Goal: Task Accomplishment & Management: Use online tool/utility

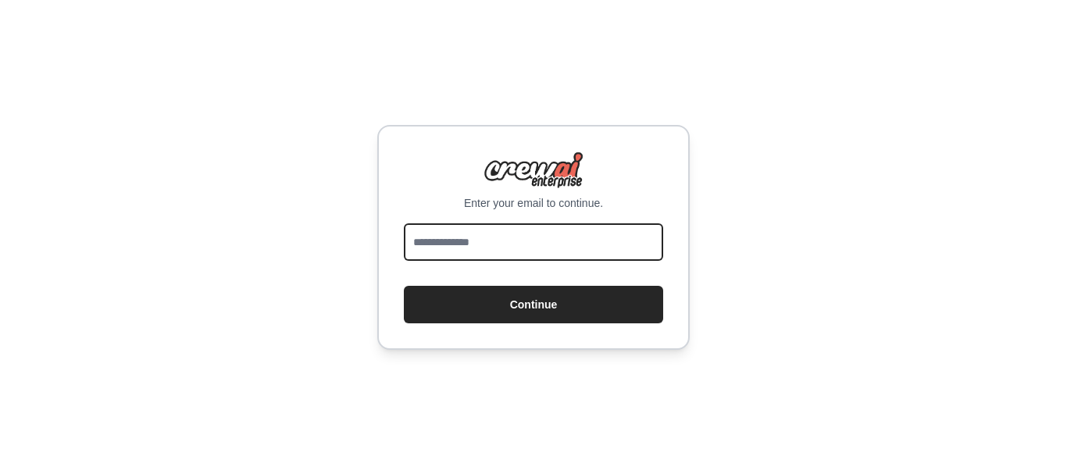
click at [528, 236] on input "email" at bounding box center [533, 241] width 259 height 37
click at [947, 261] on div "Enter your email to continue. Continue" at bounding box center [533, 237] width 1067 height 474
click at [544, 248] on input "email" at bounding box center [533, 241] width 259 height 37
type input "**********"
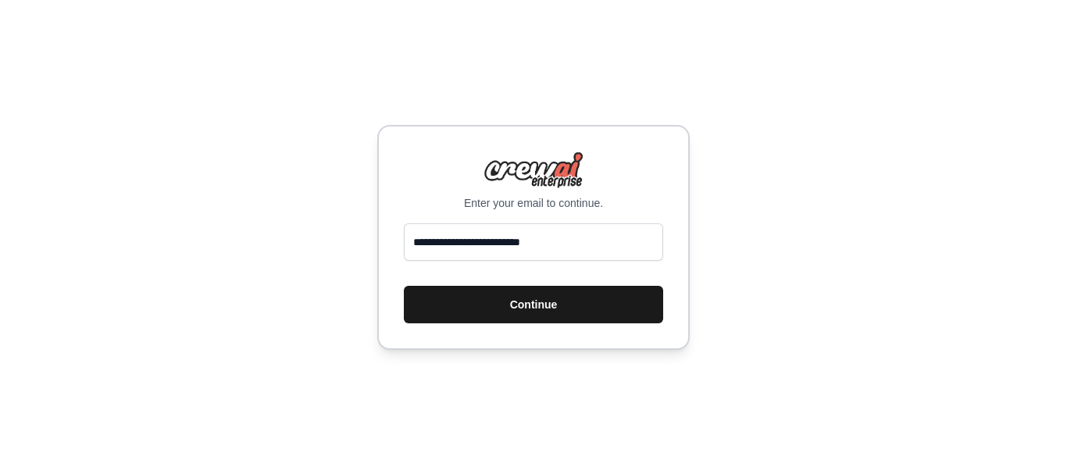
click at [553, 299] on button "Continue" at bounding box center [533, 304] width 259 height 37
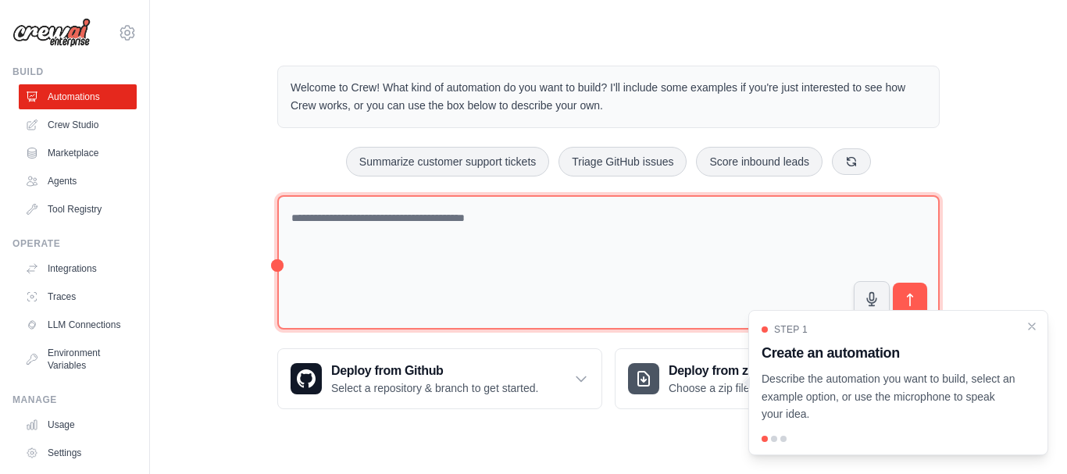
click at [433, 216] on textarea at bounding box center [608, 262] width 662 height 135
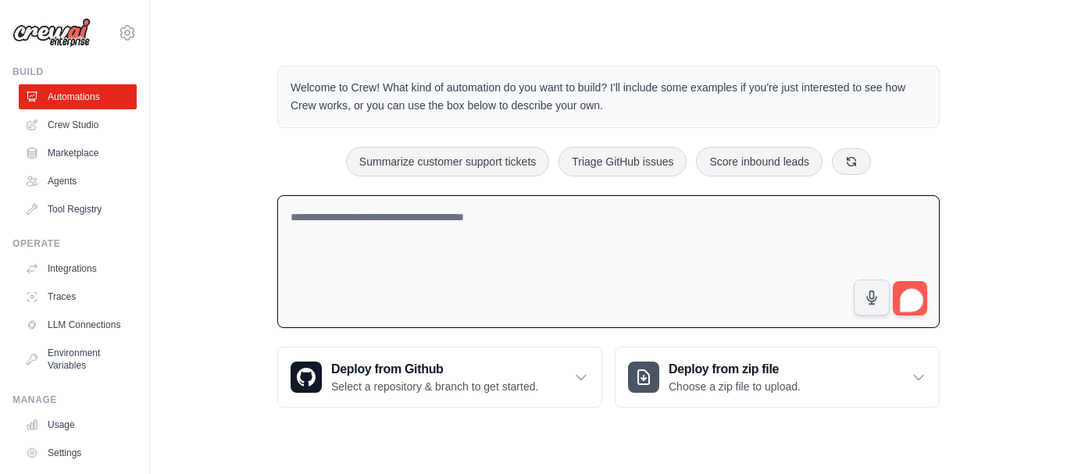
paste textarea "**********"
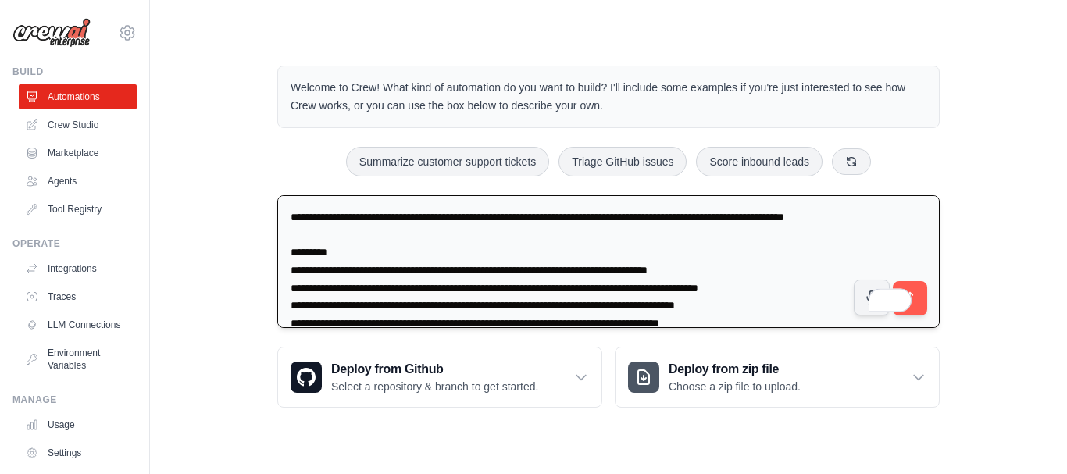
scroll to position [54, 0]
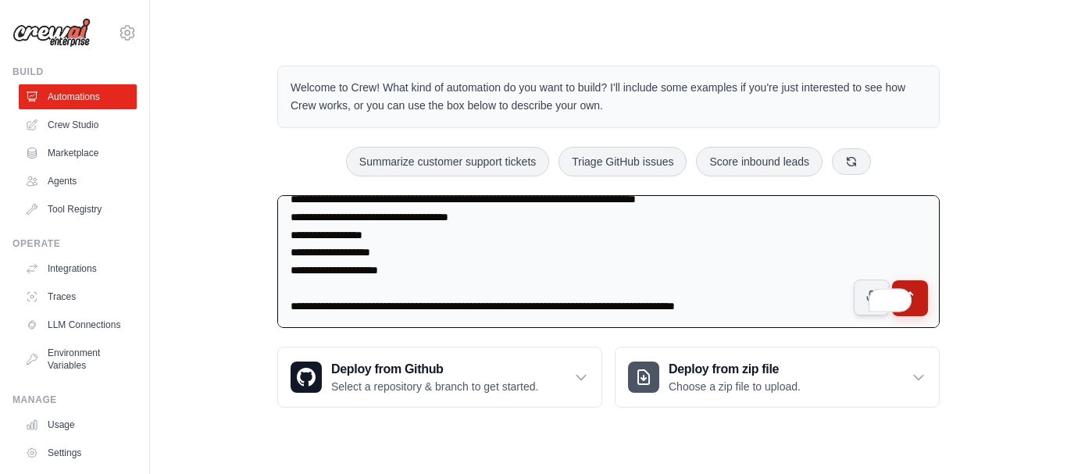
type textarea "**********"
click at [922, 298] on button "submit" at bounding box center [910, 298] width 36 height 36
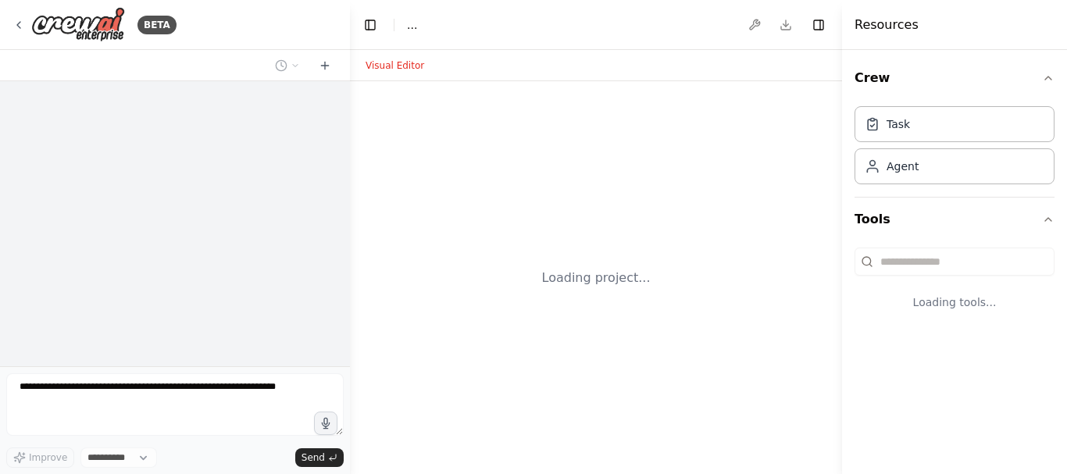
select select "****"
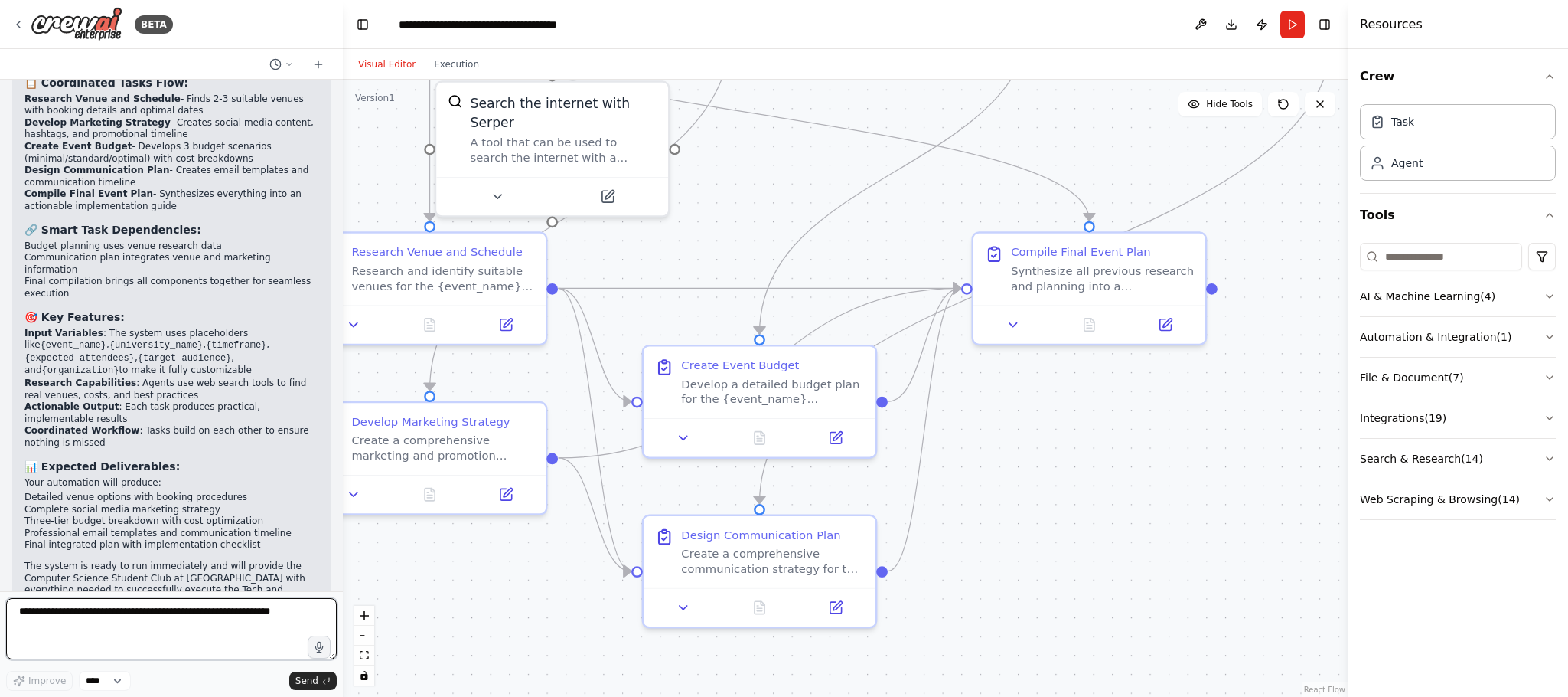
scroll to position [1703, 0]
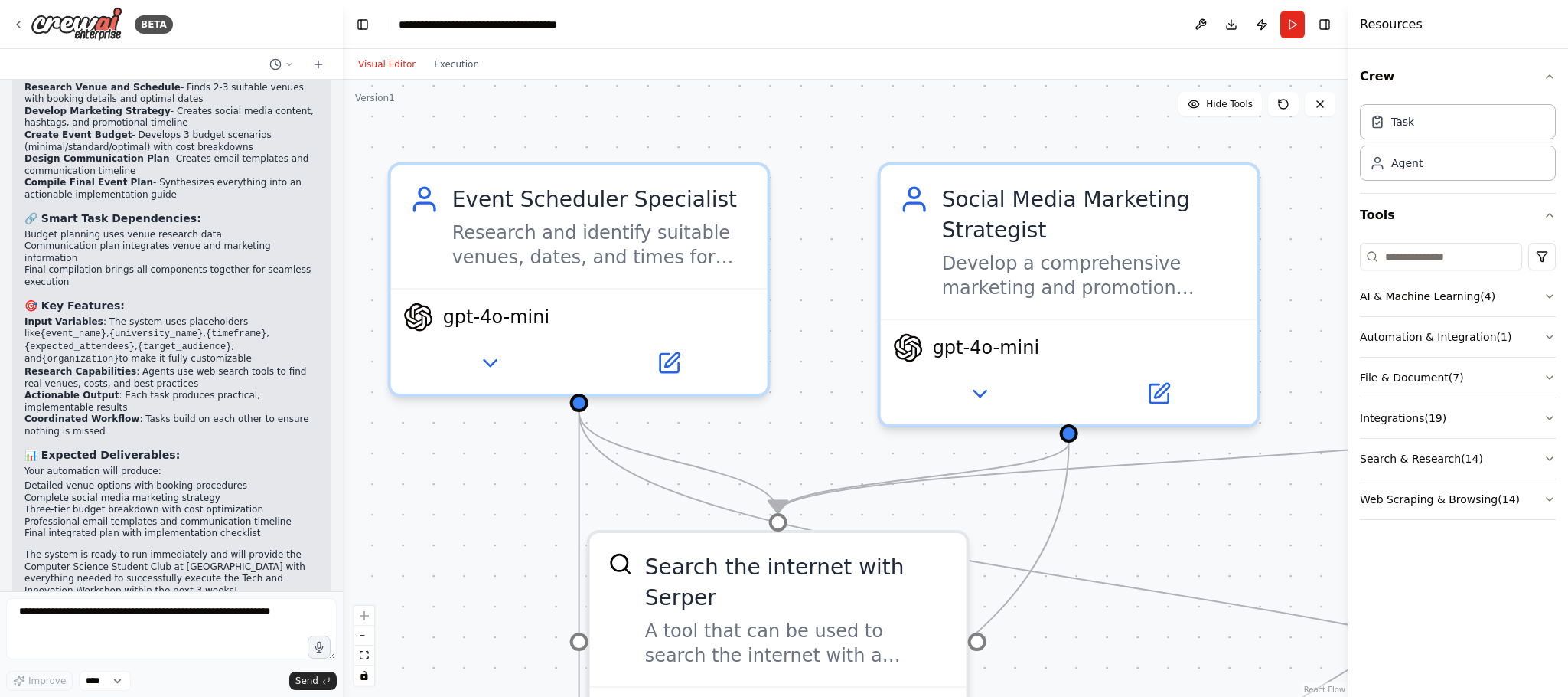
drag, startPoint x: 866, startPoint y: 242, endPoint x: 1056, endPoint y: 673, distance: 471.0
click at [1045, 464] on div ".deletable-edge-delete-btn { width: 20px; height: 20px; border: 0px solid #ffff…" at bounding box center [845, 388] width 1004 height 618
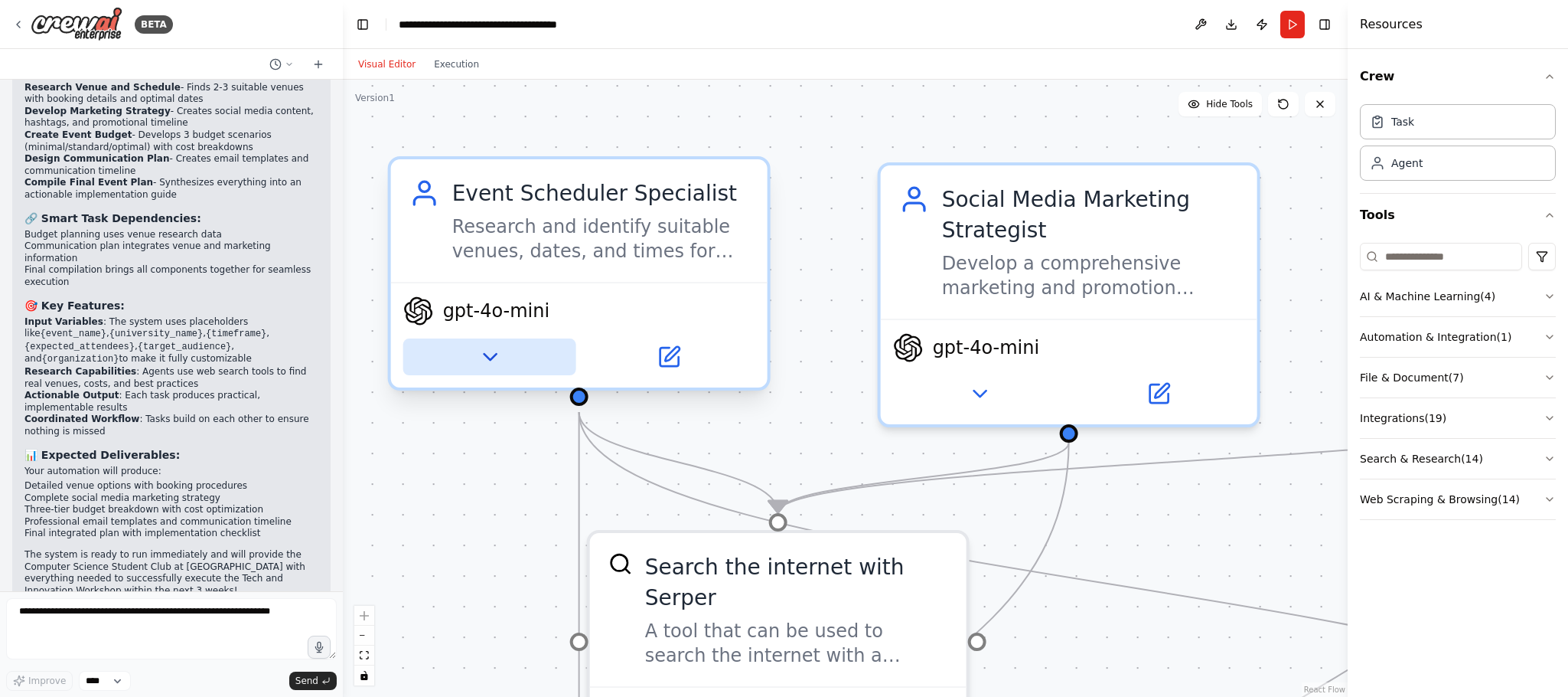
click at [488, 348] on icon at bounding box center [489, 356] width 24 height 25
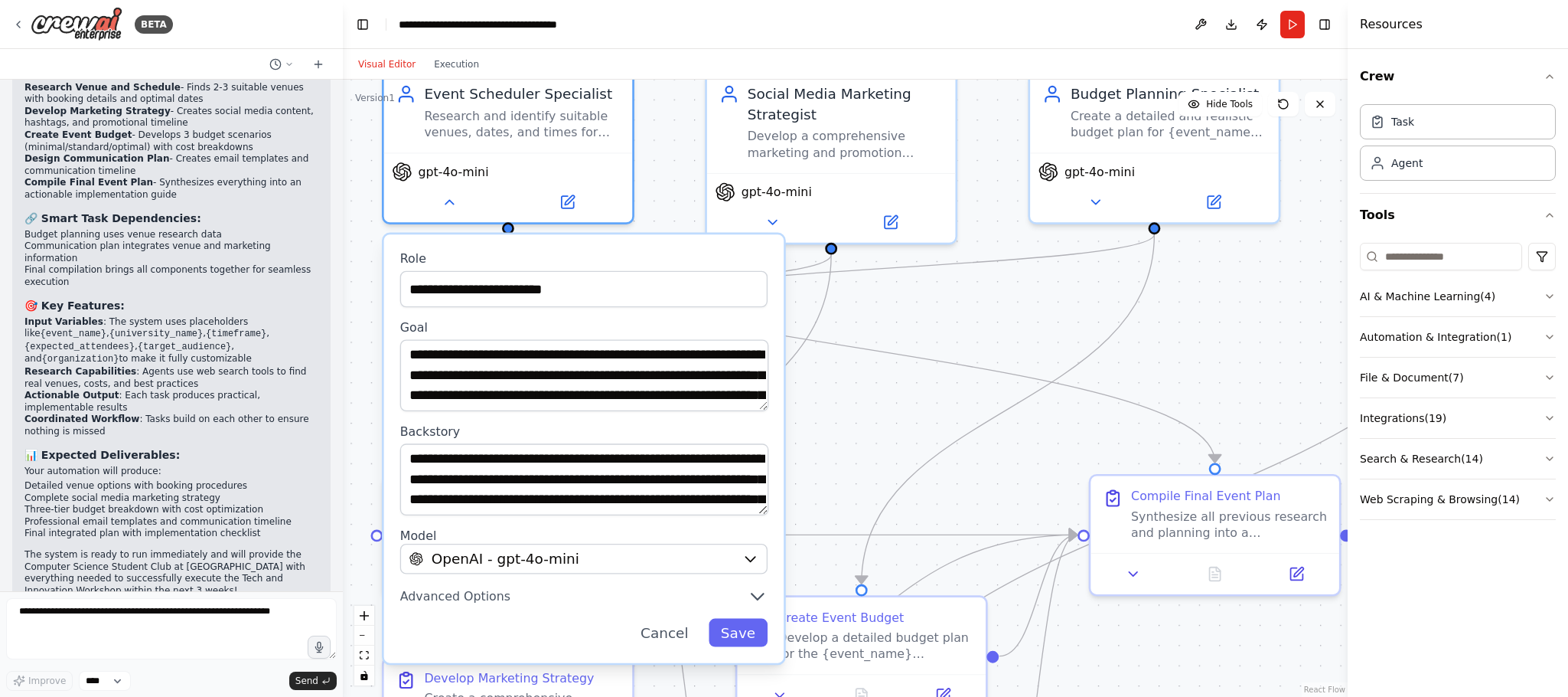
drag, startPoint x: 875, startPoint y: 523, endPoint x: 863, endPoint y: 424, distance: 99.7
click at [863, 424] on div ".deletable-edge-delete-btn { width: 20px; height: 20px; border: 0px solid #ffff…" at bounding box center [845, 388] width 1004 height 618
click at [751, 464] on icon "button" at bounding box center [751, 559] width 16 height 16
click at [747, 464] on icon "button" at bounding box center [751, 559] width 16 height 16
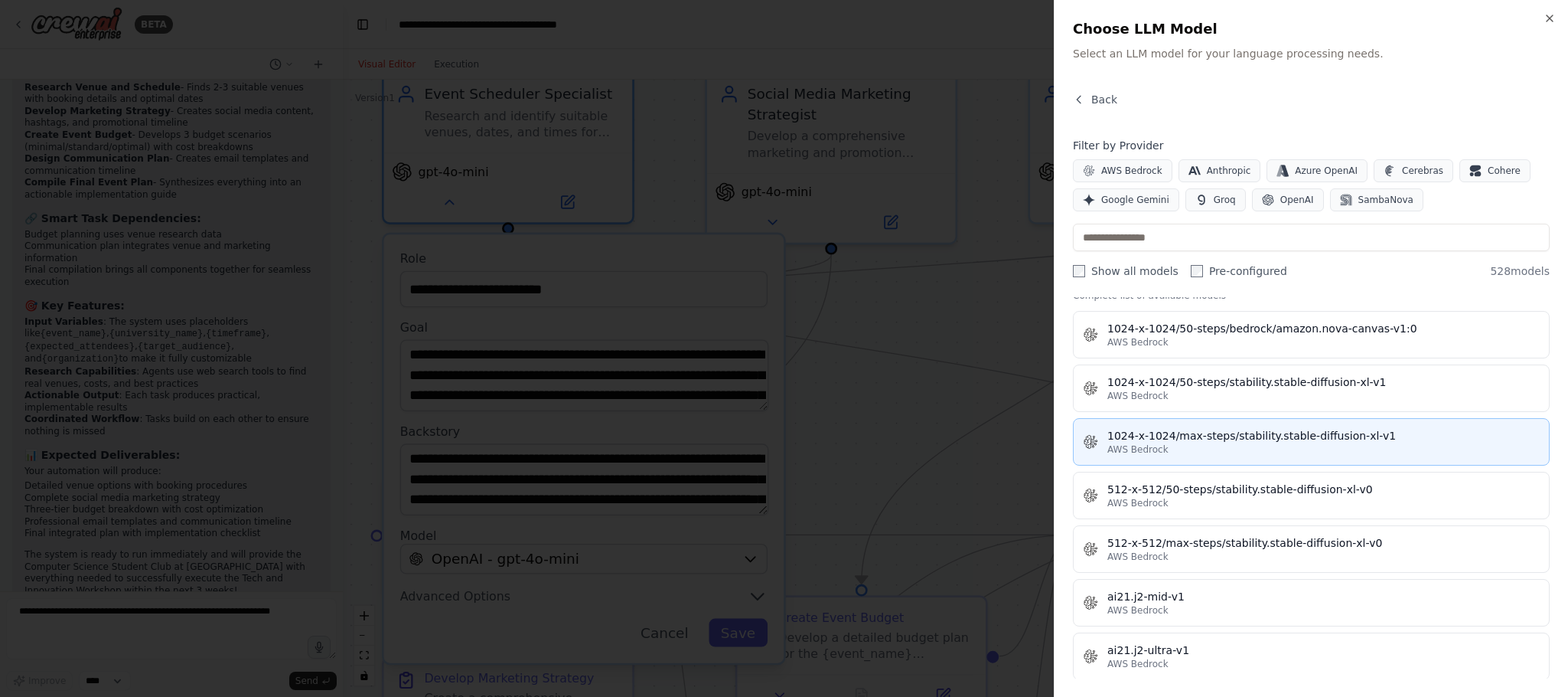
scroll to position [0, 0]
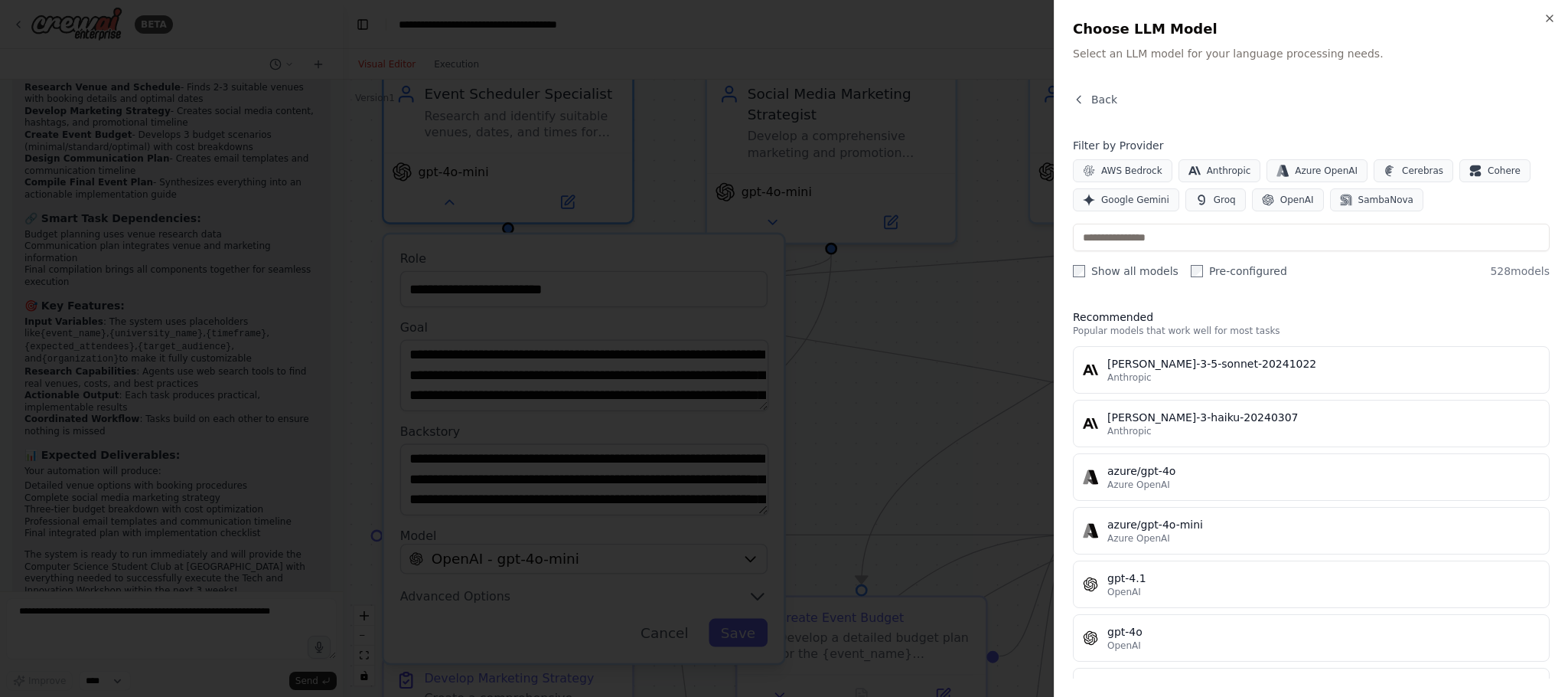
click at [928, 363] on div at bounding box center [784, 348] width 1568 height 697
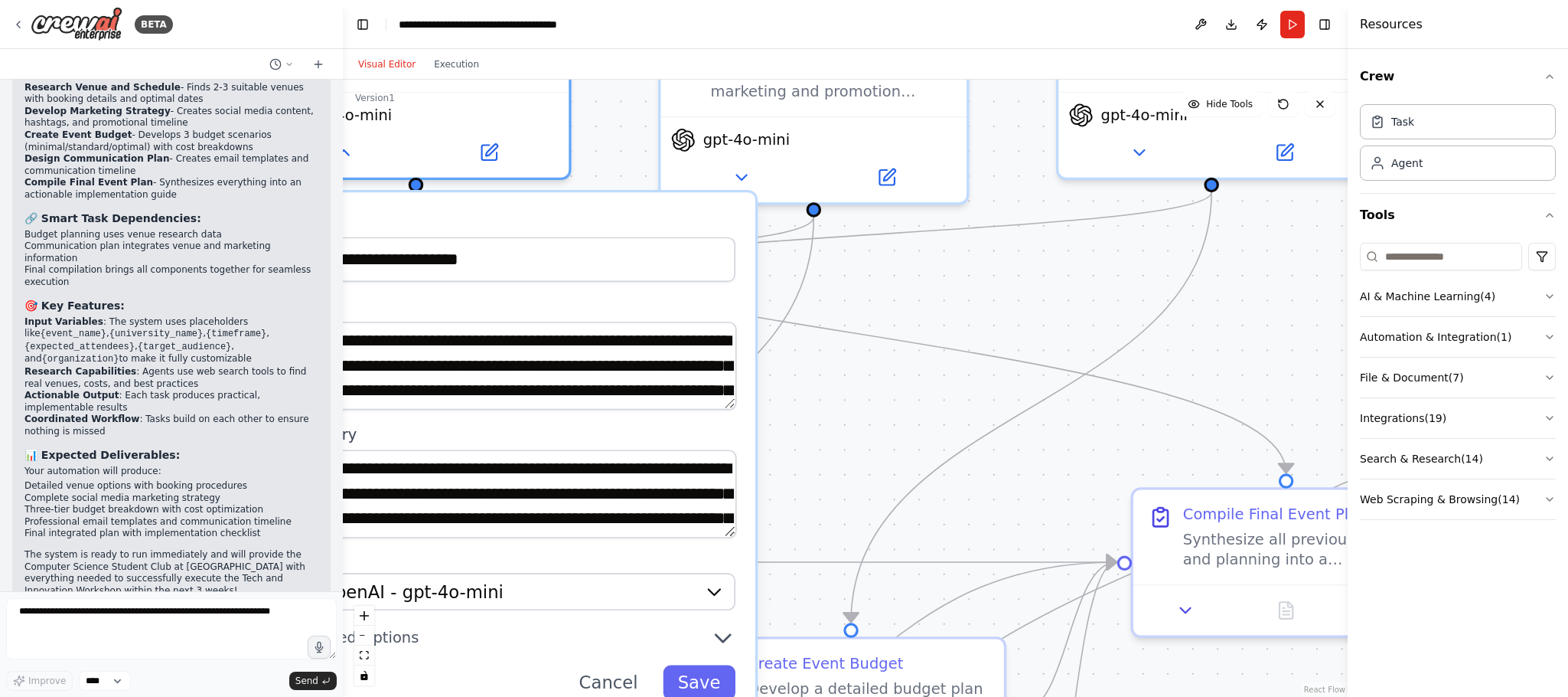
click at [877, 409] on div ".deletable-edge-delete-btn { width: 20px; height: 20px; border: 0px solid #ffff…" at bounding box center [845, 388] width 1004 height 618
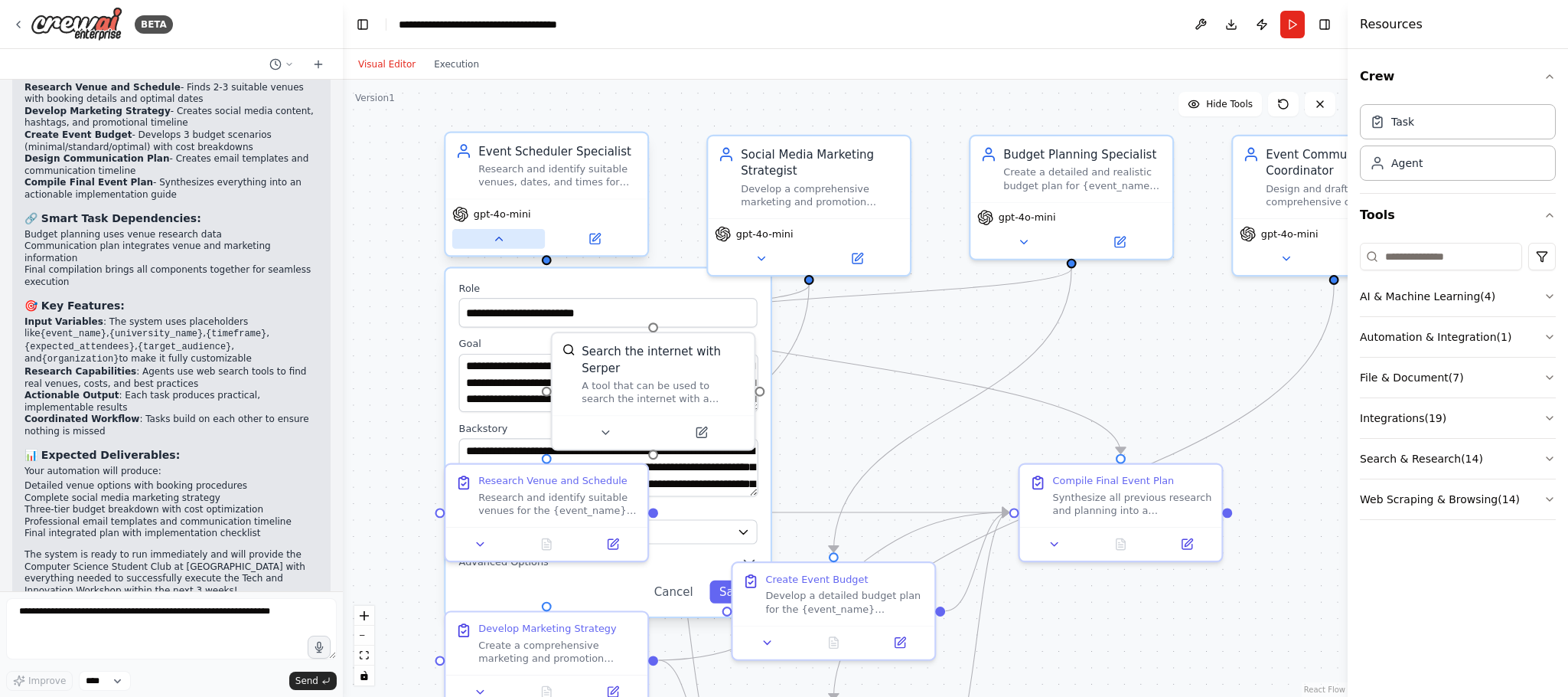
click at [506, 242] on button at bounding box center [499, 239] width 93 height 20
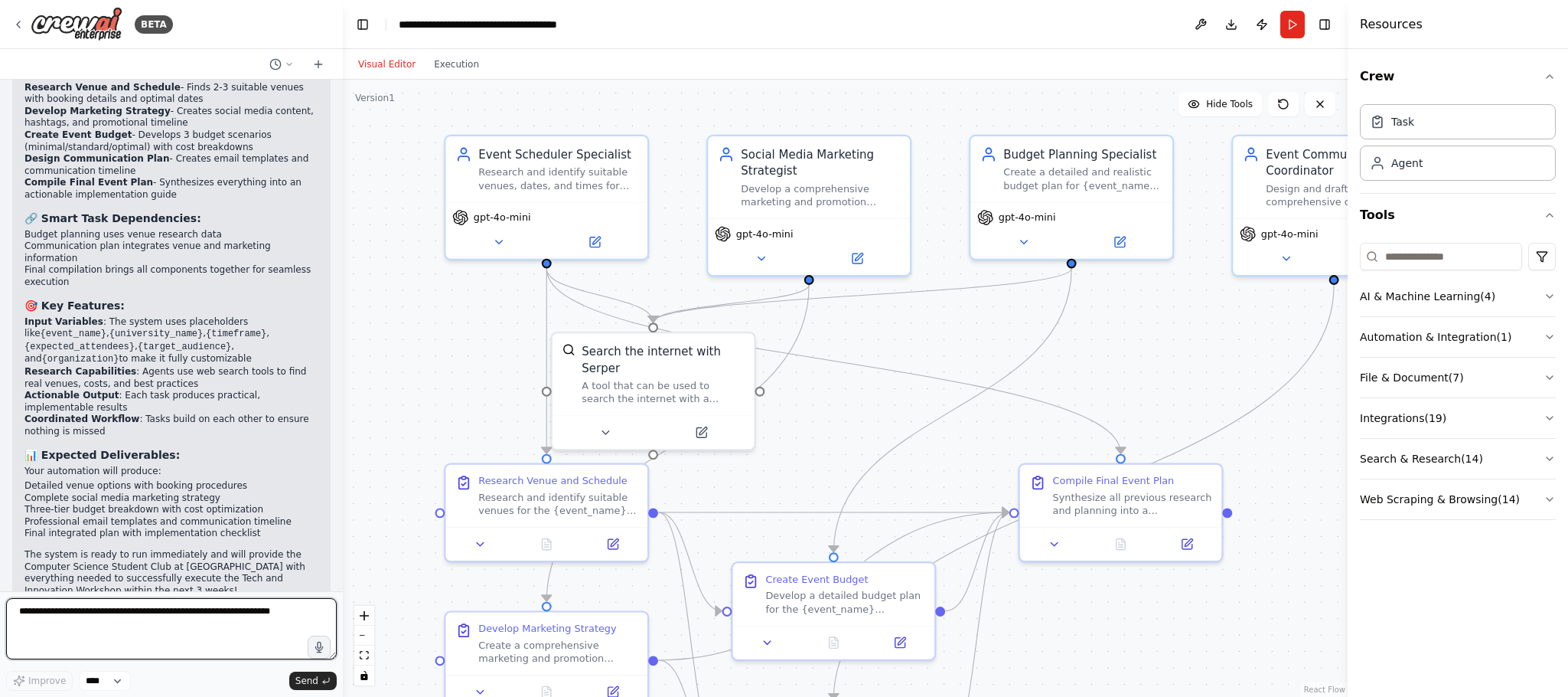
click at [48, 464] on textarea "To enrich screen reader interactions, please activate Accessibility in Grammarl…" at bounding box center [171, 628] width 330 height 61
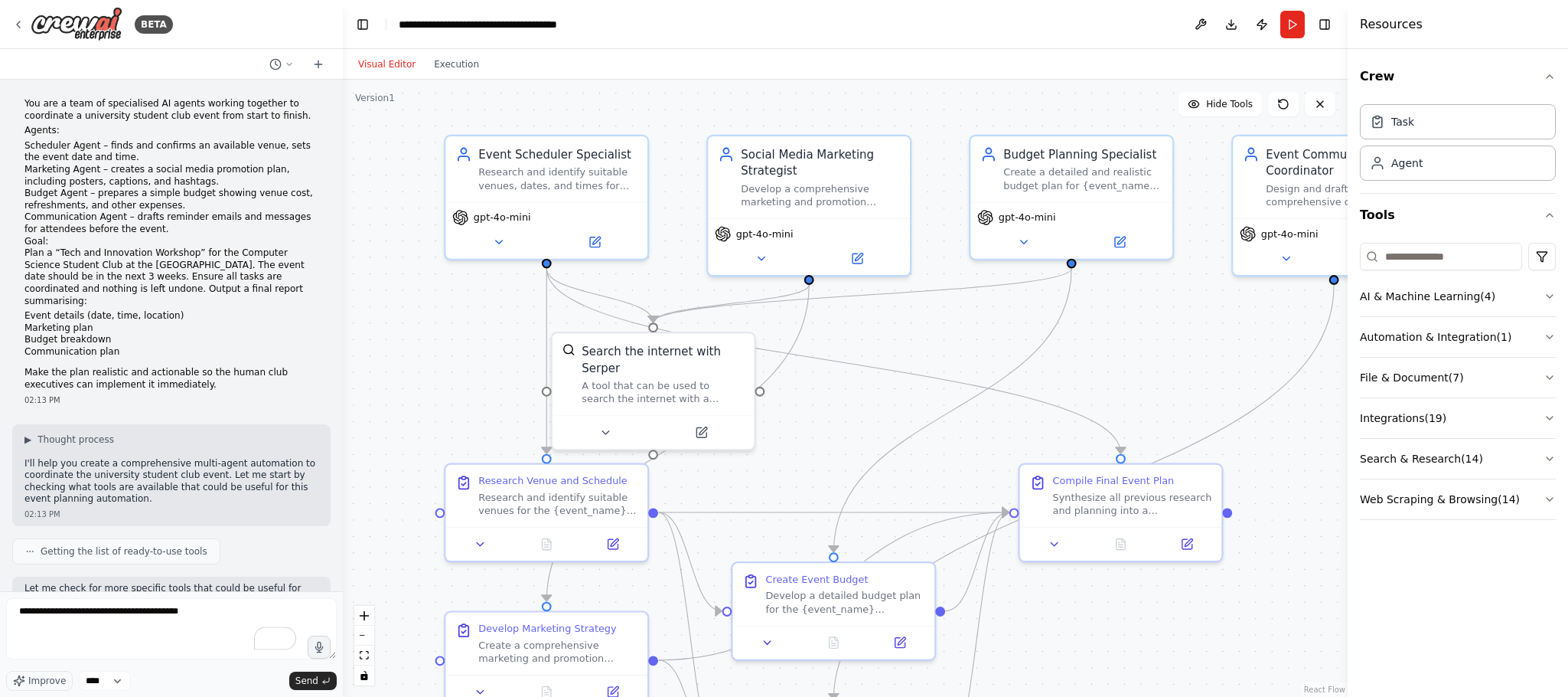
click at [208, 464] on form "**********" at bounding box center [172, 644] width 343 height 106
click at [209, 464] on textarea "**********" at bounding box center [171, 628] width 330 height 61
click at [95, 464] on textarea "**********" at bounding box center [171, 628] width 330 height 61
click at [103, 464] on textarea "**********" at bounding box center [171, 628] width 330 height 61
drag, startPoint x: 42, startPoint y: 634, endPoint x: 89, endPoint y: 673, distance: 61.1
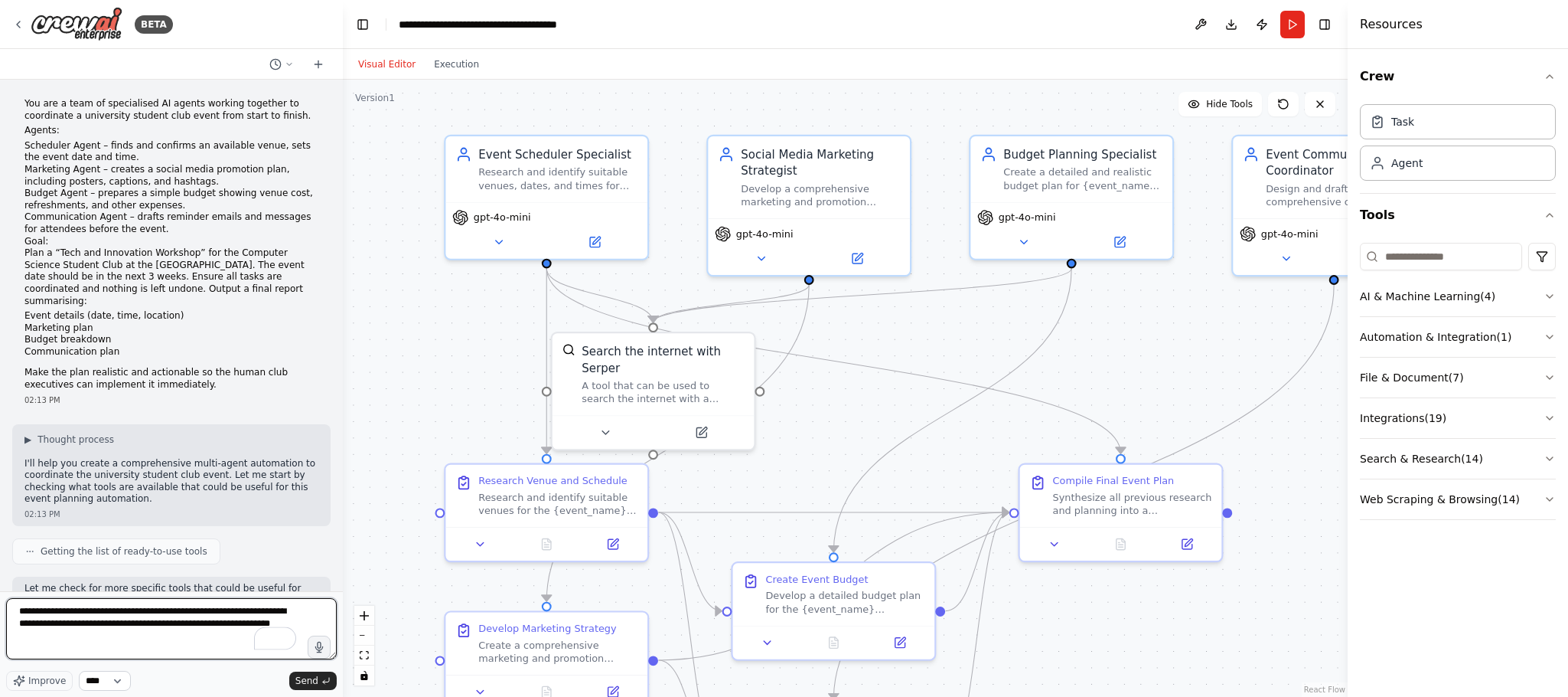
click at [42, 464] on textarea "**********" at bounding box center [171, 628] width 330 height 61
click at [70, 464] on textarea "**********" at bounding box center [171, 628] width 330 height 61
click at [74, 464] on textarea "**********" at bounding box center [171, 628] width 330 height 61
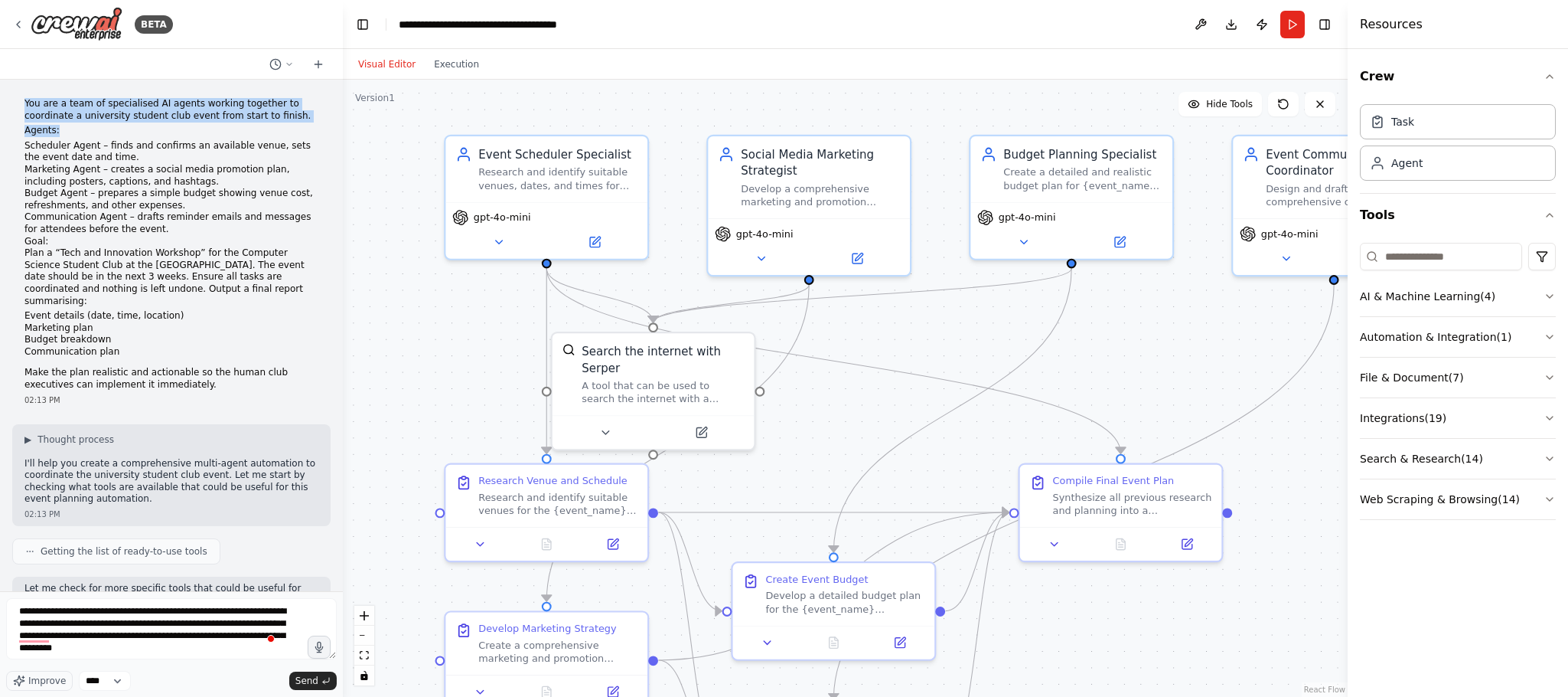
drag, startPoint x: 24, startPoint y: 108, endPoint x: 246, endPoint y: 129, distance: 223.0
click at [246, 129] on div "You are a team of specialised AI agents working together to coordinate a univer…" at bounding box center [172, 244] width 294 height 293
copy div "You are a team of specialised AI agents working together to coordinate a univer…"
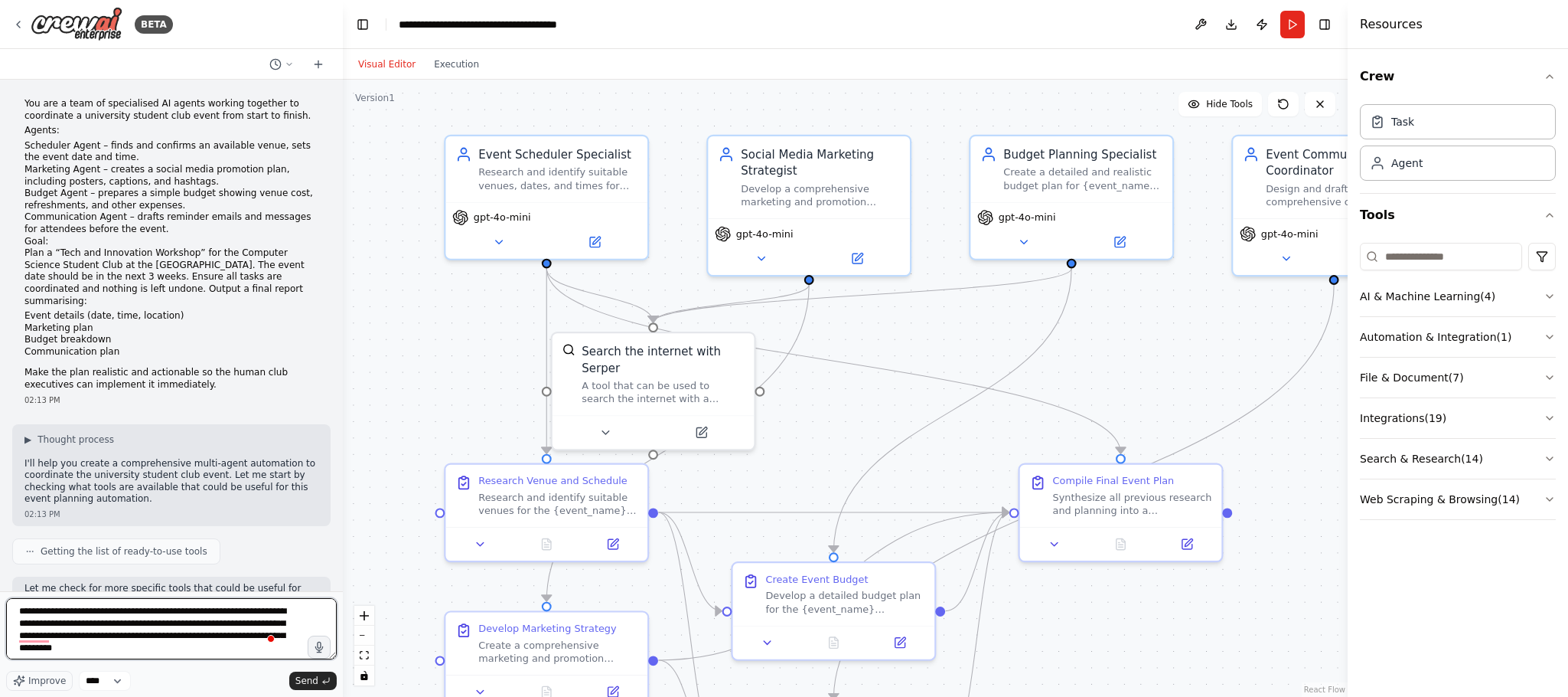
click at [161, 464] on textarea "**********" at bounding box center [171, 628] width 330 height 61
paste textarea "**********"
click at [124, 464] on textarea "**********" at bounding box center [171, 628] width 330 height 61
click at [133, 464] on textarea "**********" at bounding box center [171, 628] width 330 height 61
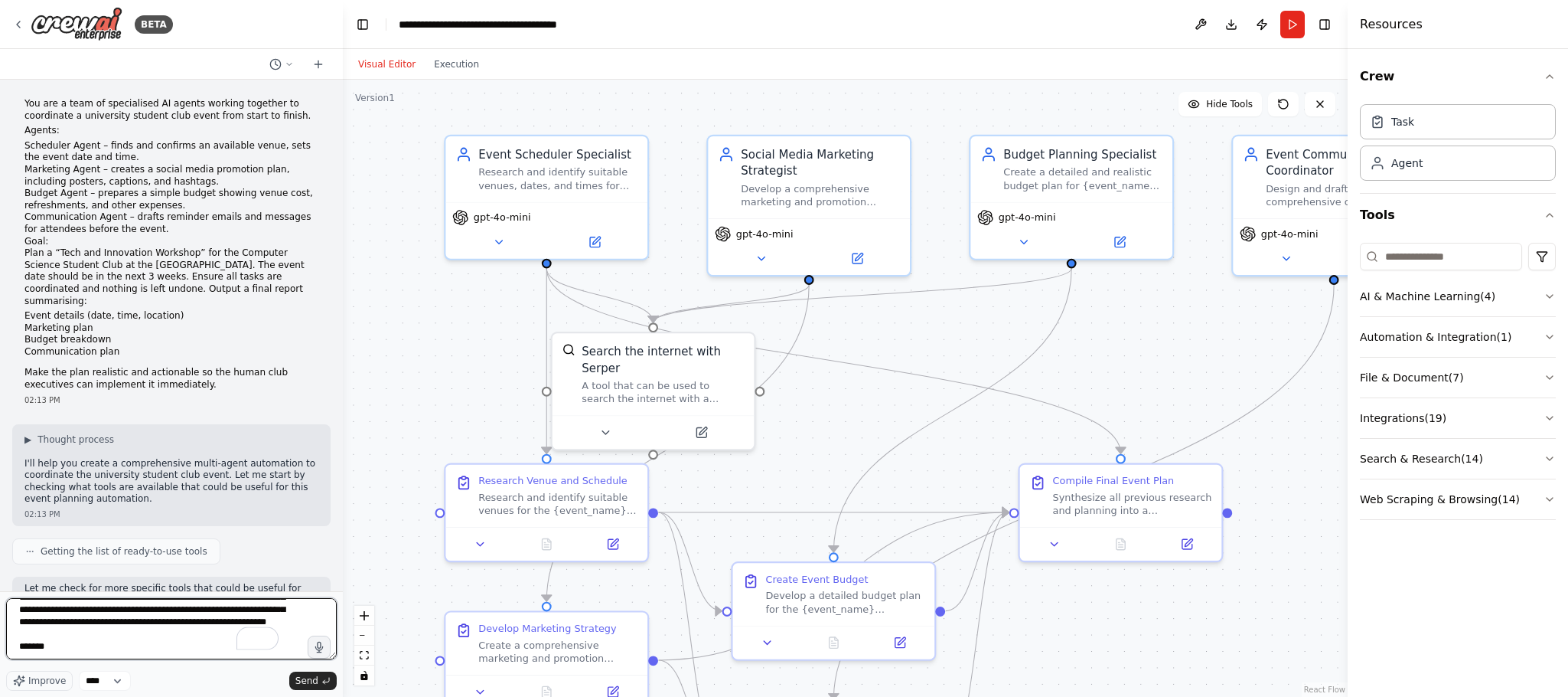
click at [145, 464] on textarea "**********" at bounding box center [171, 628] width 330 height 61
drag, startPoint x: 63, startPoint y: 652, endPoint x: 19, endPoint y: 653, distance: 44.0
click at [17, 464] on textarea "**********" at bounding box center [171, 628] width 330 height 61
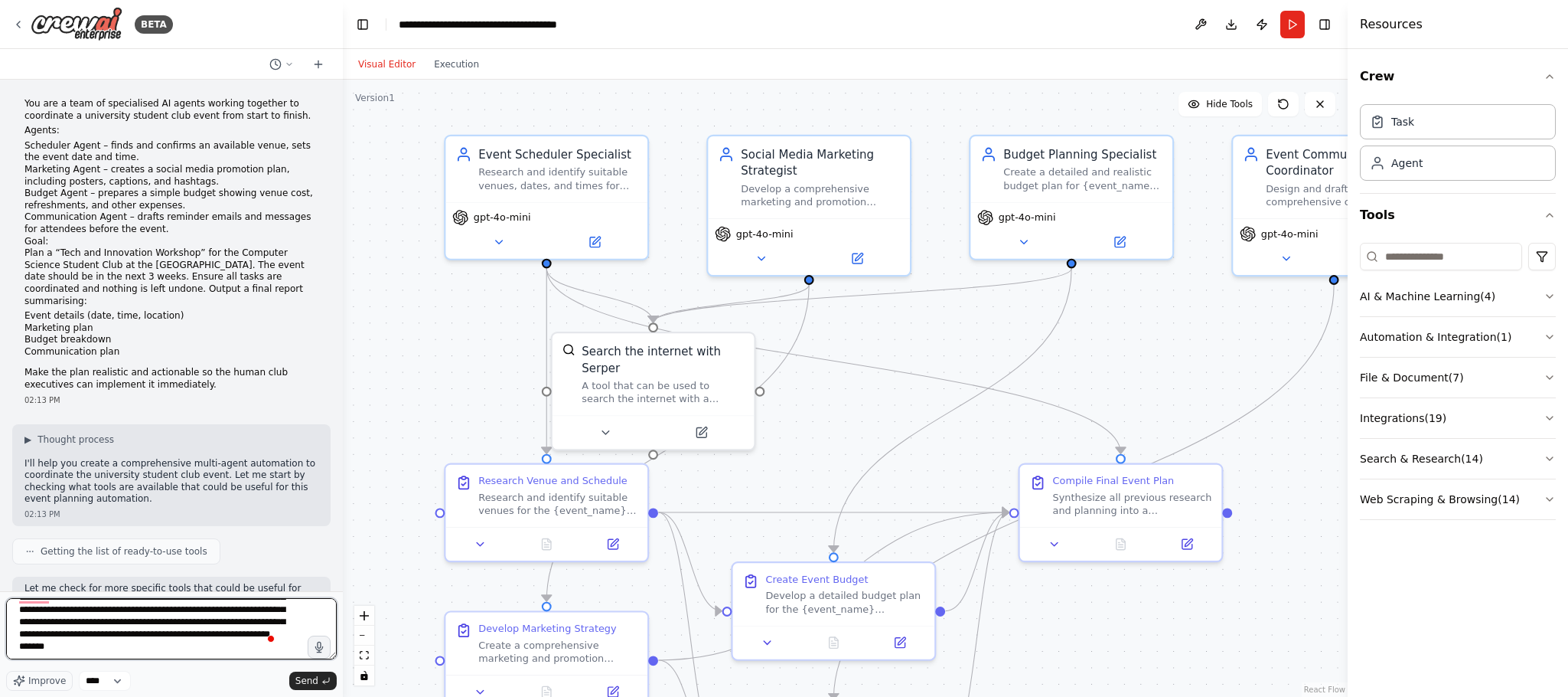
click at [100, 464] on textarea "**********" at bounding box center [171, 628] width 330 height 61
click at [101, 464] on textarea "**********" at bounding box center [171, 628] width 330 height 61
drag, startPoint x: 124, startPoint y: 631, endPoint x: 157, endPoint y: 658, distance: 42.6
click at [124, 464] on textarea "**********" at bounding box center [171, 628] width 330 height 61
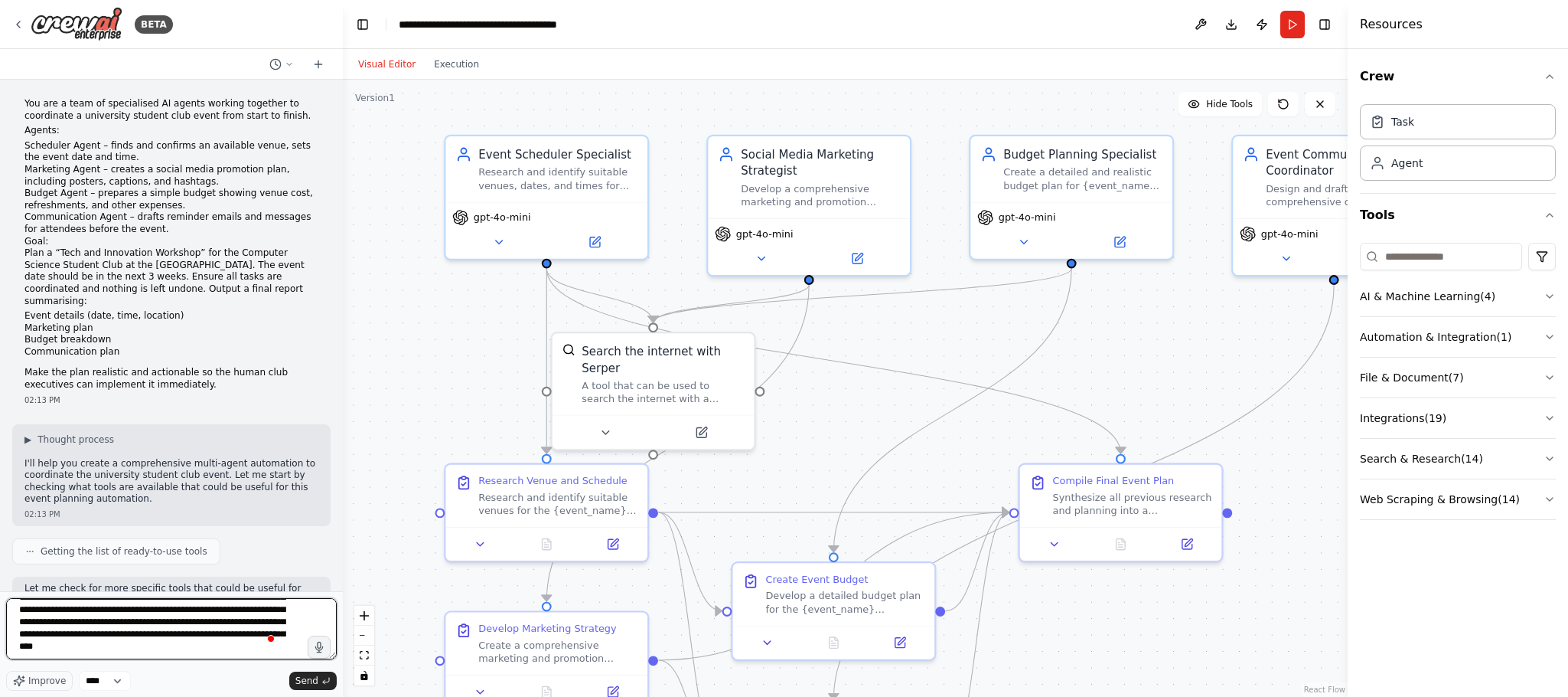
type textarea "**********"
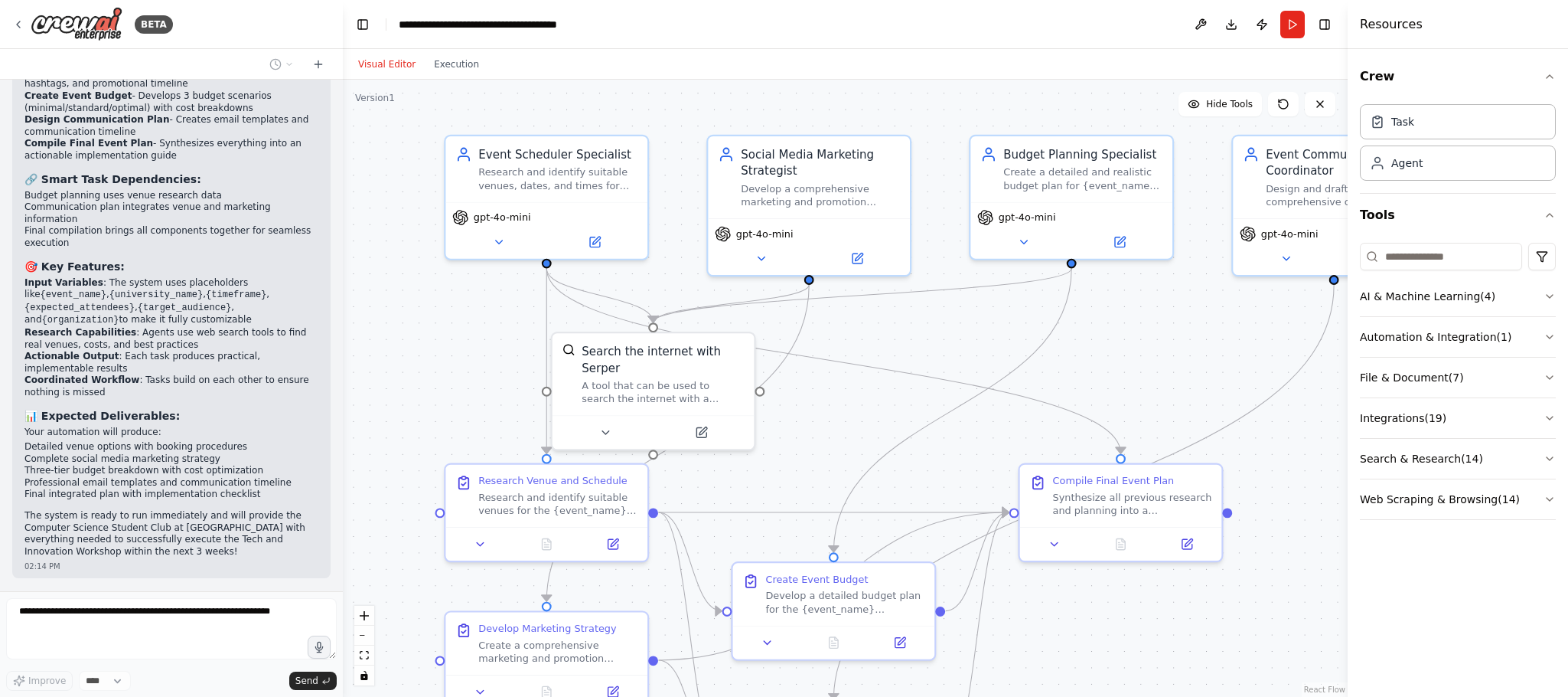
scroll to position [1854, 0]
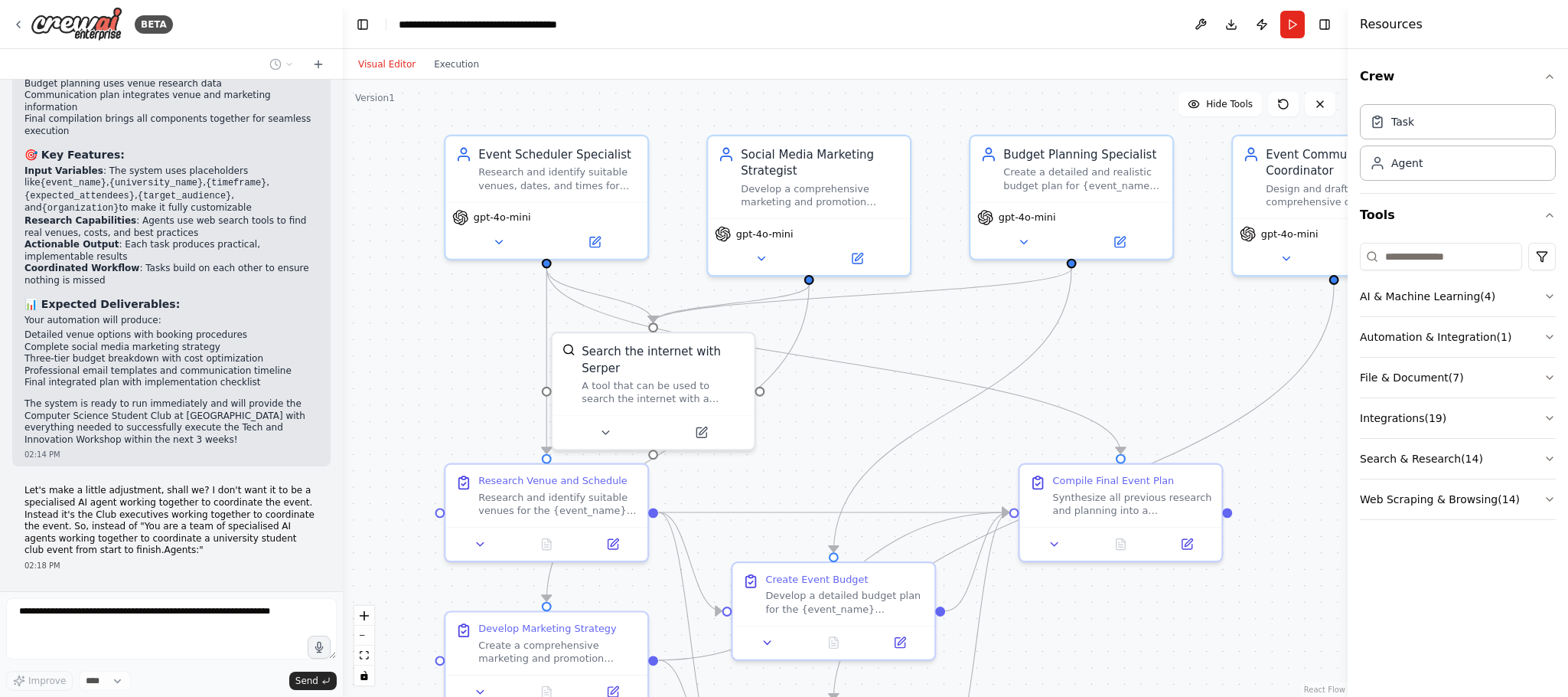
click at [17, 464] on div "Thinking..." at bounding box center [59, 603] width 94 height 27
click at [28, 464] on div at bounding box center [31, 603] width 17 height 17
click at [28, 464] on div at bounding box center [32, 604] width 16 height 16
click at [78, 464] on span "Thinking..." at bounding box center [70, 603] width 48 height 12
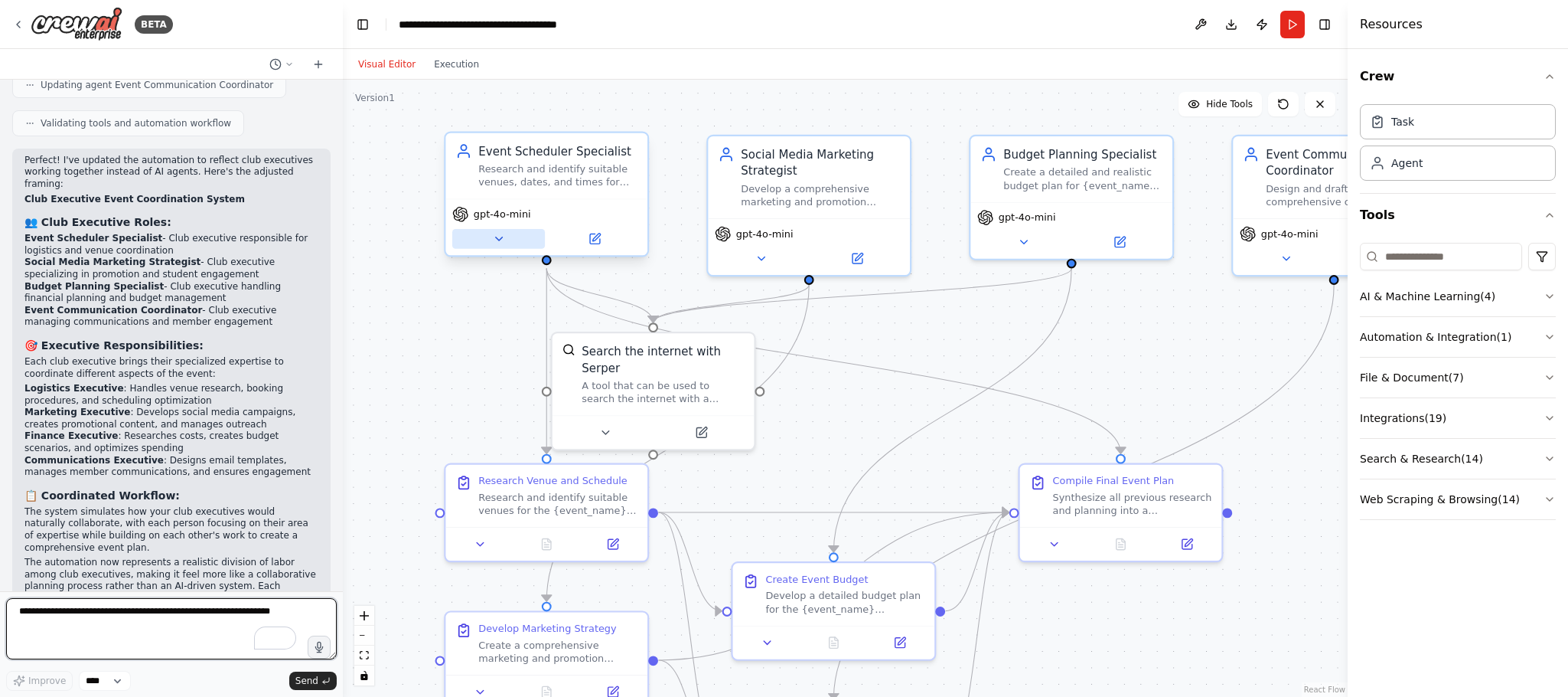
scroll to position [2600, 0]
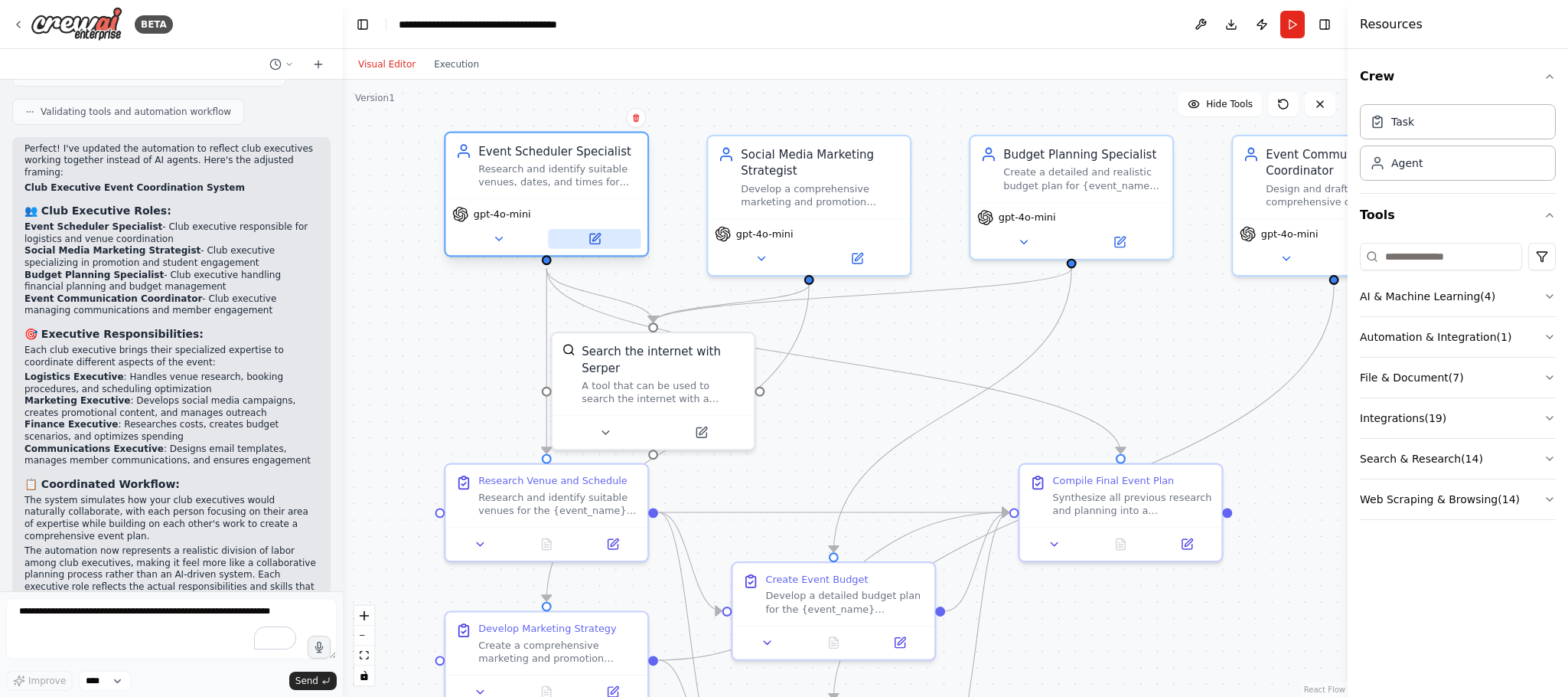
click at [588, 239] on icon at bounding box center [594, 238] width 13 height 13
click at [593, 235] on icon at bounding box center [595, 238] width 10 height 10
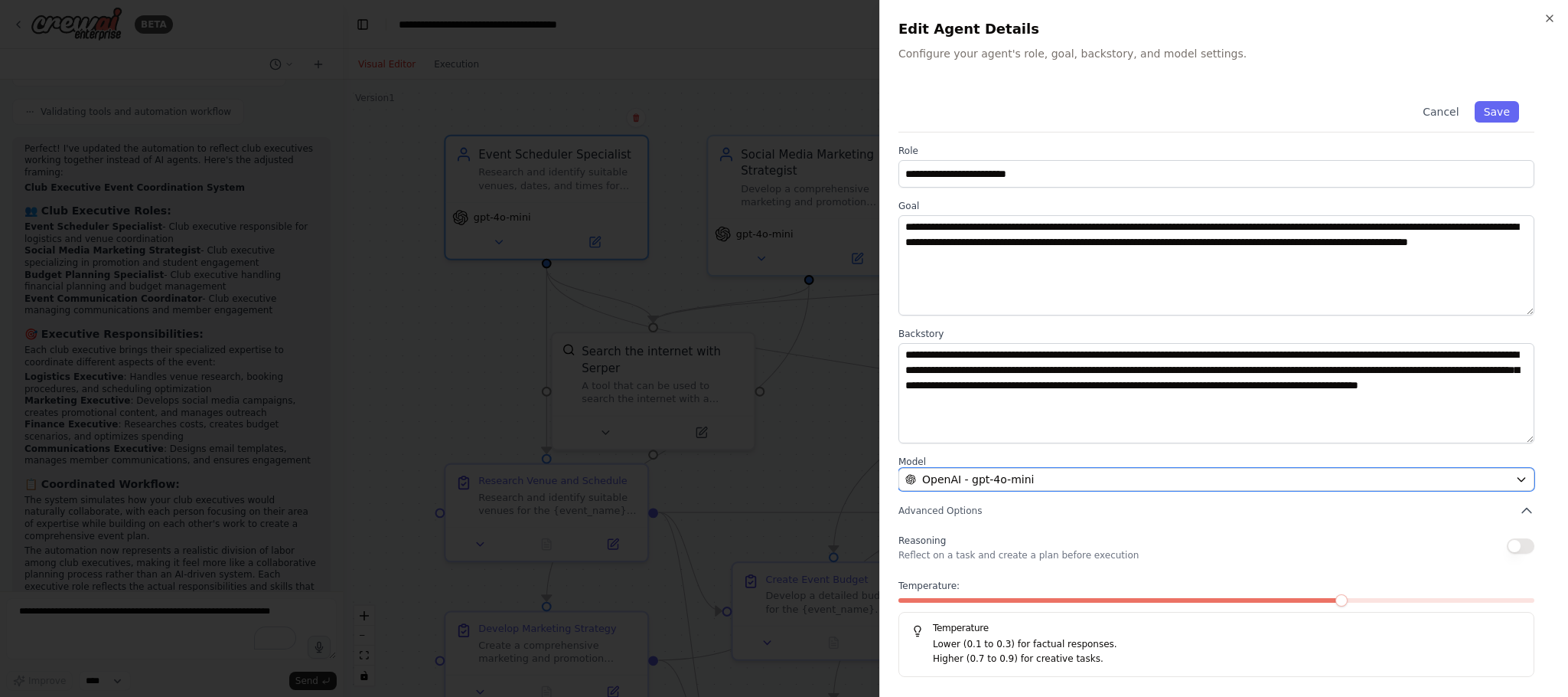
click at [1045, 464] on button "OpenAI - gpt-4o-mini" at bounding box center [1216, 478] width 636 height 23
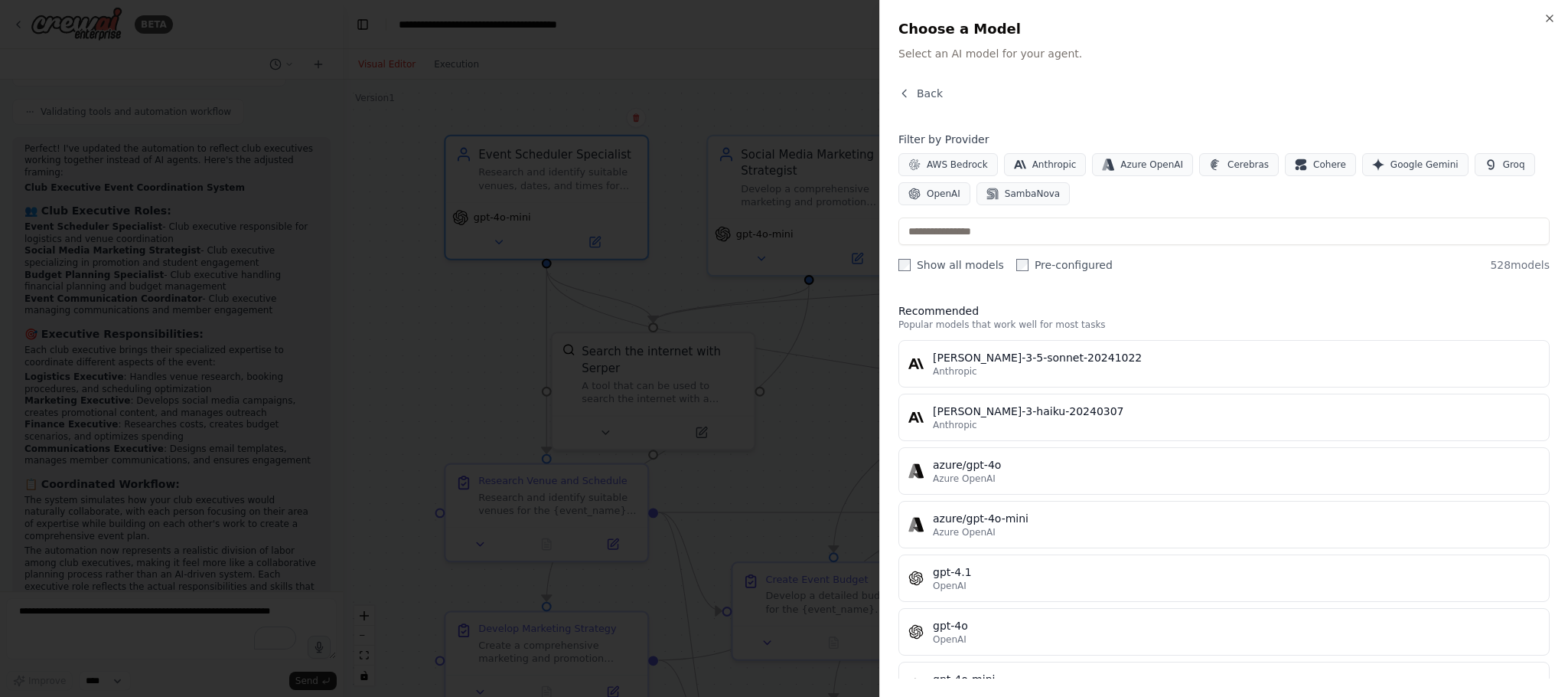
click at [937, 102] on div "Back" at bounding box center [1224, 99] width 652 height 27
click at [928, 96] on span "Back" at bounding box center [930, 93] width 26 height 16
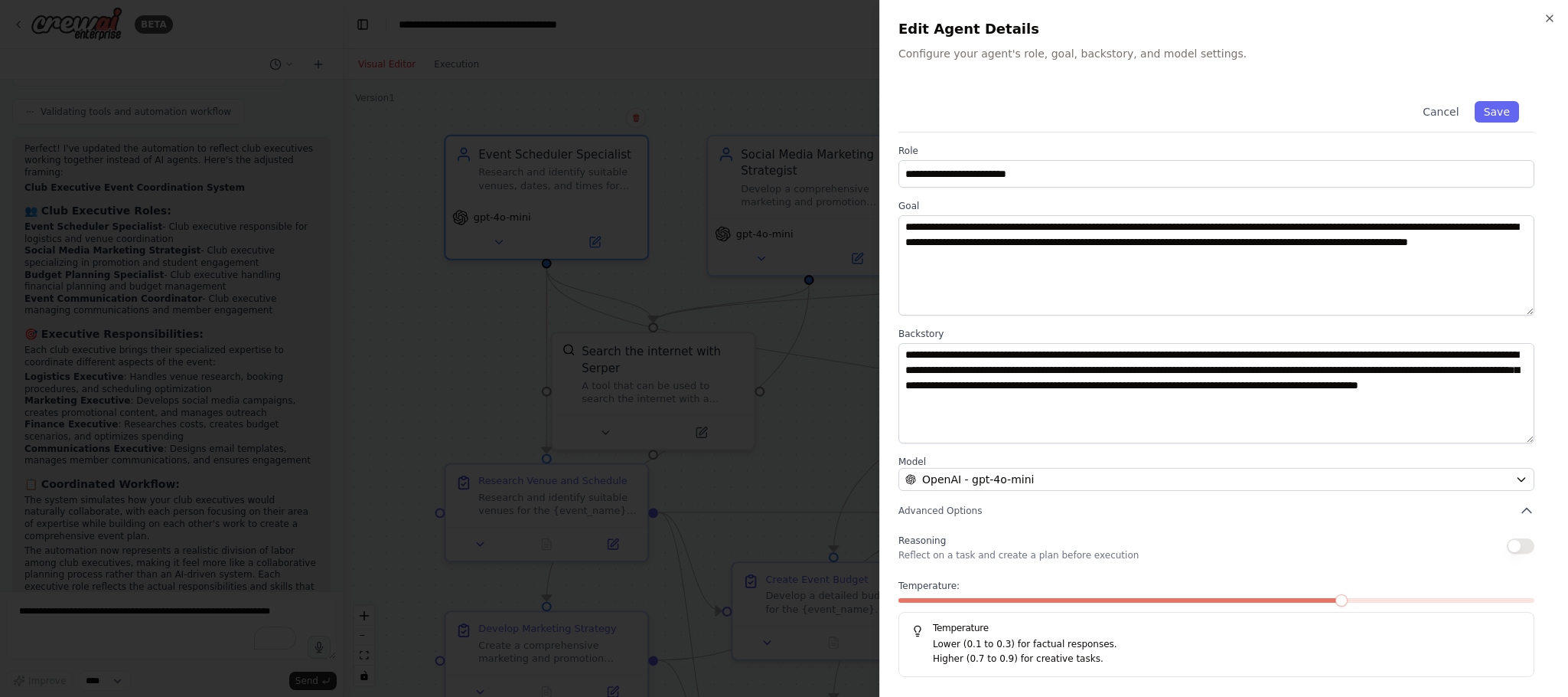
click at [777, 133] on div at bounding box center [784, 348] width 1568 height 697
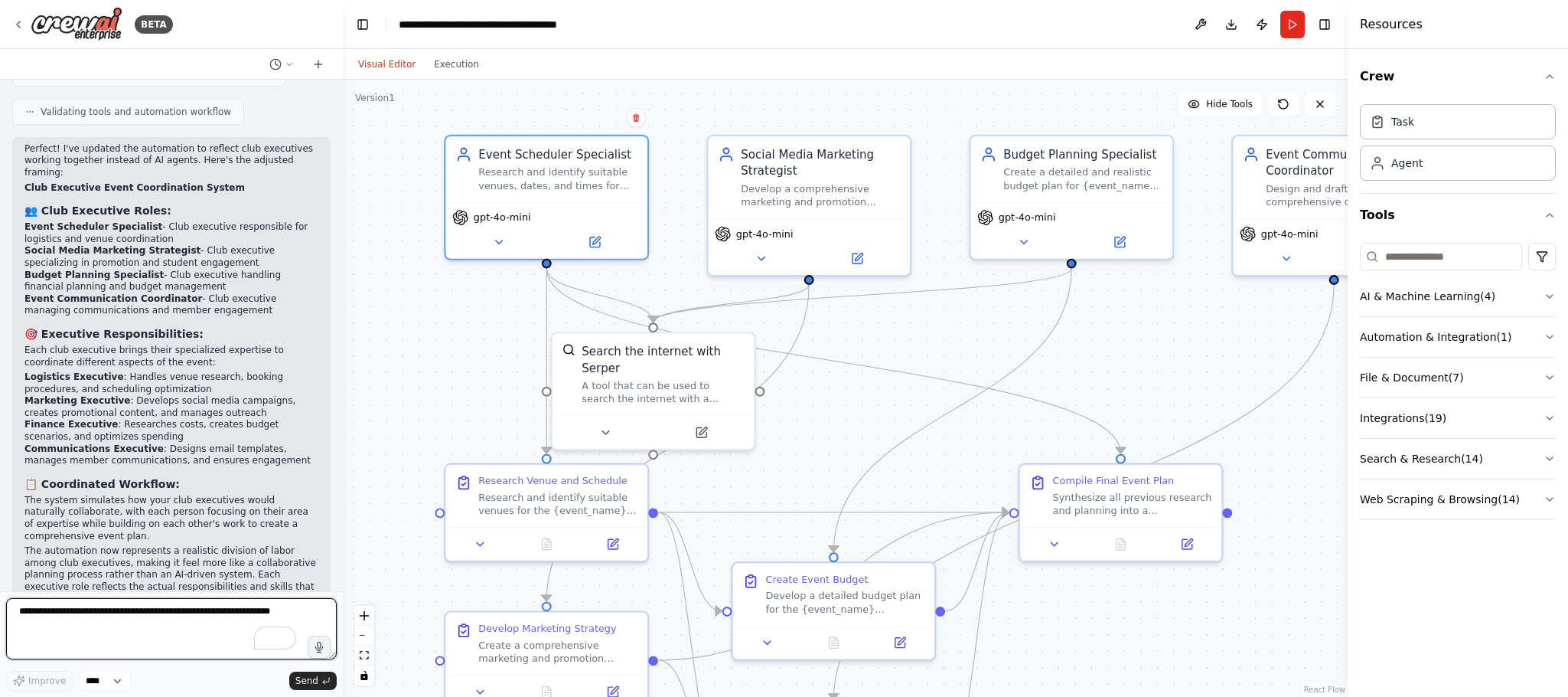
click at [177, 464] on textarea "To enrich screen reader interactions, please activate Accessibility in Grammarl…" at bounding box center [171, 628] width 330 height 61
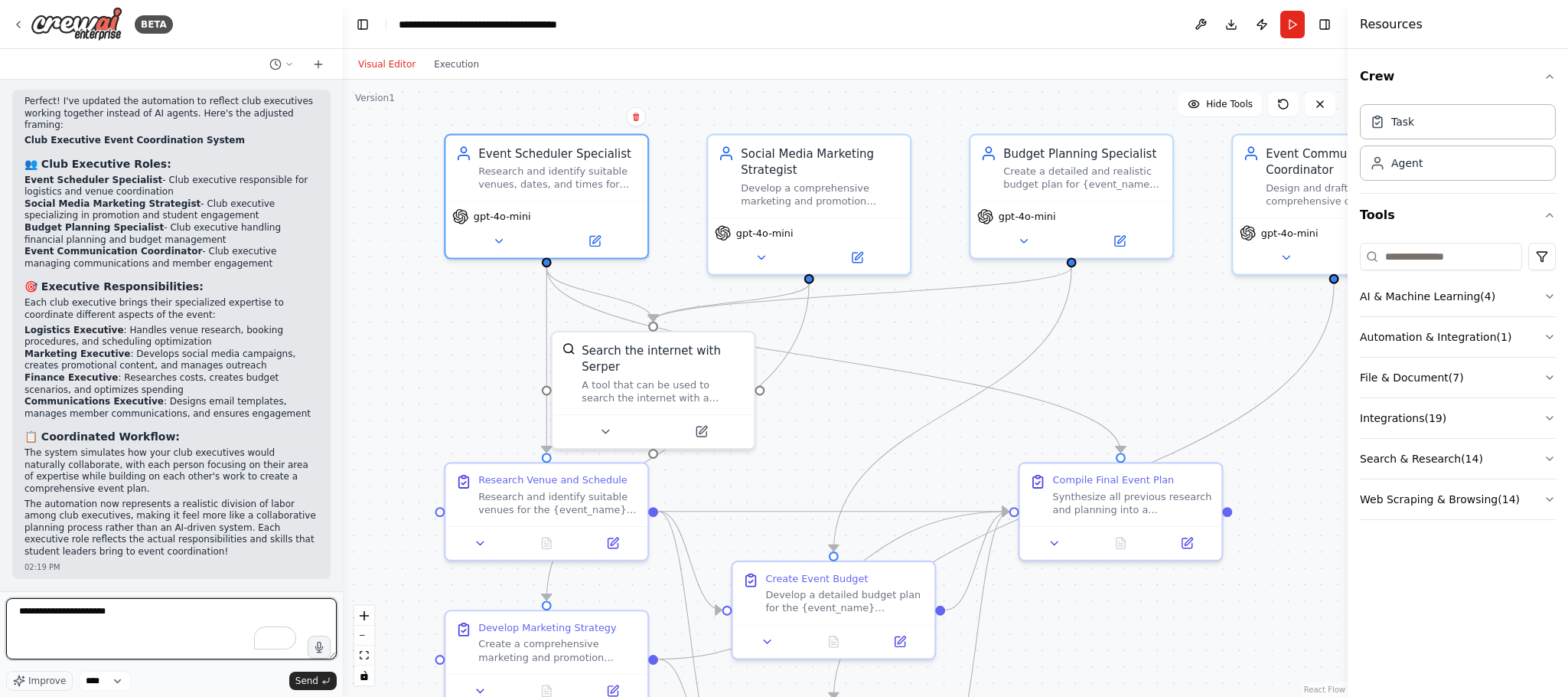
scroll to position [2384, 0]
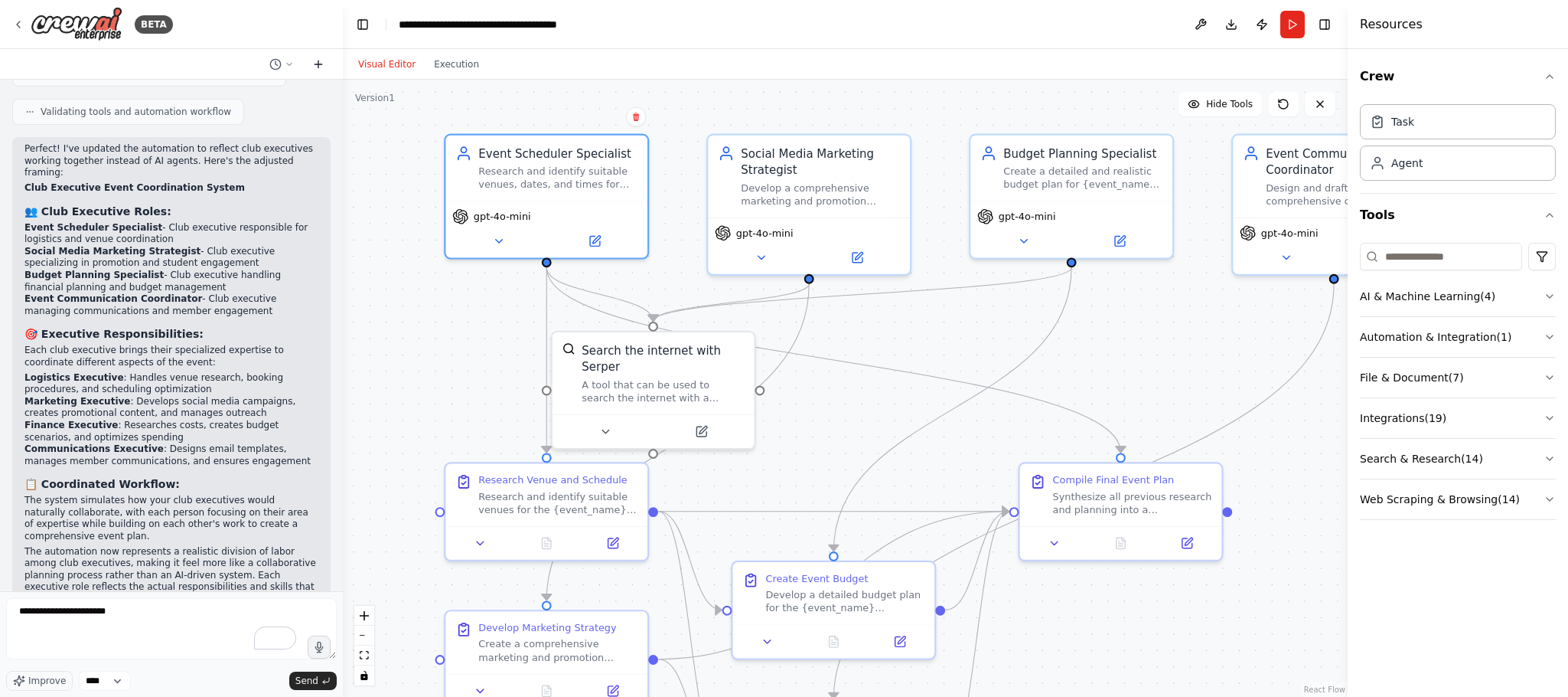
click at [319, 60] on icon at bounding box center [318, 64] width 12 height 12
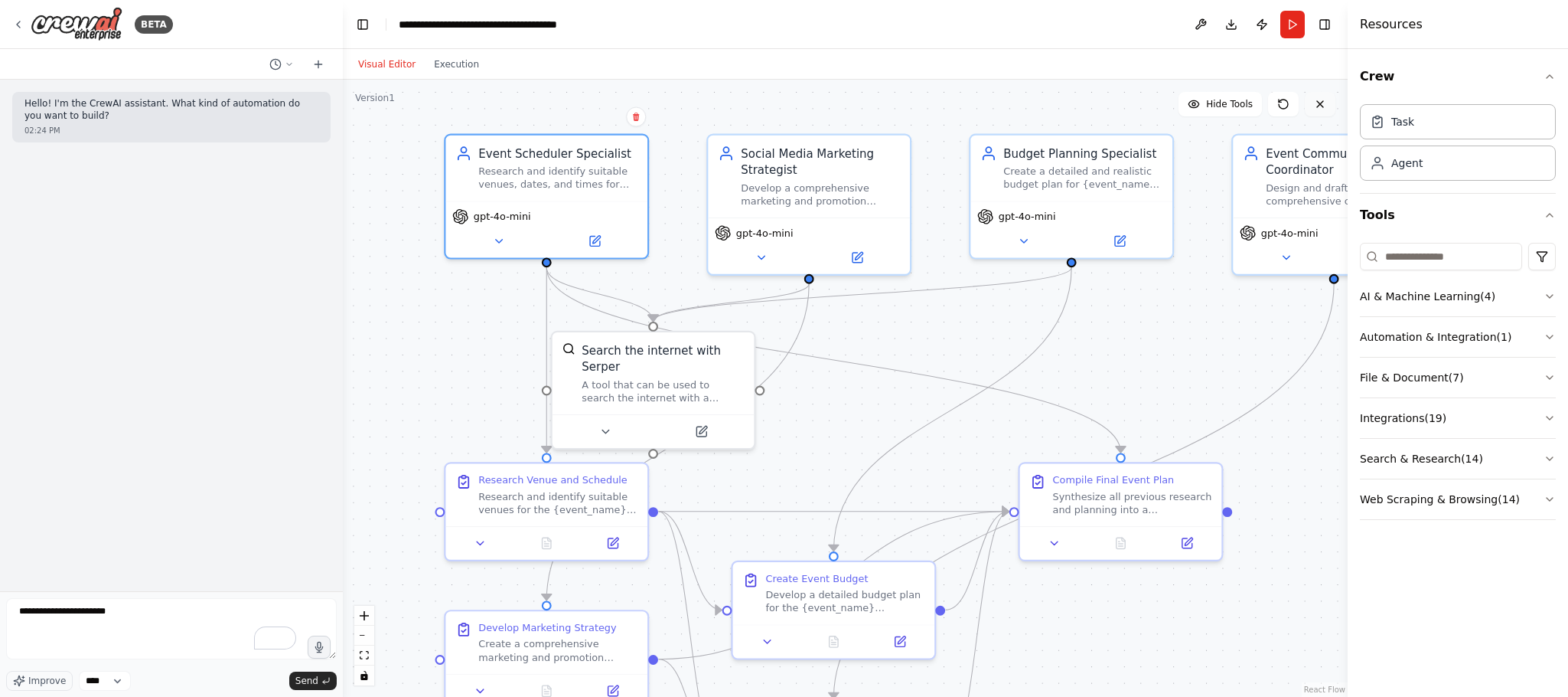
click at [1045, 101] on button at bounding box center [1320, 104] width 30 height 25
click at [1045, 99] on icon at bounding box center [1320, 104] width 12 height 12
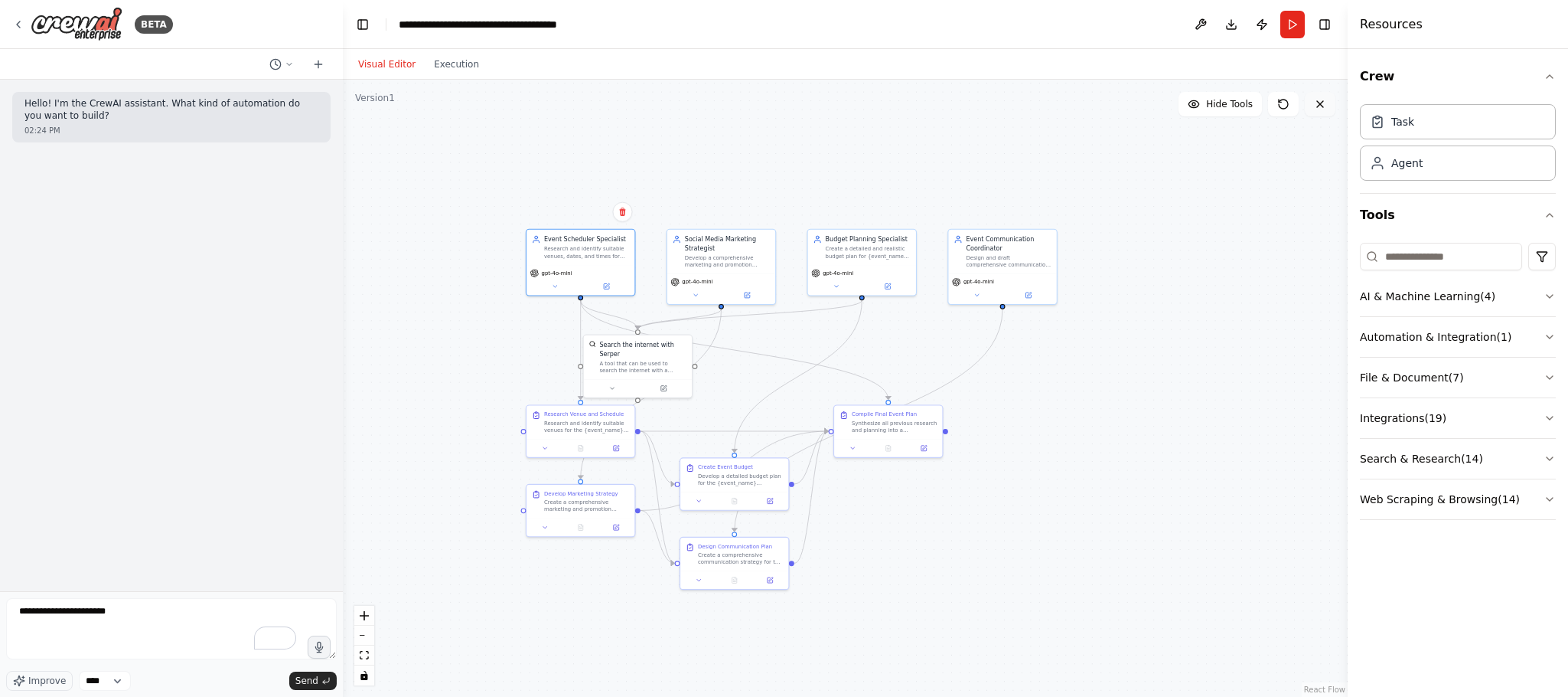
click at [1045, 111] on button at bounding box center [1320, 104] width 30 height 25
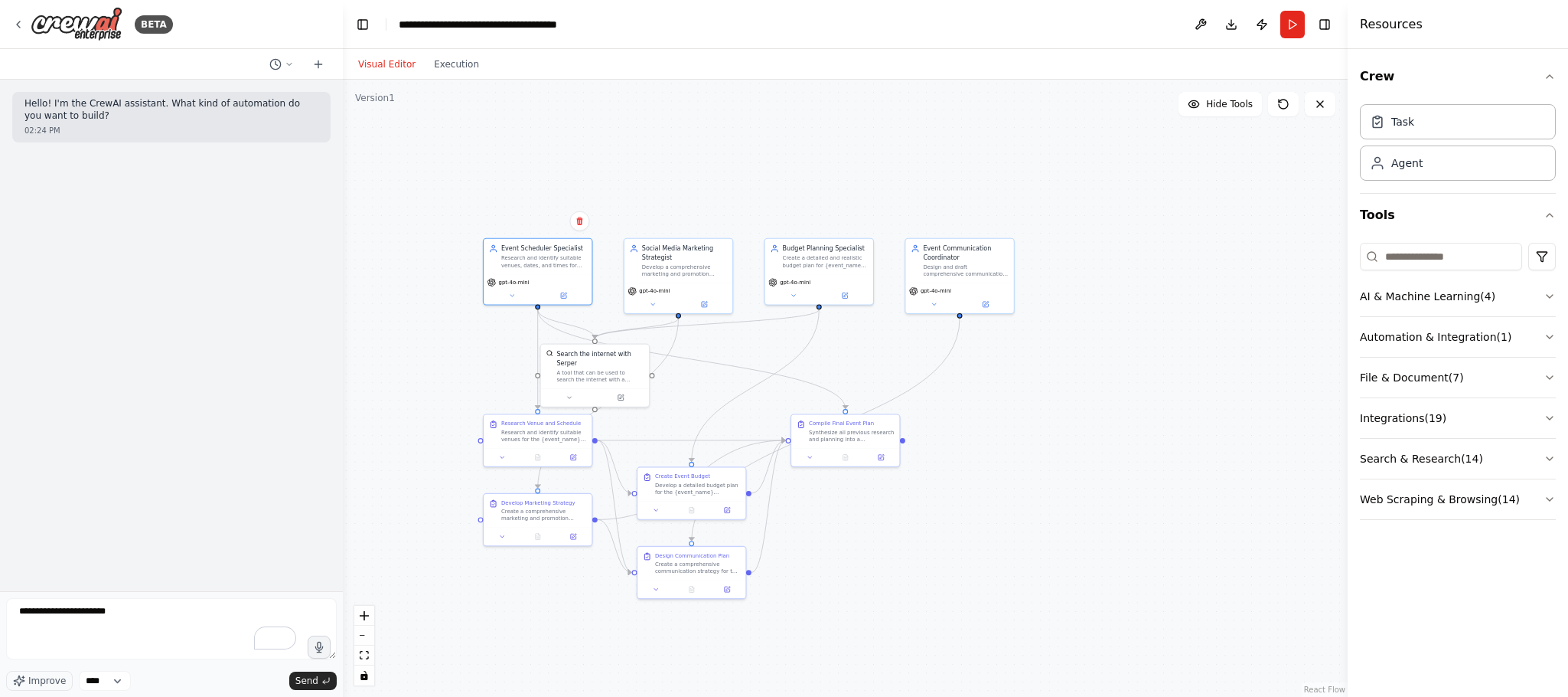
drag, startPoint x: 1185, startPoint y: 194, endPoint x: 1144, endPoint y: 203, distance: 42.0
click at [1045, 203] on div ".deletable-edge-delete-btn { width: 20px; height: 20px; border: 0px solid #ffff…" at bounding box center [845, 388] width 1004 height 618
click at [577, 217] on icon at bounding box center [580, 221] width 9 height 9
click at [547, 219] on button "Confirm" at bounding box center [537, 221] width 54 height 19
click at [163, 464] on textarea "**********" at bounding box center [171, 628] width 330 height 61
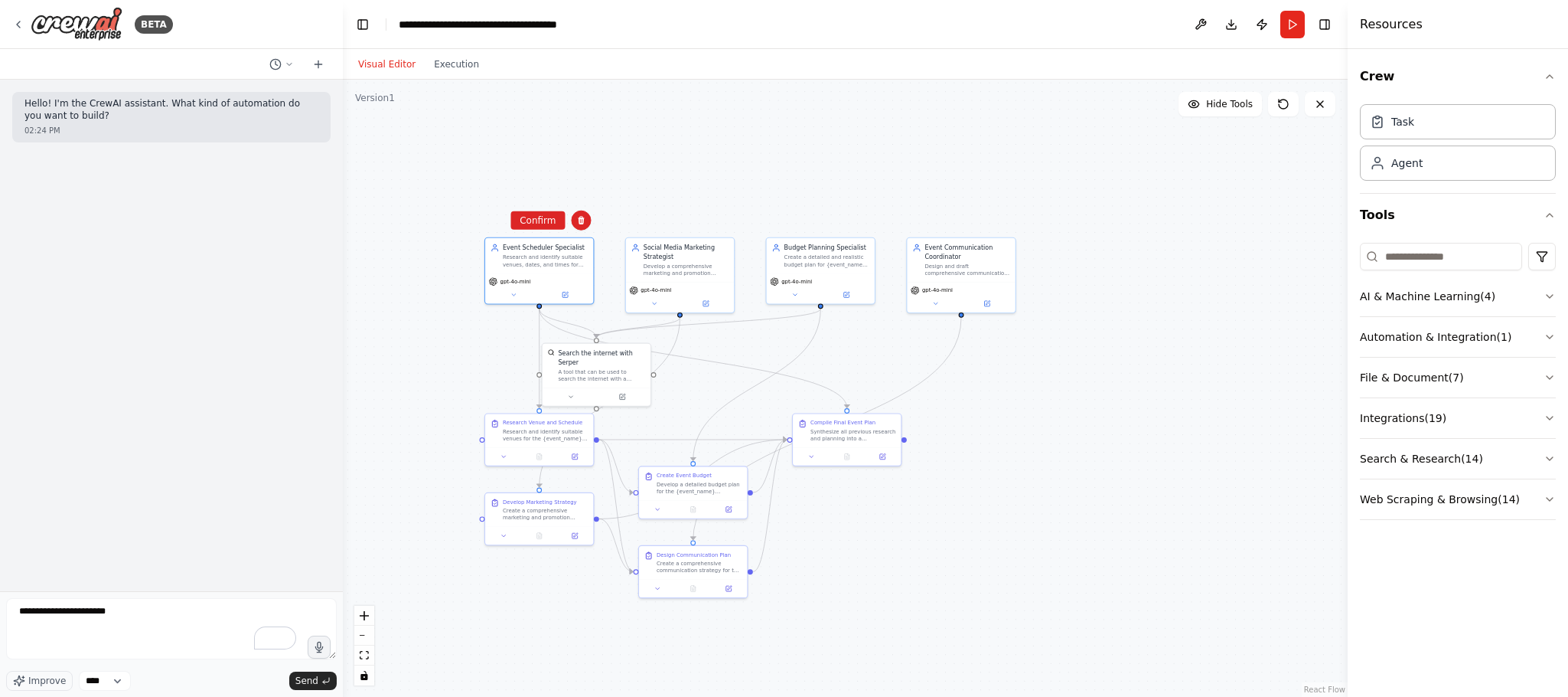
click at [529, 229] on div ".deletable-edge-delete-btn { width: 20px; height: 20px; border: 0px solid #ffff…" at bounding box center [845, 388] width 1004 height 618
click at [549, 271] on div "gpt-4o-mini" at bounding box center [539, 285] width 108 height 30
click at [585, 219] on button at bounding box center [581, 221] width 20 height 20
click at [530, 205] on div ".deletable-edge-delete-btn { width: 20px; height: 20px; border: 0px solid #ffff…" at bounding box center [845, 388] width 1004 height 618
click at [559, 271] on div "gpt-4o-mini" at bounding box center [539, 285] width 108 height 30
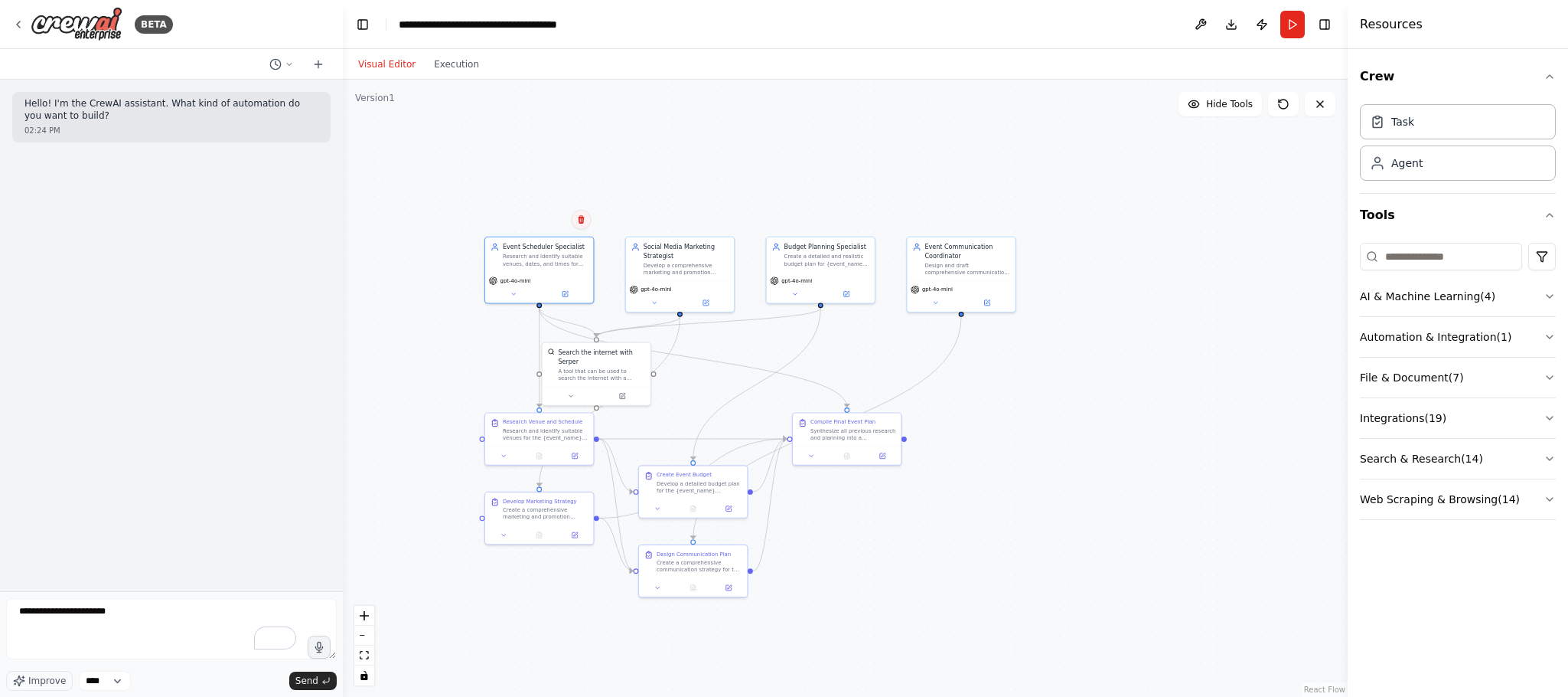
click at [583, 216] on icon at bounding box center [580, 219] width 9 height 9
click at [577, 217] on icon at bounding box center [580, 218] width 9 height 9
click at [582, 215] on icon at bounding box center [581, 218] width 6 height 9
click at [558, 217] on button "Confirm" at bounding box center [537, 217] width 54 height 19
click at [537, 212] on button "Confirm" at bounding box center [537, 217] width 54 height 19
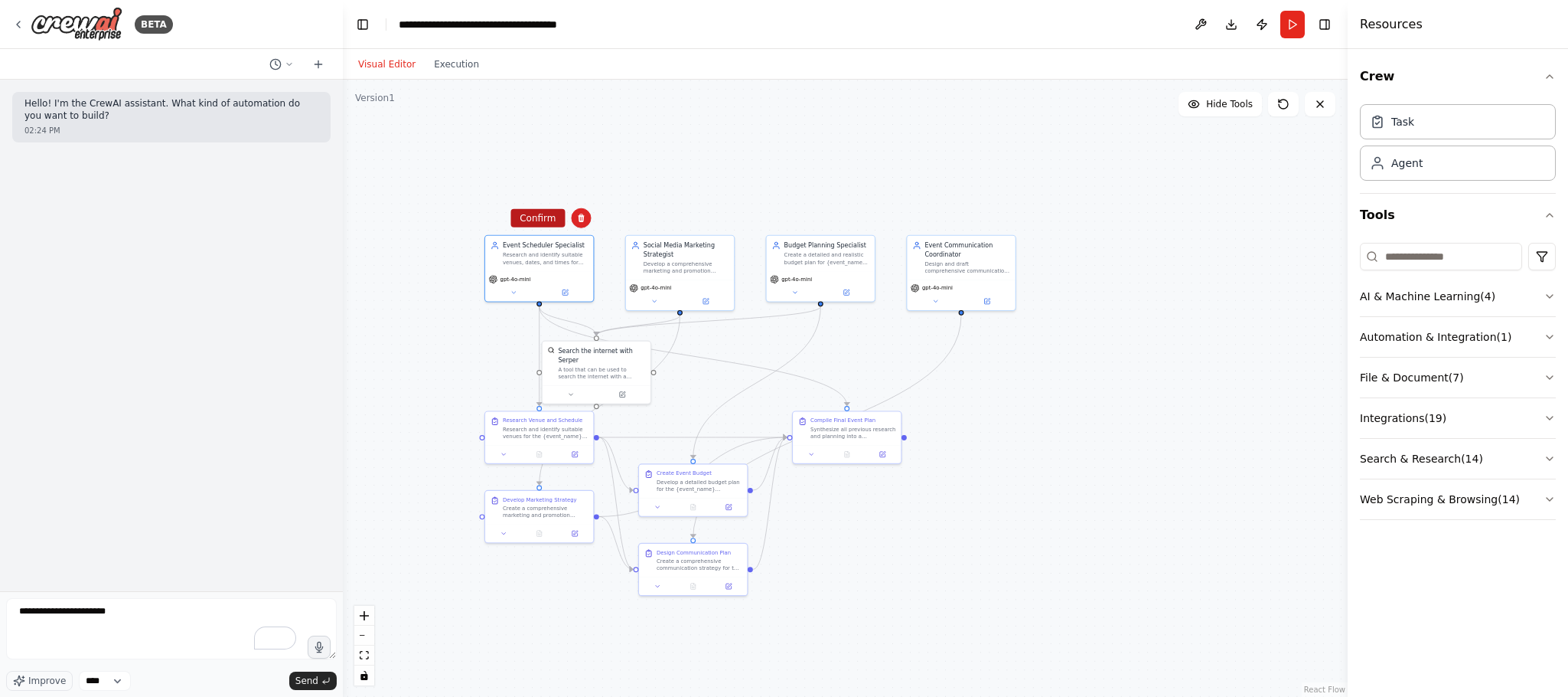
click at [537, 212] on button "Confirm" at bounding box center [537, 218] width 54 height 19
click at [537, 212] on div ".deletable-edge-delete-btn { width: 20px; height: 20px; border: 0px solid #ffff…" at bounding box center [845, 388] width 1004 height 618
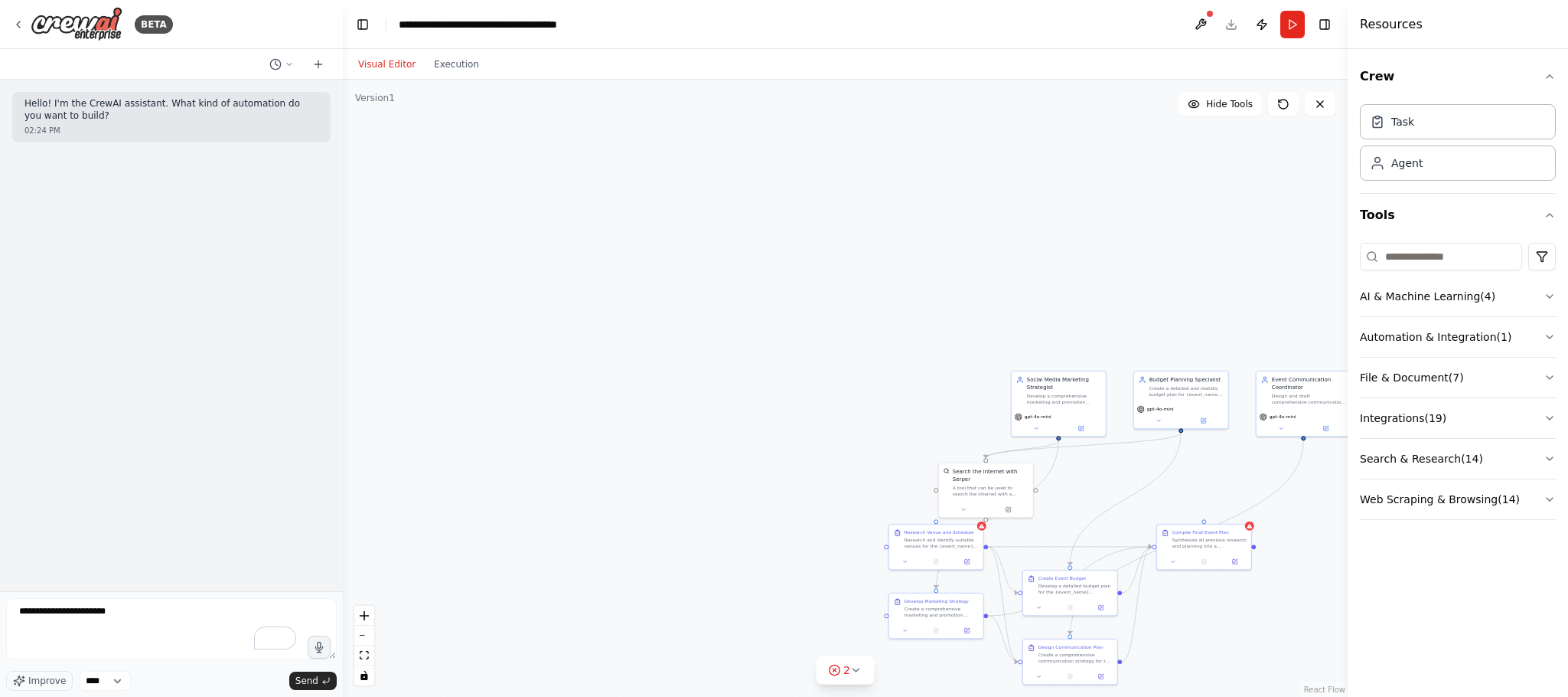
drag, startPoint x: 528, startPoint y: 254, endPoint x: 538, endPoint y: 223, distance: 32.6
click at [578, 229] on div ".deletable-edge-delete-btn { width: 20px; height: 20px; border: 0px solid #ffff…" at bounding box center [845, 388] width 1004 height 618
click at [851, 464] on icon at bounding box center [857, 670] width 12 height 12
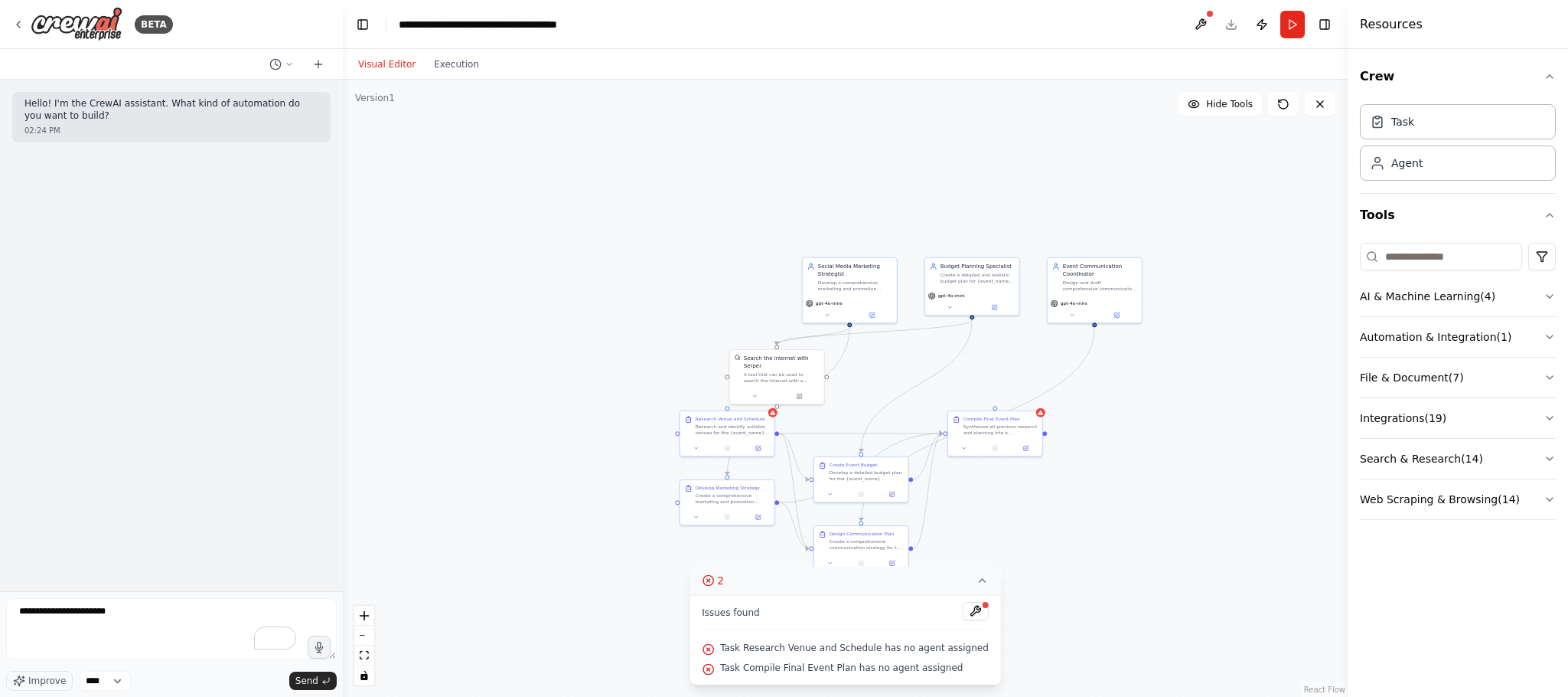
click at [1045, 464] on div ".deletable-edge-delete-btn { width: 20px; height: 20px; border: 0px solid #ffff…" at bounding box center [845, 388] width 1004 height 618
click at [747, 443] on button at bounding box center [758, 446] width 26 height 9
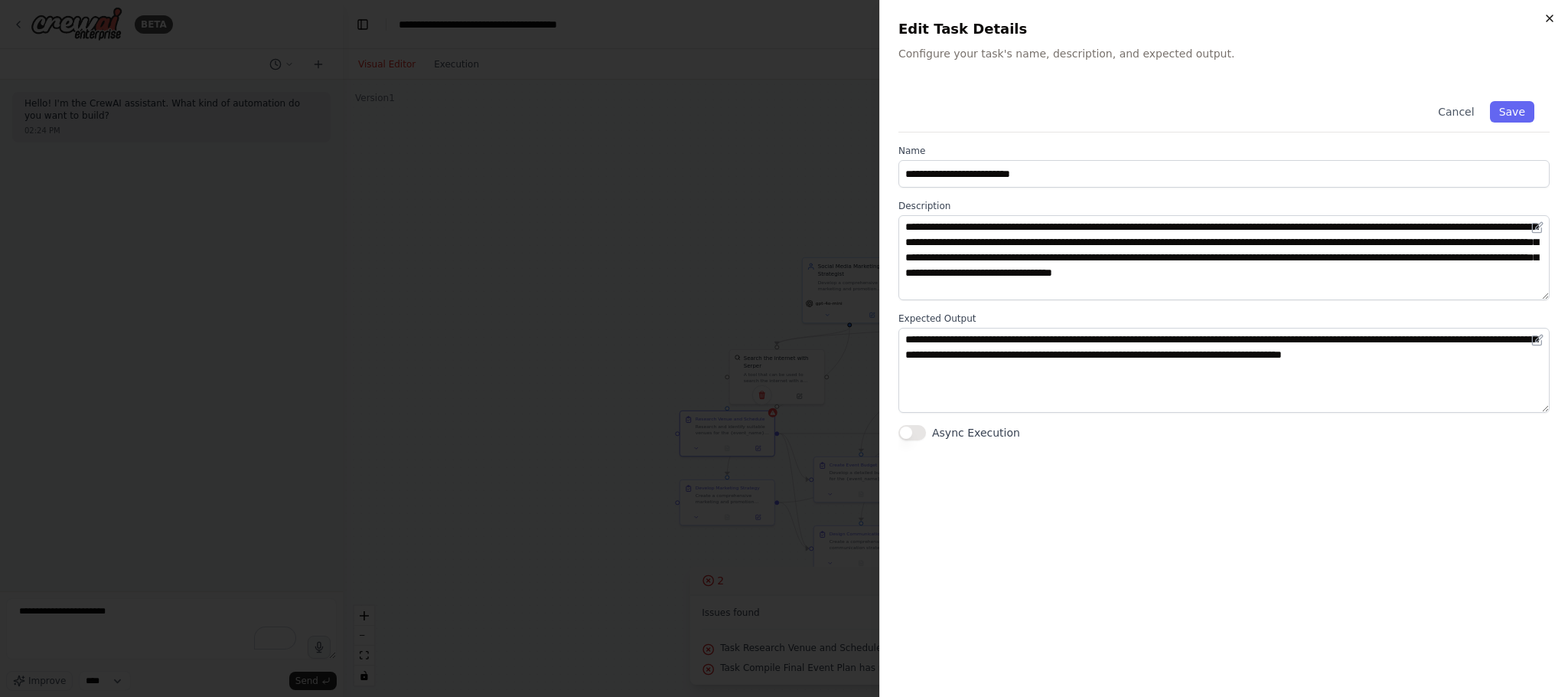
click at [1045, 20] on icon "button" at bounding box center [1549, 18] width 12 height 12
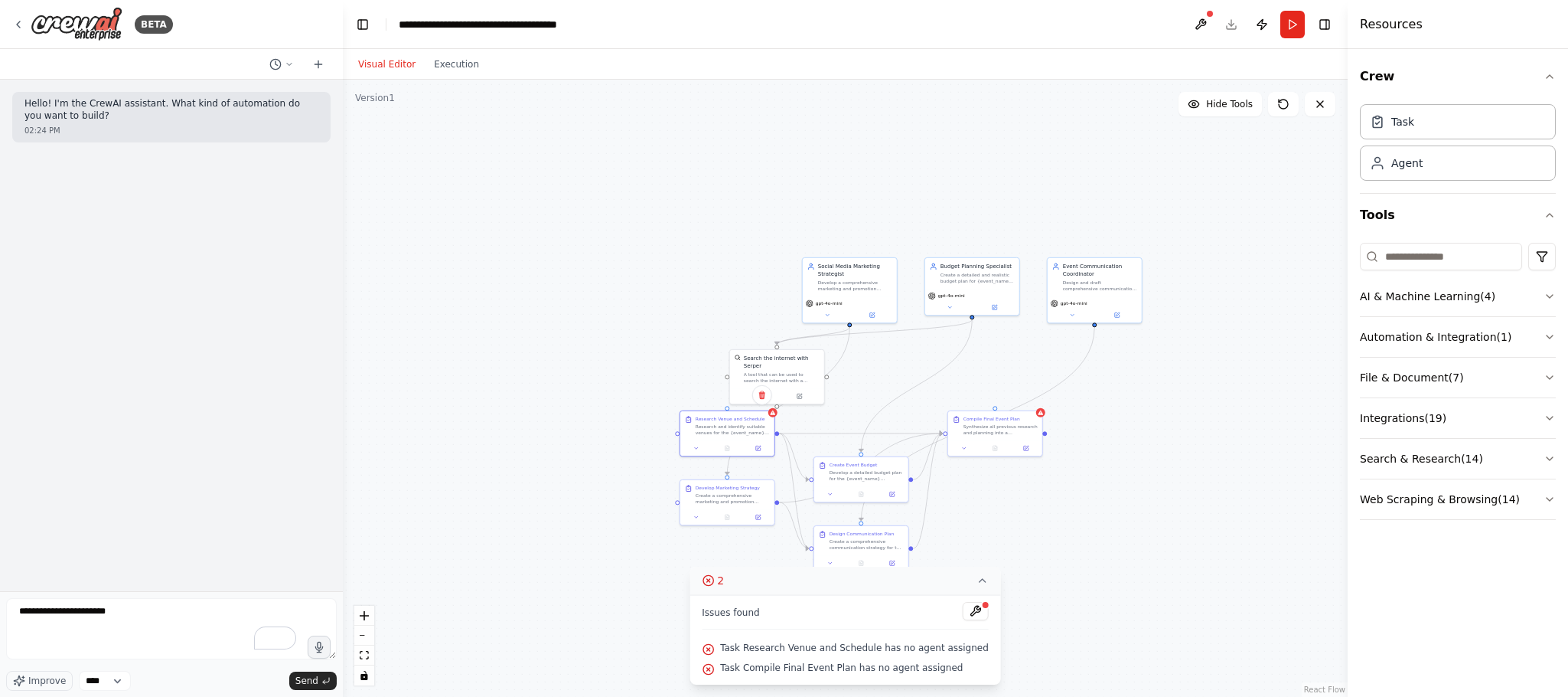
click at [900, 264] on div ".deletable-edge-delete-btn { width: 20px; height: 20px; border: 0px solid #ffff…" at bounding box center [845, 388] width 1004 height 618
click at [868, 278] on div "Develop a comprehensive marketing and promotion strategy for {event_name} targe…" at bounding box center [856, 284] width 74 height 12
click at [883, 236] on icon at bounding box center [884, 240] width 9 height 9
click at [829, 250] on div ".deletable-edge-delete-btn { width: 20px; height: 20px; border: 0px solid #ffff…" at bounding box center [845, 388] width 1004 height 618
click at [852, 244] on button "Confirm" at bounding box center [840, 239] width 54 height 19
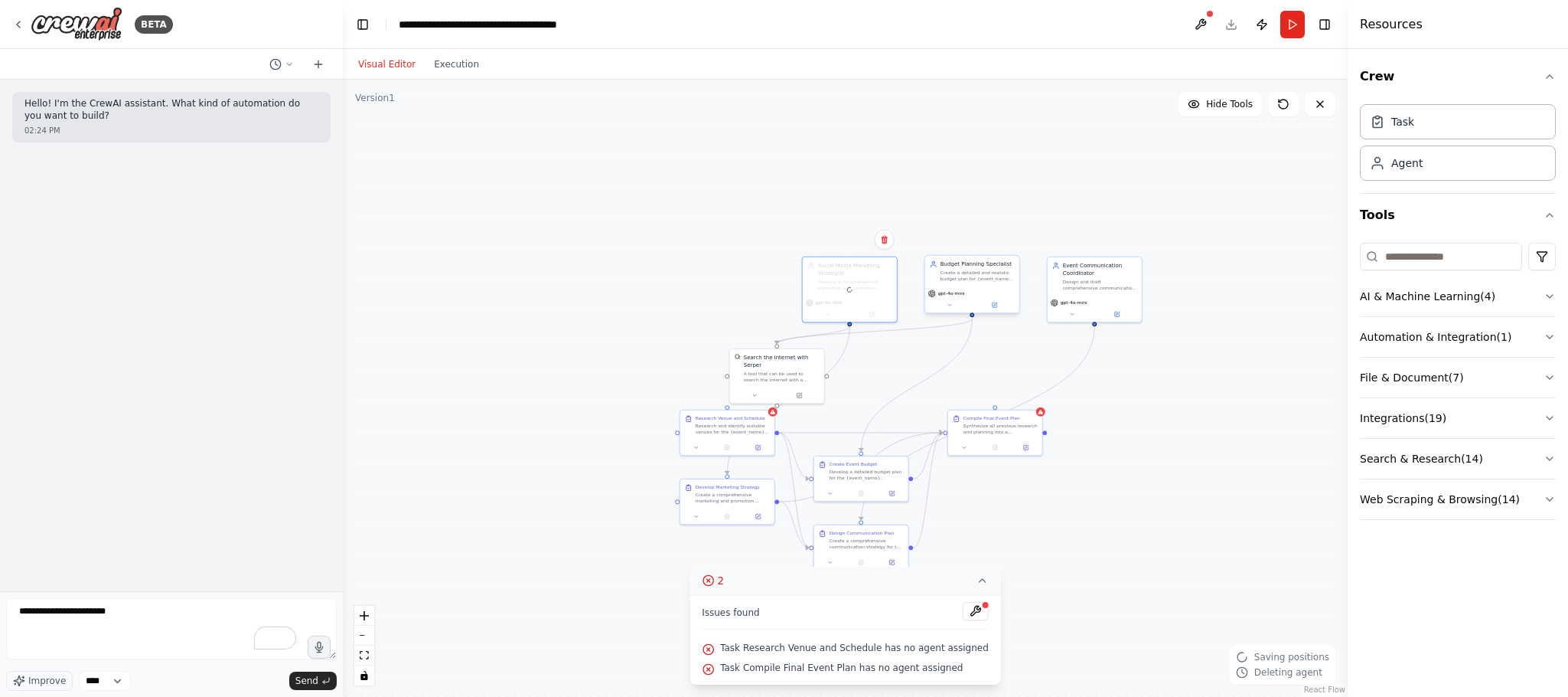
click at [935, 278] on div "Budget Planning Specialist Create a detailed and realistic budget plan for {eve…" at bounding box center [972, 272] width 85 height 22
click at [1012, 244] on button at bounding box center [1007, 238] width 20 height 20
click at [1008, 244] on button at bounding box center [1007, 236] width 20 height 20
click at [1008, 237] on icon at bounding box center [1007, 236] width 6 height 9
click at [949, 237] on button "Confirm" at bounding box center [962, 236] width 54 height 19
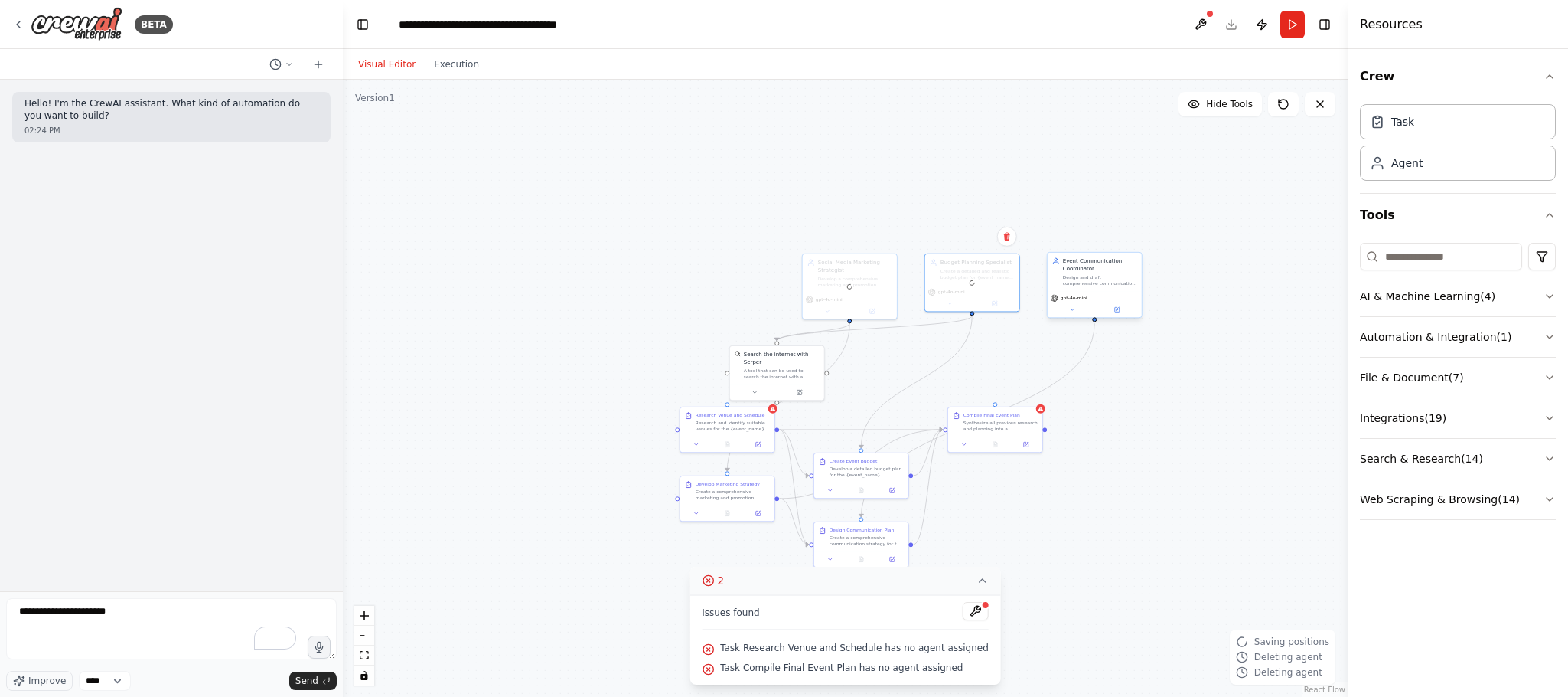
click at [1045, 288] on div "Event Communication Coordinator Design and draft comprehensive communication pl…" at bounding box center [1095, 272] width 94 height 38
click at [1045, 236] on icon at bounding box center [1130, 236] width 6 height 9
click at [1045, 239] on button "Confirm" at bounding box center [1085, 236] width 54 height 19
click at [1045, 239] on button "Confirm" at bounding box center [1085, 234] width 54 height 19
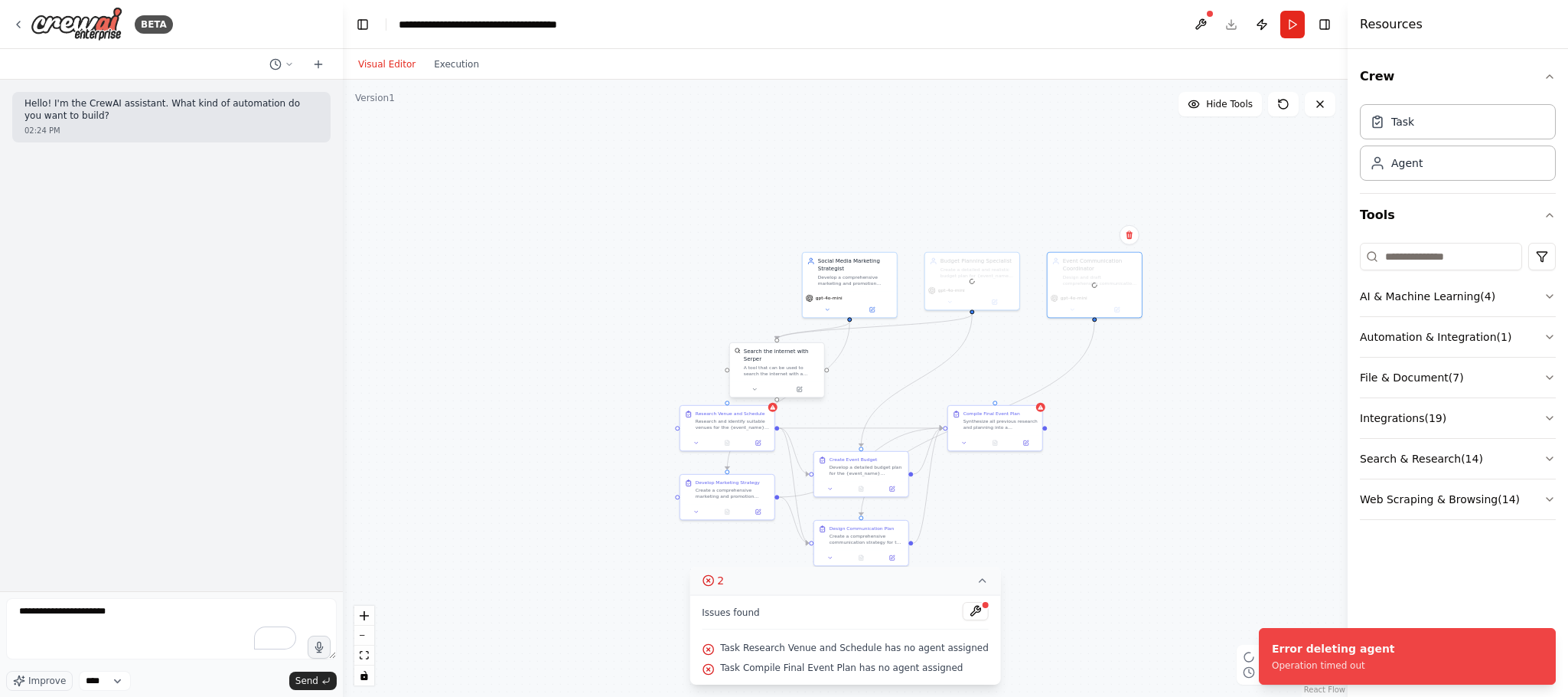
click at [816, 370] on div "Search the internet with Serper A tool that can be used to search the internet …" at bounding box center [777, 362] width 94 height 38
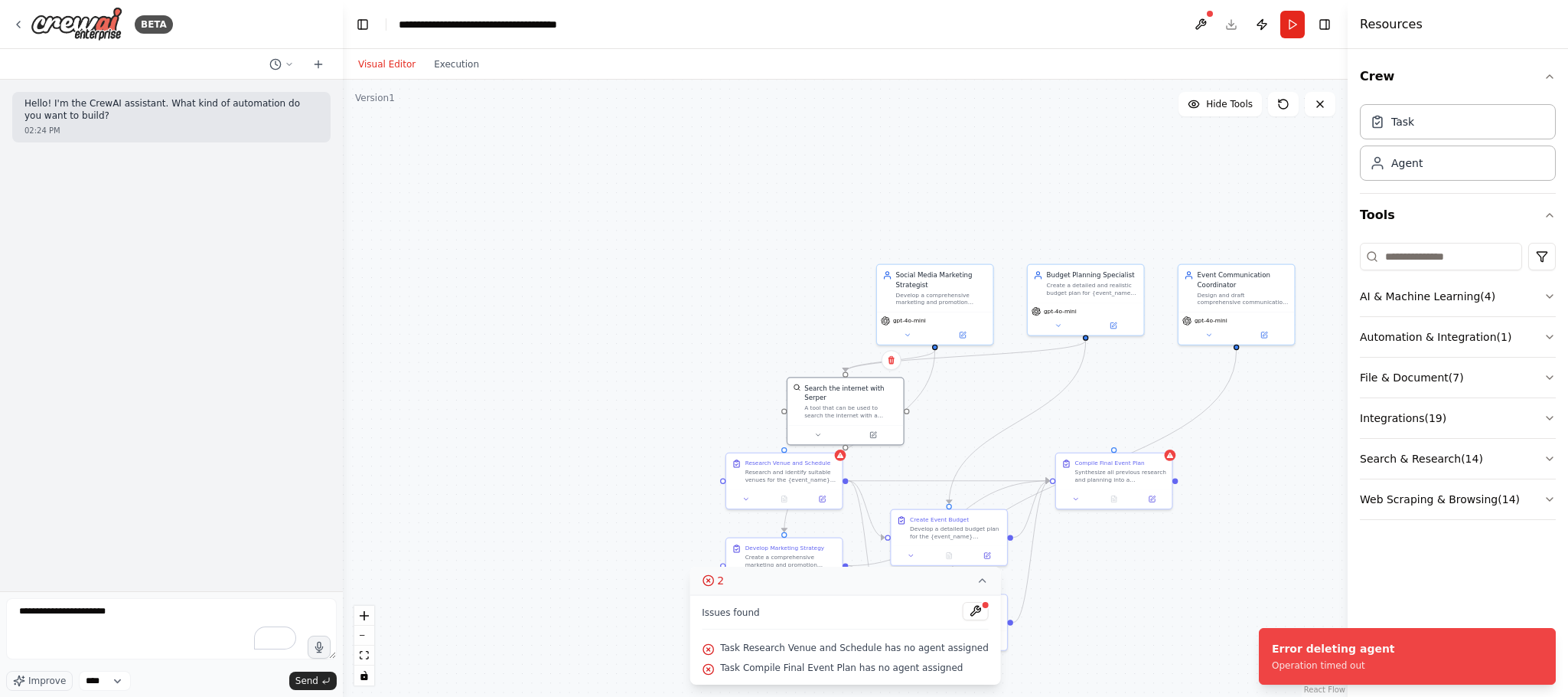
click at [278, 53] on div at bounding box center [172, 64] width 343 height 30
click at [287, 69] on button at bounding box center [281, 64] width 36 height 19
drag, startPoint x: 918, startPoint y: 258, endPoint x: 891, endPoint y: 248, distance: 28.8
click at [918, 260] on div ".deletable-edge-delete-btn { width: 20px; height: 20px; border: 0px solid #ffff…" at bounding box center [845, 388] width 1004 height 618
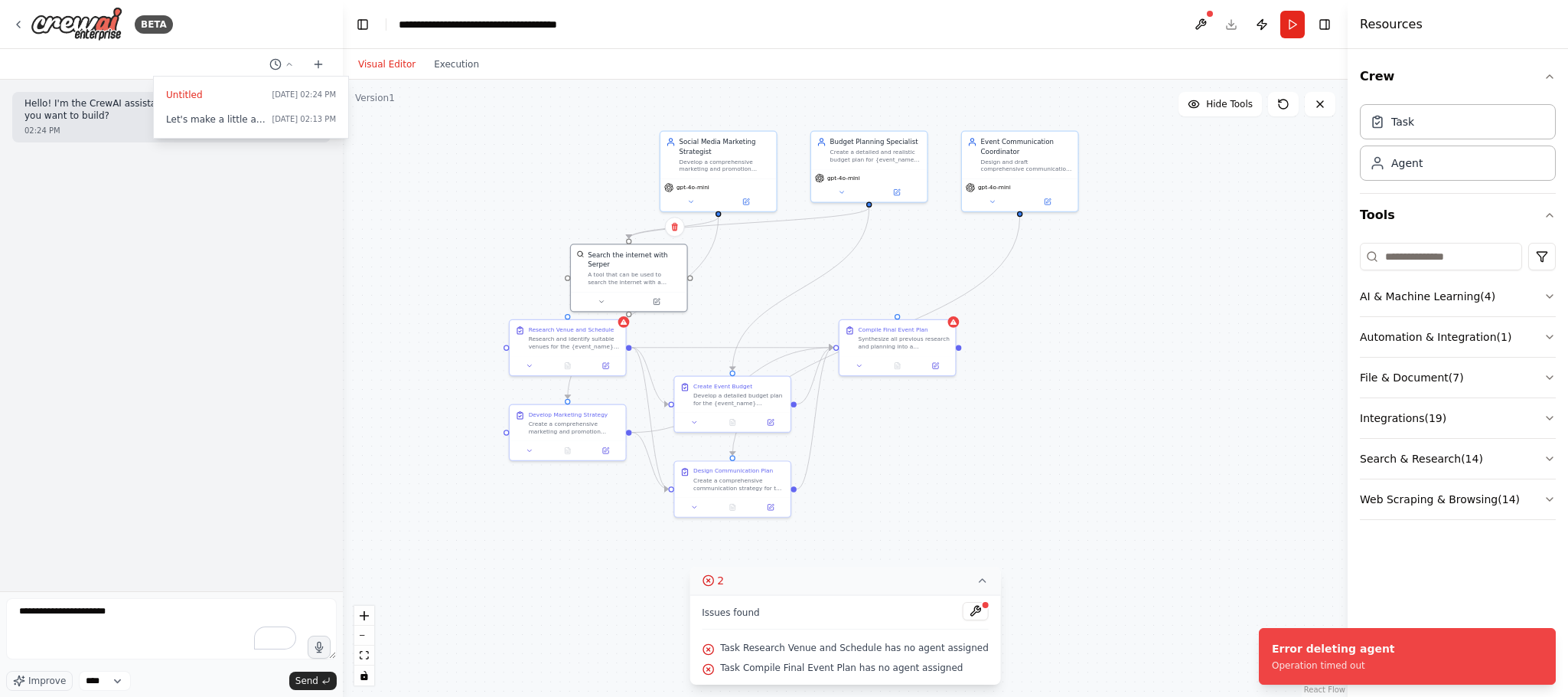
drag, startPoint x: 683, startPoint y: 209, endPoint x: 421, endPoint y: 47, distance: 308.0
click at [422, 47] on main "**********" at bounding box center [845, 348] width 1004 height 697
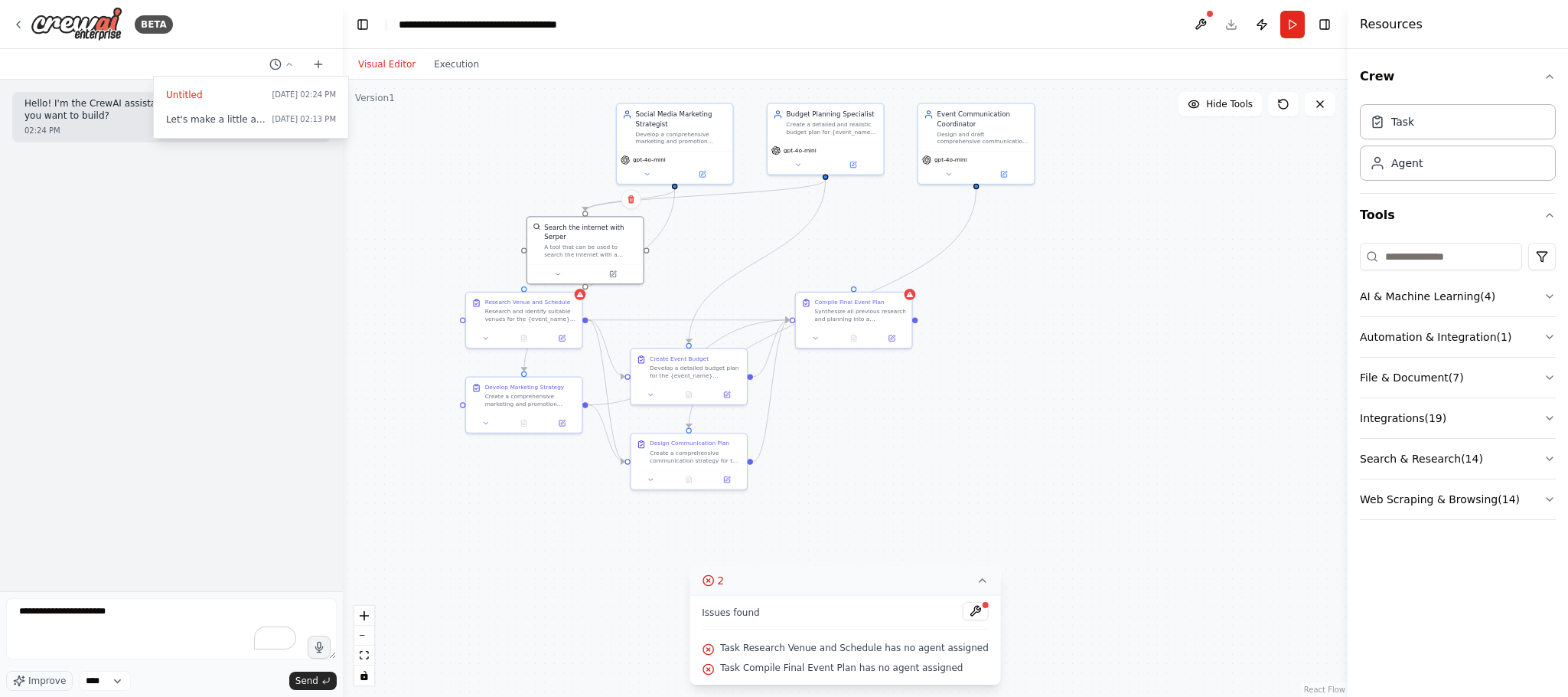
click at [318, 69] on div at bounding box center [172, 348] width 343 height 697
click at [318, 69] on icon at bounding box center [318, 64] width 12 height 12
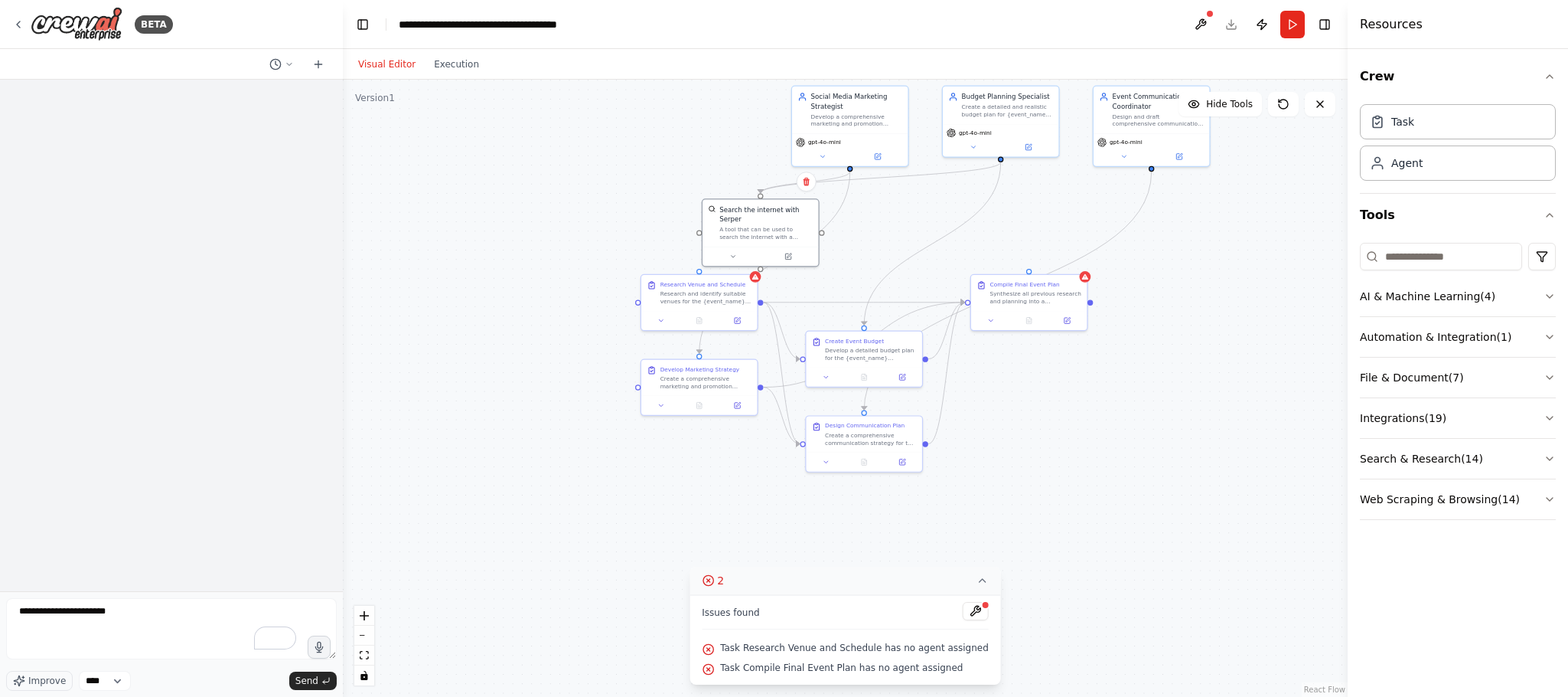
drag, startPoint x: 544, startPoint y: 583, endPoint x: 719, endPoint y: 566, distance: 175.8
click at [719, 464] on div "Version 1 Hide Tools .deletable-edge-delete-btn { width: 20px; height: 20px; bo…" at bounding box center [845, 388] width 1004 height 618
drag, startPoint x: 577, startPoint y: 552, endPoint x: 978, endPoint y: 437, distance: 417.2
click at [991, 351] on div ".deletable-edge-delete-btn { width: 20px; height: 20px; border: 0px solid #ffff…" at bounding box center [845, 388] width 1004 height 618
drag, startPoint x: 657, startPoint y: 485, endPoint x: 1173, endPoint y: 198, distance: 590.4
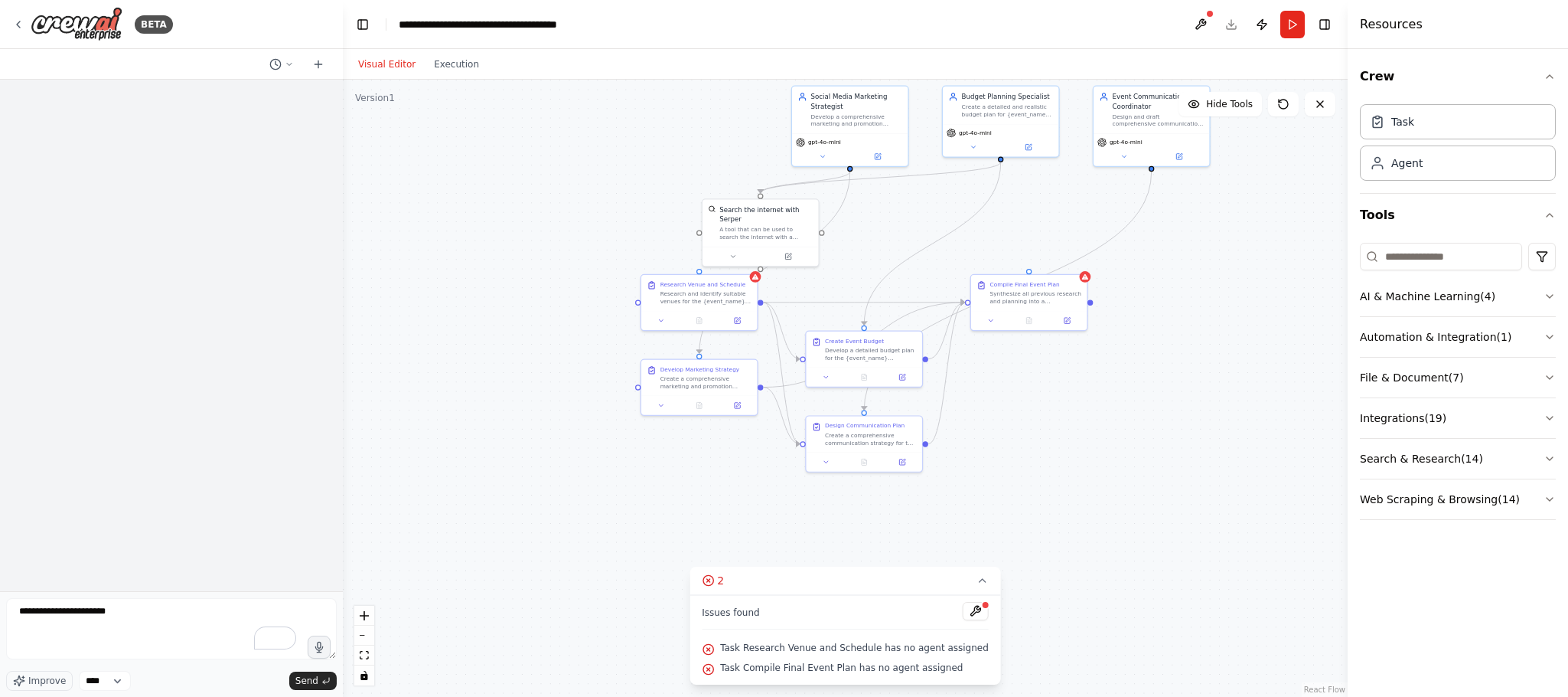
click at [1045, 198] on div ".deletable-edge-delete-btn { width: 20px; height: 20px; border: 0px solid #ffff…" at bounding box center [845, 388] width 1004 height 618
click at [194, 464] on textarea "**********" at bounding box center [171, 628] width 330 height 61
paste textarea "**********"
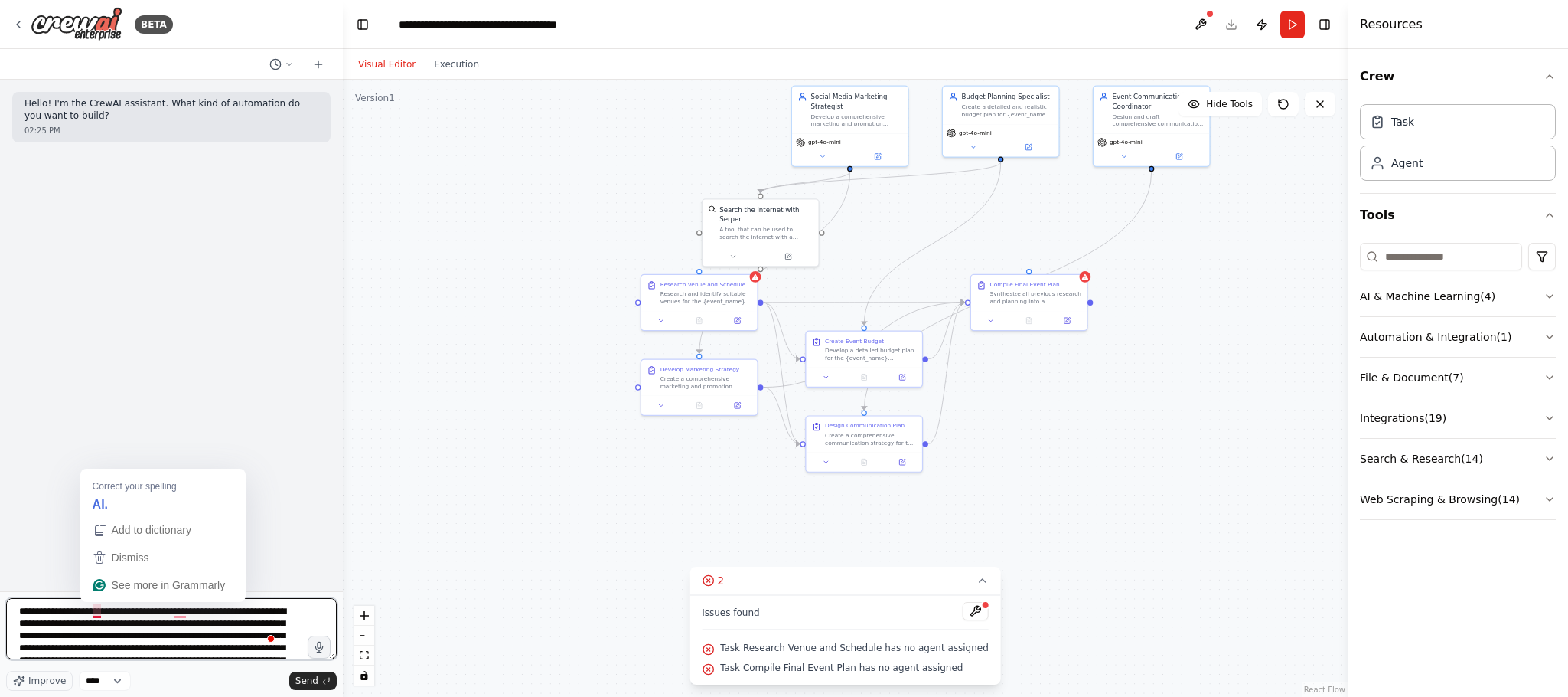
drag, startPoint x: 97, startPoint y: 609, endPoint x: 0, endPoint y: 596, distance: 97.9
click at [0, 464] on div "BETA Hello! I'm the CrewAI assistant. What kind of automation do you want to bu…" at bounding box center [172, 348] width 343 height 697
type textarea "**********"
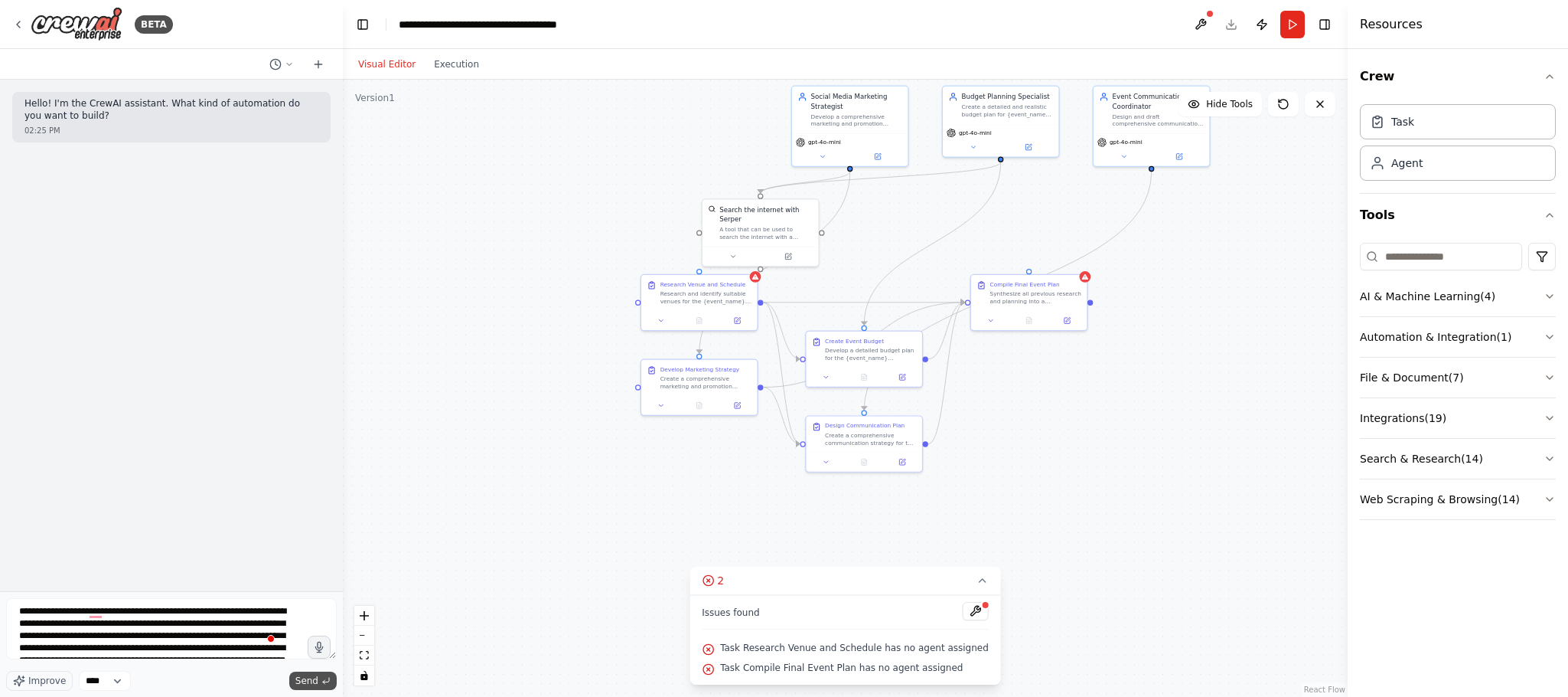
click at [301, 464] on span "Send" at bounding box center [306, 680] width 23 height 12
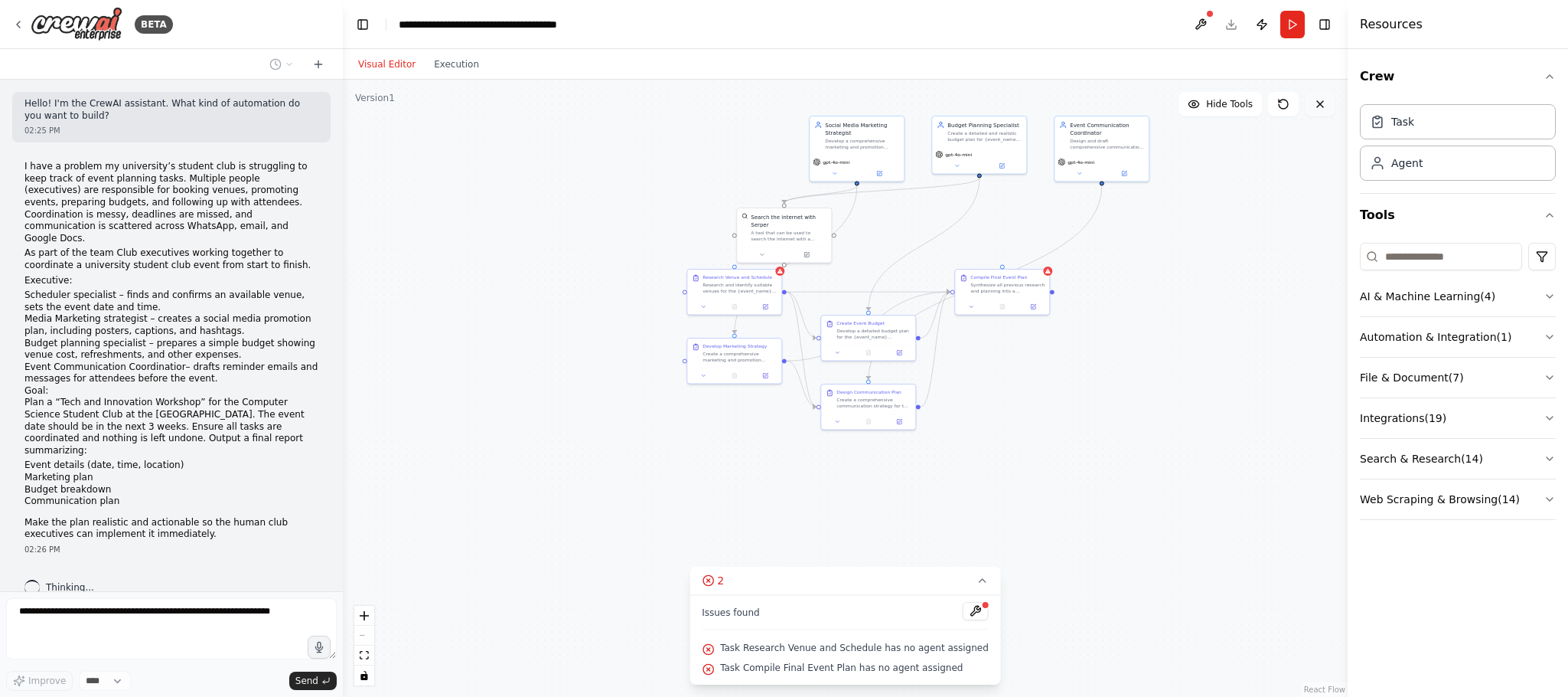
click at [1045, 109] on button at bounding box center [1320, 104] width 30 height 25
click at [1045, 109] on icon at bounding box center [1320, 104] width 12 height 12
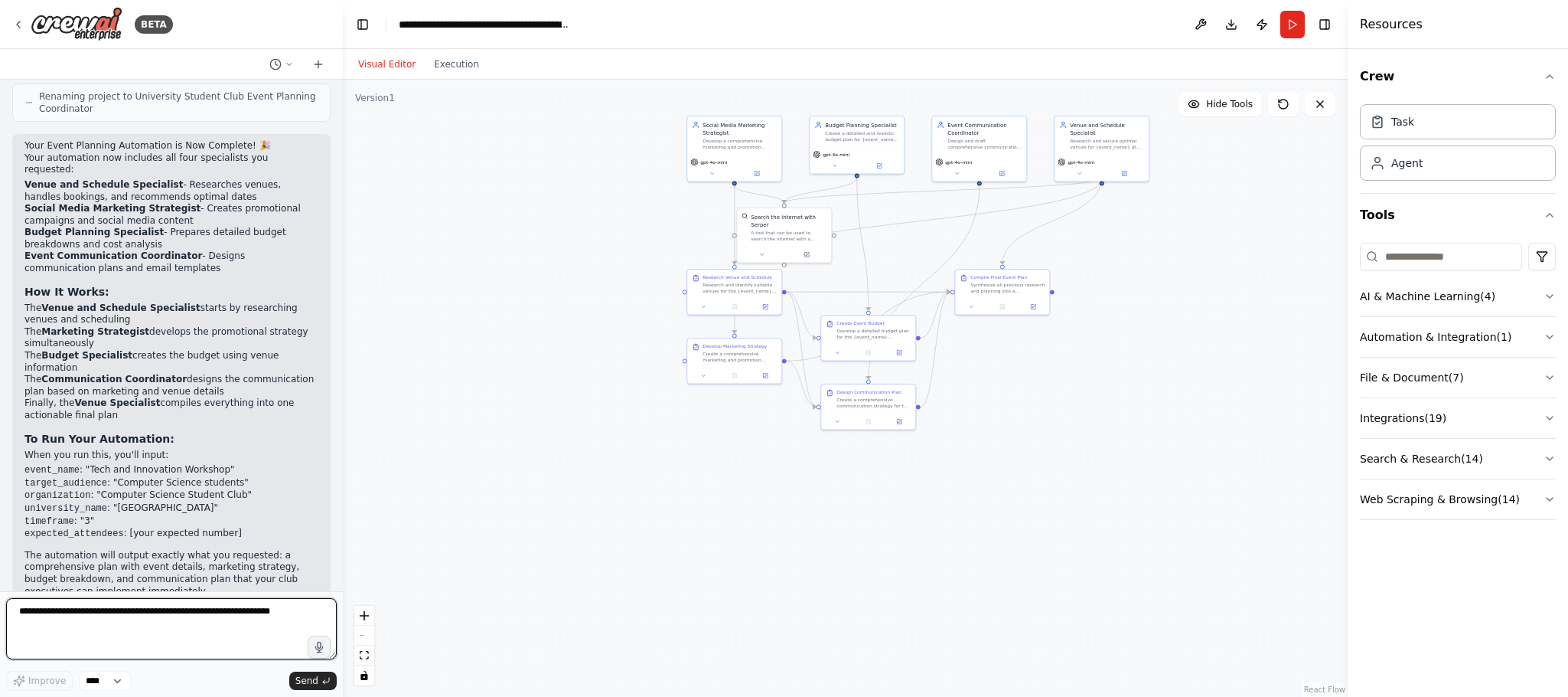
scroll to position [997, 0]
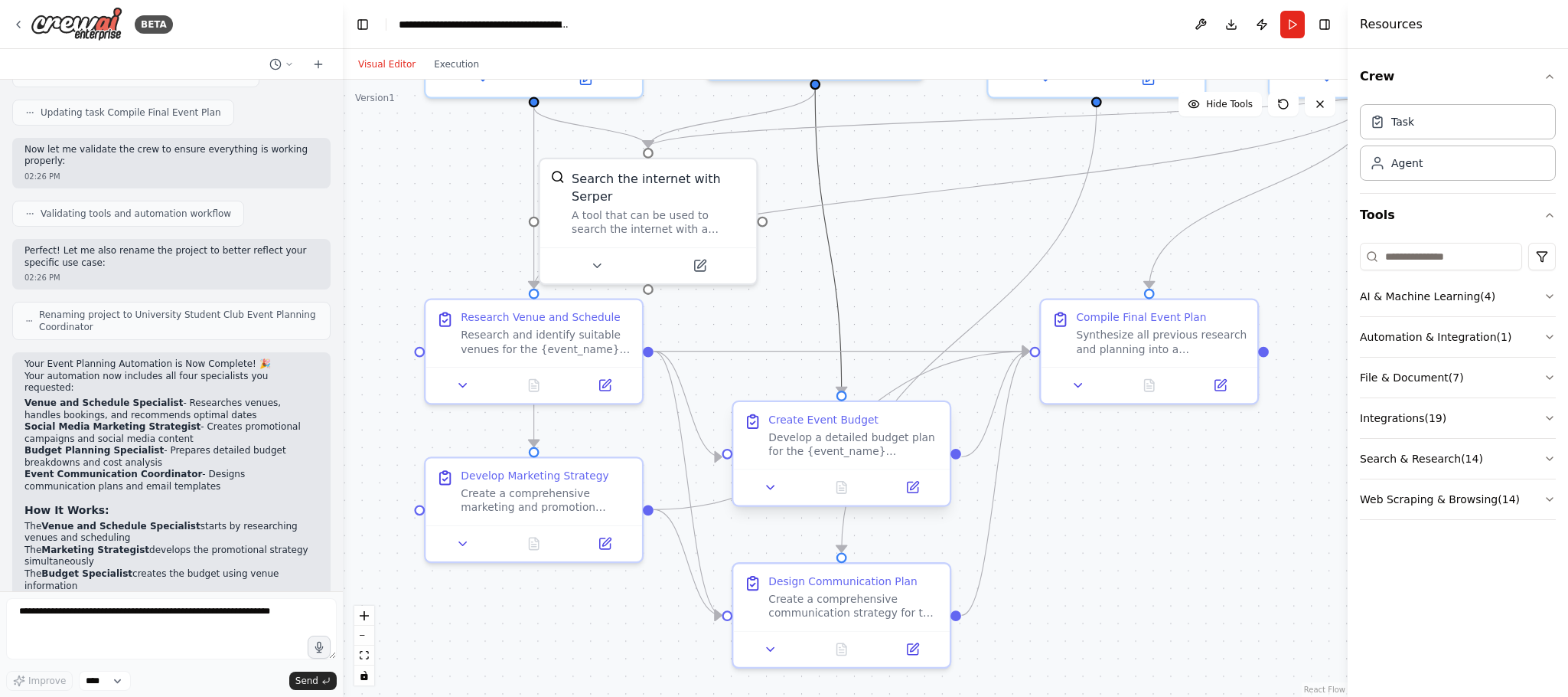
drag, startPoint x: 837, startPoint y: 244, endPoint x: 865, endPoint y: 403, distance: 161.4
click at [865, 403] on div ".deletable-edge-delete-btn { width: 20px; height: 20px; border: 0px solid #ffff…" at bounding box center [913, 213] width 1154 height 709
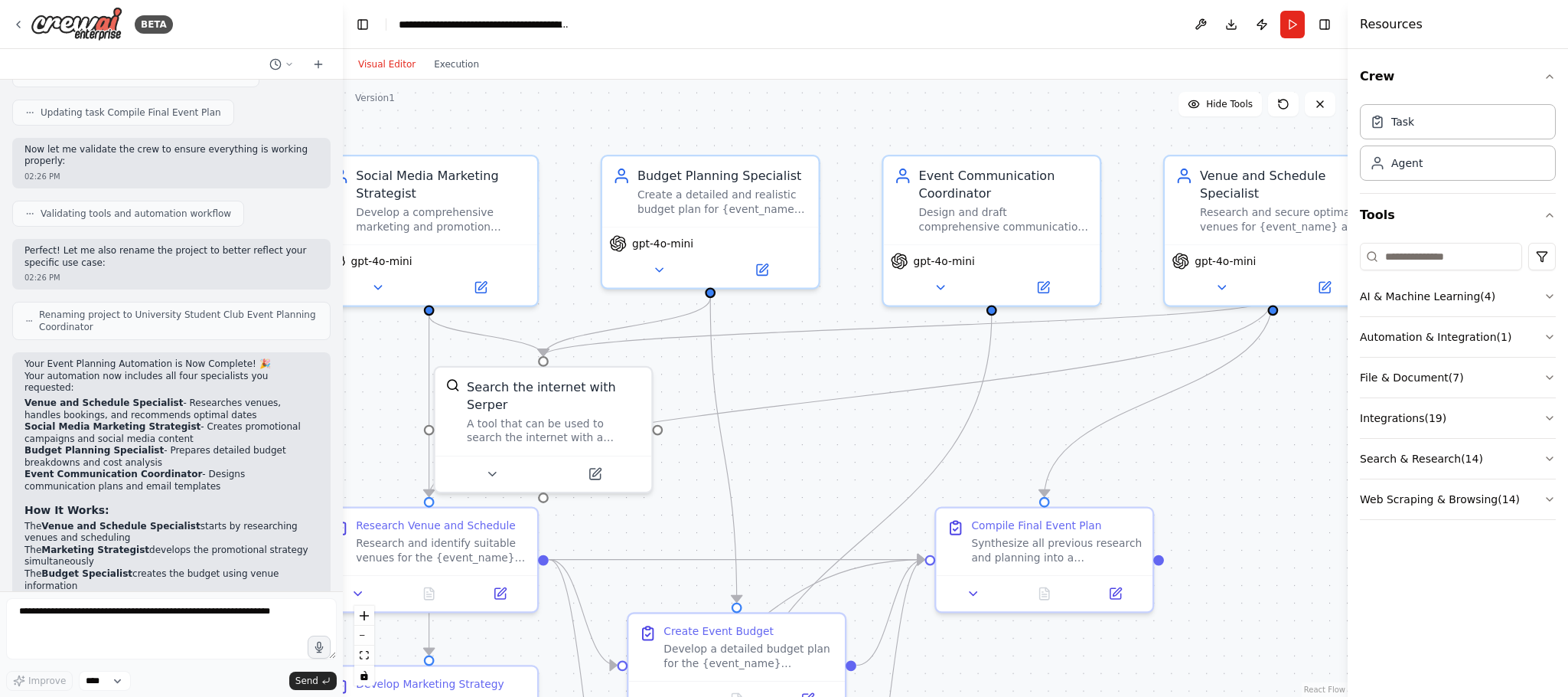
drag, startPoint x: 882, startPoint y: 261, endPoint x: 807, endPoint y: 448, distance: 201.5
click at [803, 456] on div ".deletable-edge-delete-btn { width: 20px; height: 20px; border: 0px solid #ffff…" at bounding box center [845, 388] width 1004 height 618
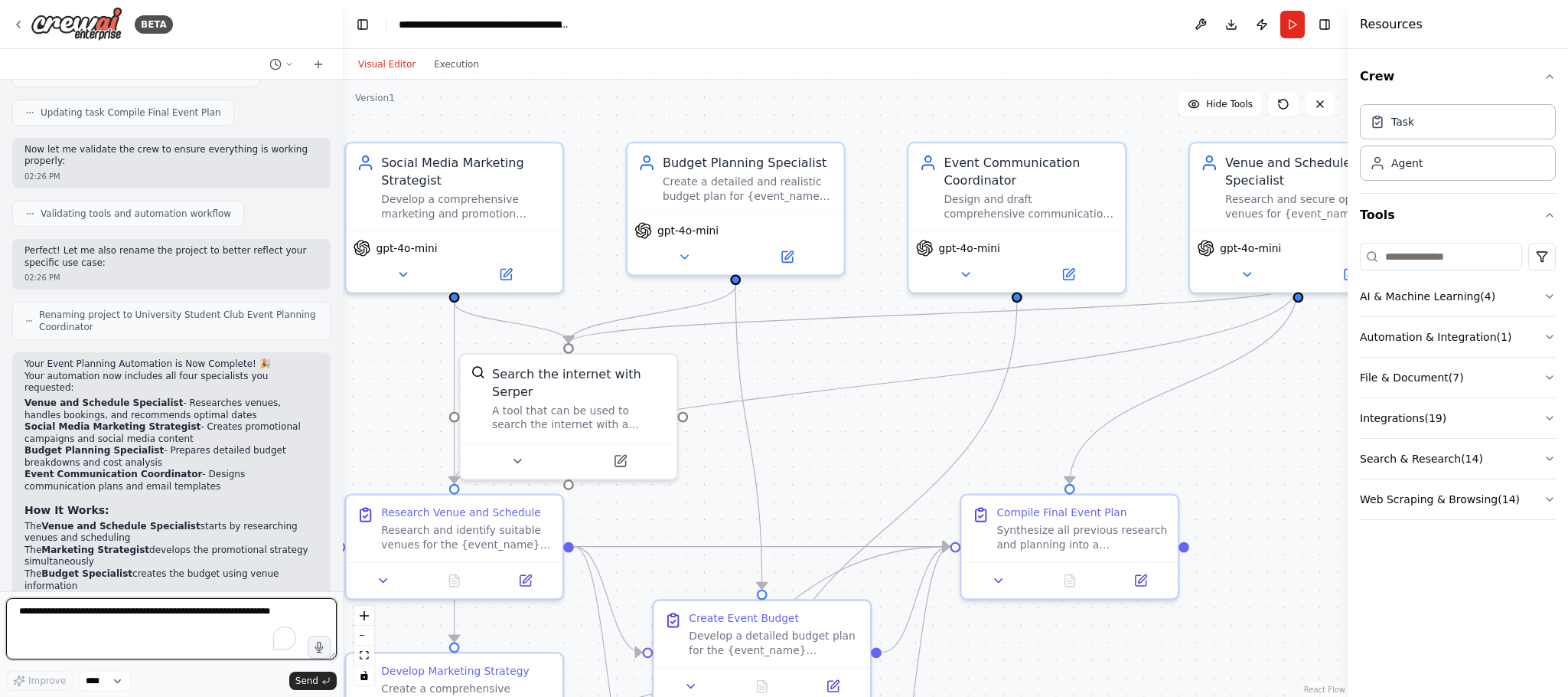
click at [210, 464] on textarea "To enrich screen reader interactions, please activate Accessibility in Grammarl…" at bounding box center [171, 628] width 330 height 61
type textarea "**********"
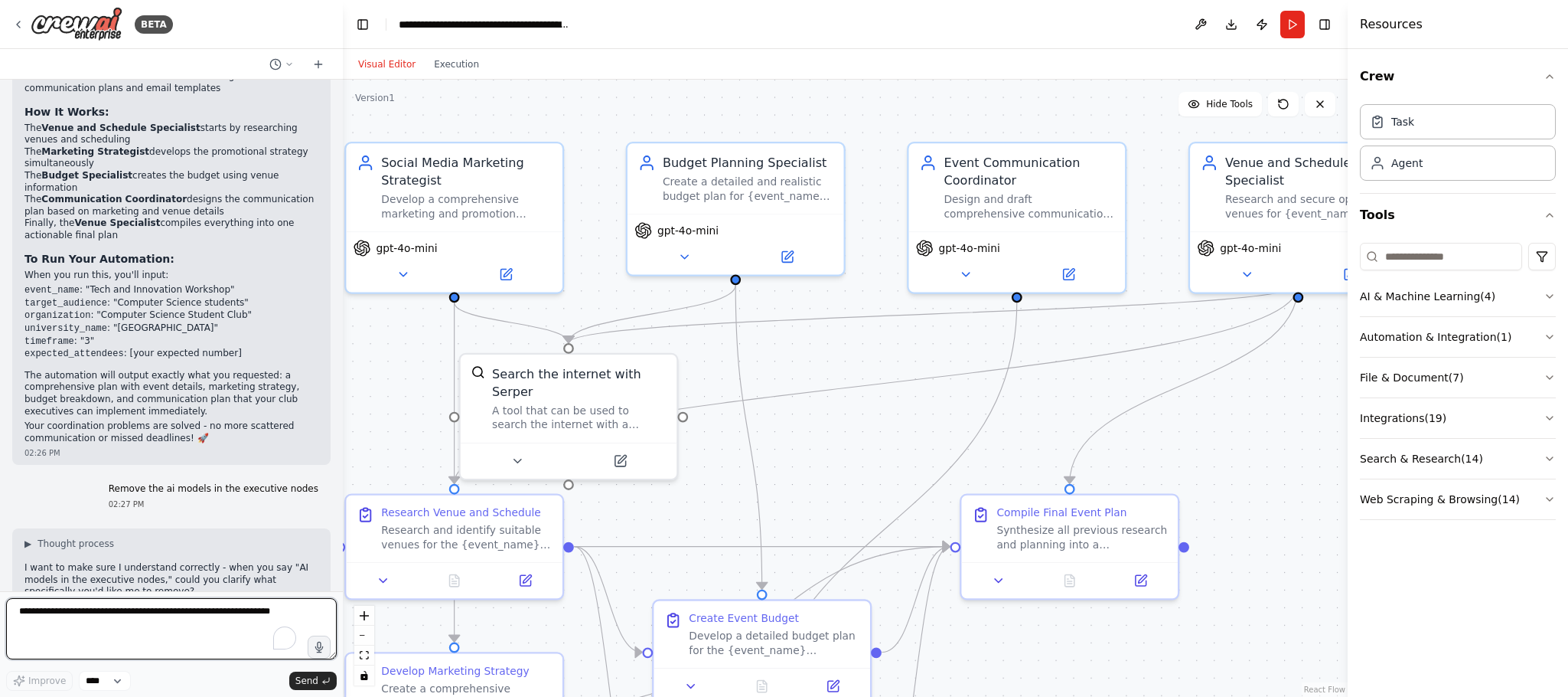
scroll to position [1178, 0]
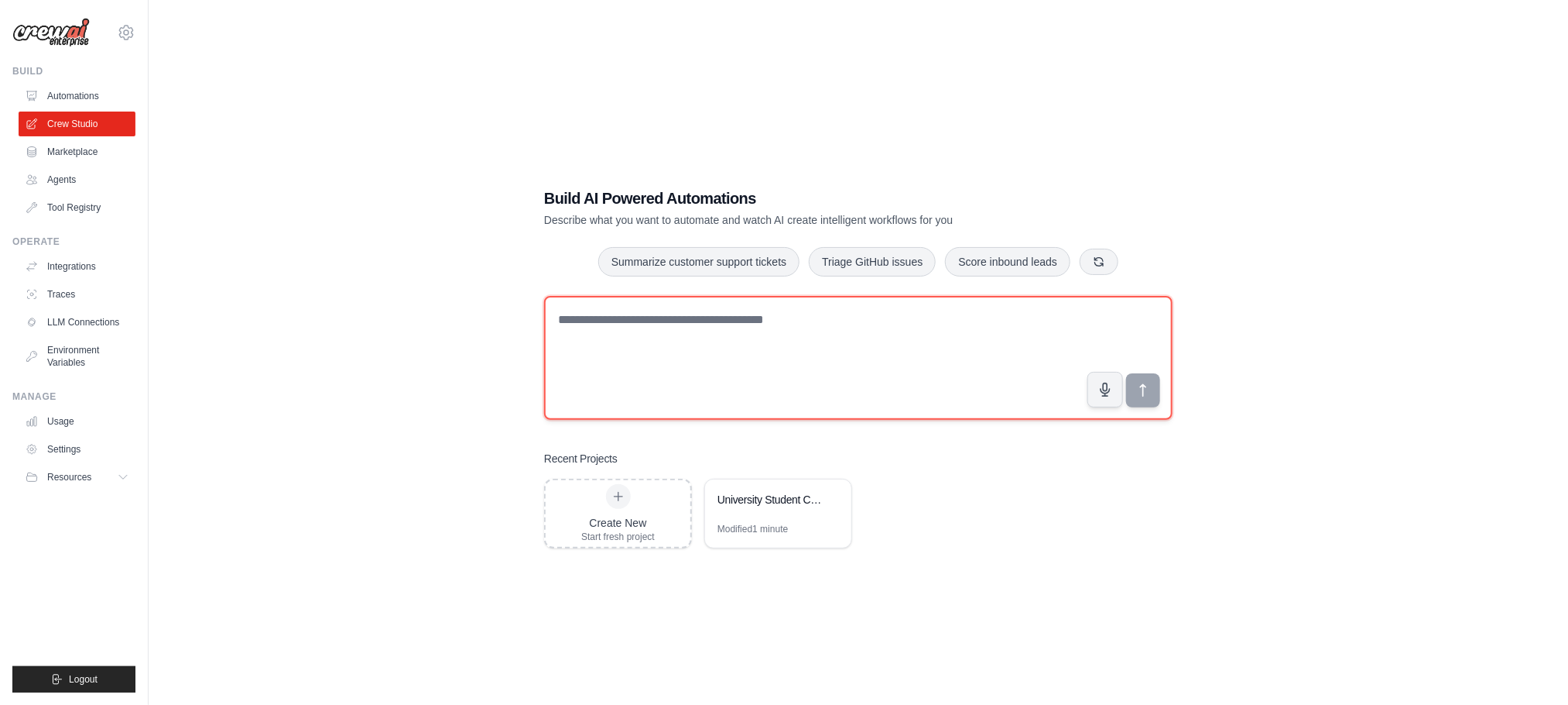
click at [692, 349] on textarea at bounding box center [858, 357] width 628 height 124
paste textarea "**********"
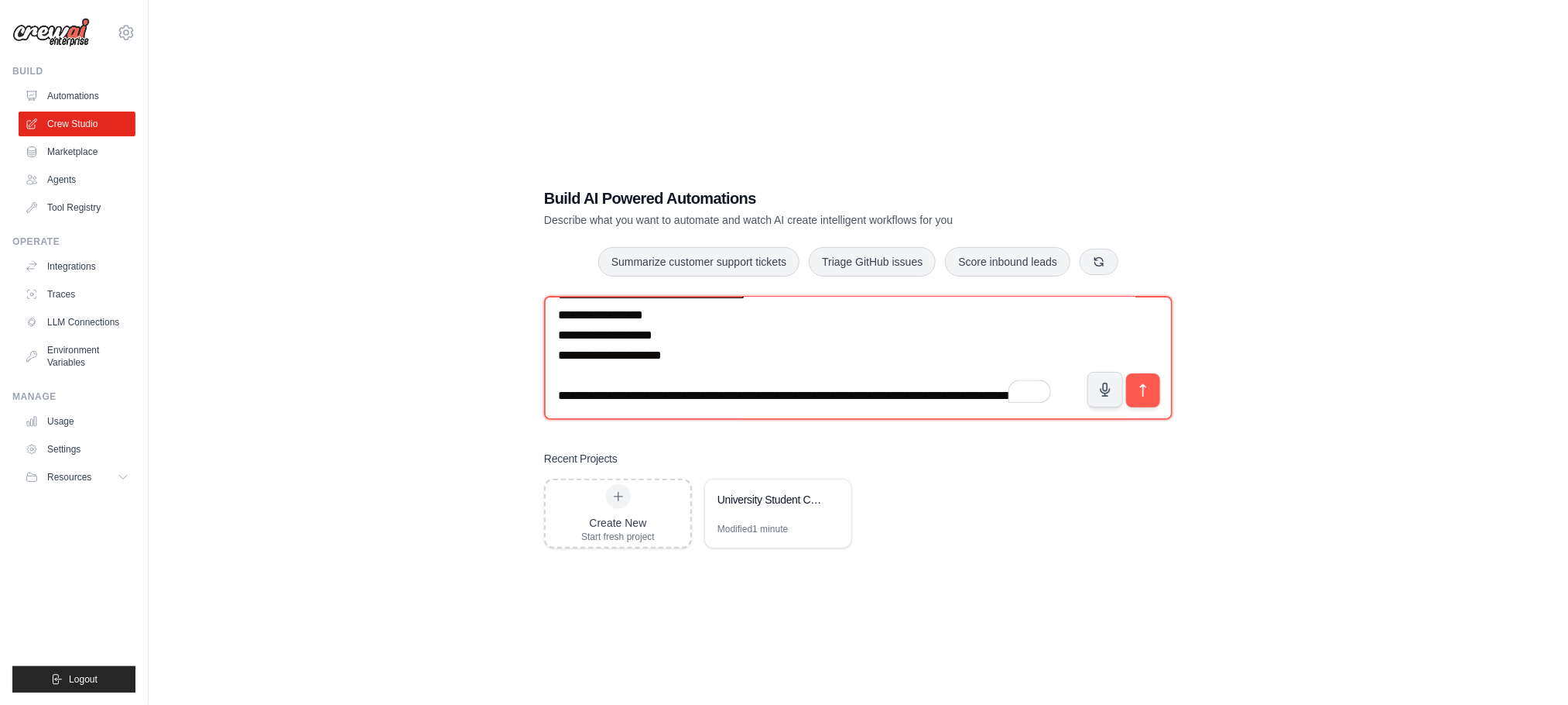
scroll to position [514, 0]
type textarea "**********"
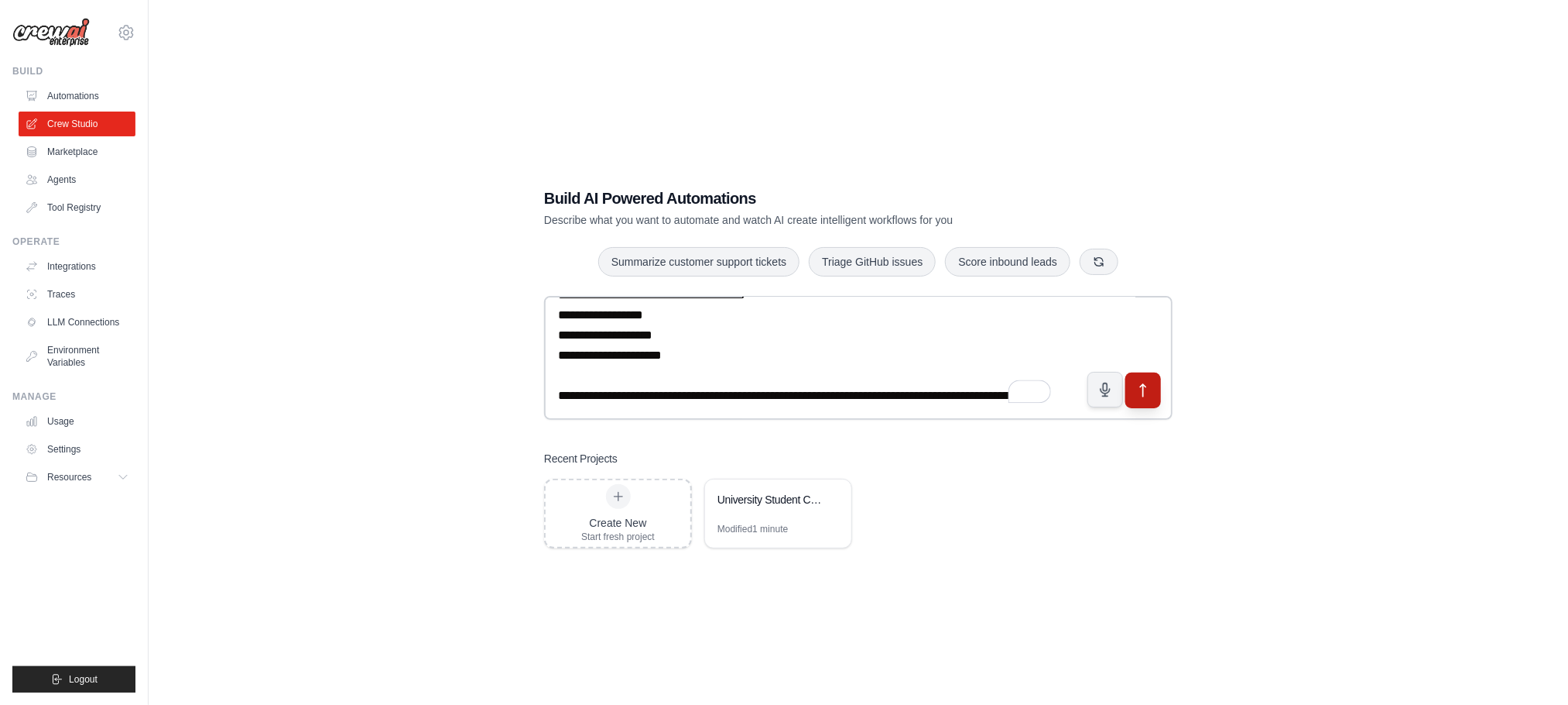
click at [1141, 377] on button "submit" at bounding box center [1144, 391] width 36 height 36
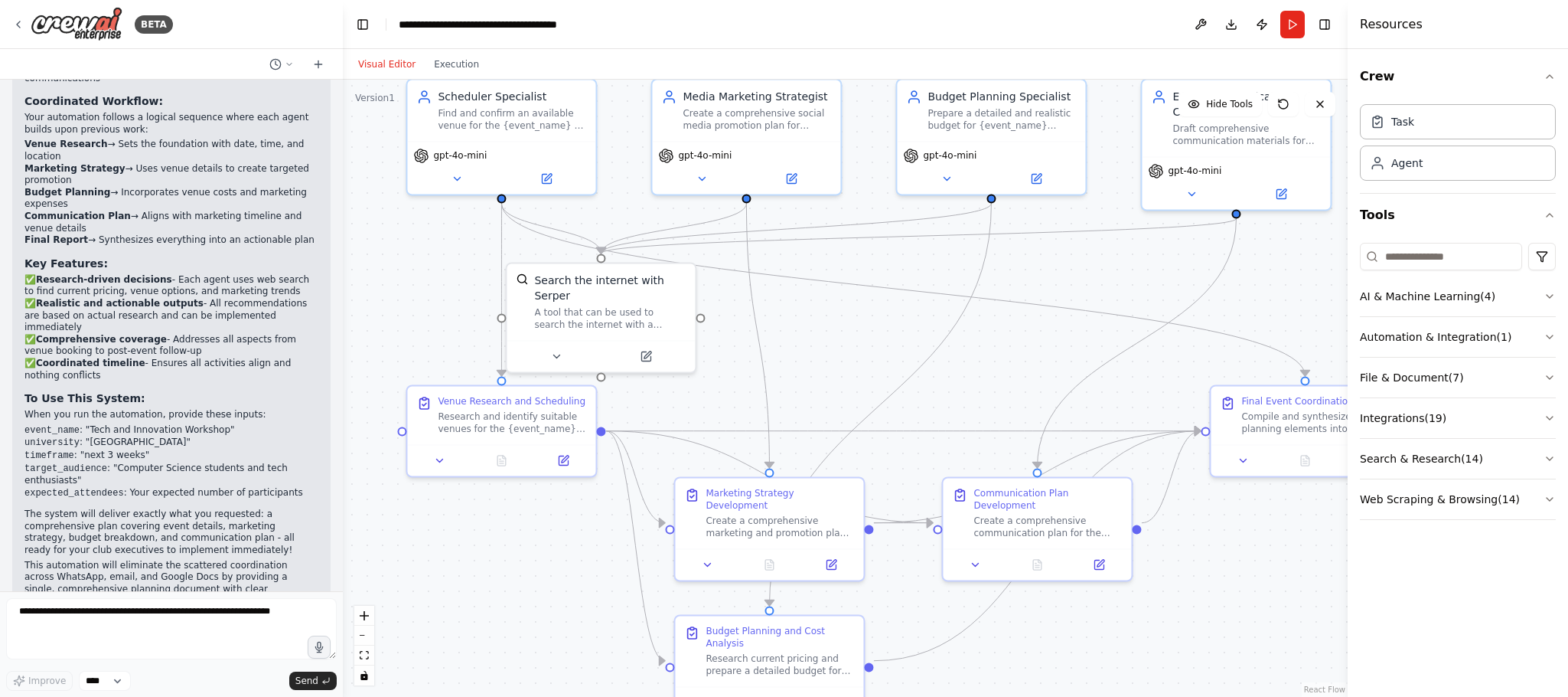
scroll to position [1568, 0]
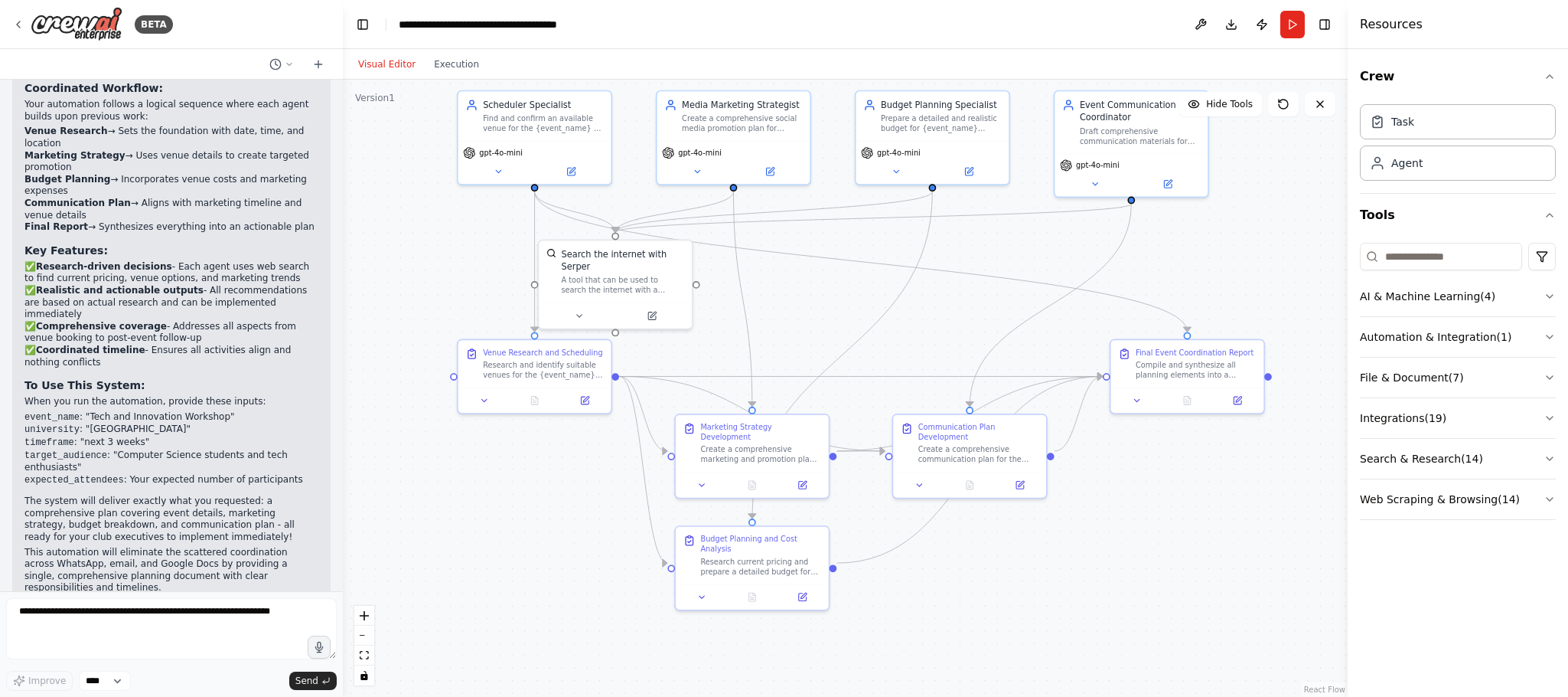
click at [366, 22] on button "Toggle Left Sidebar" at bounding box center [363, 25] width 22 height 22
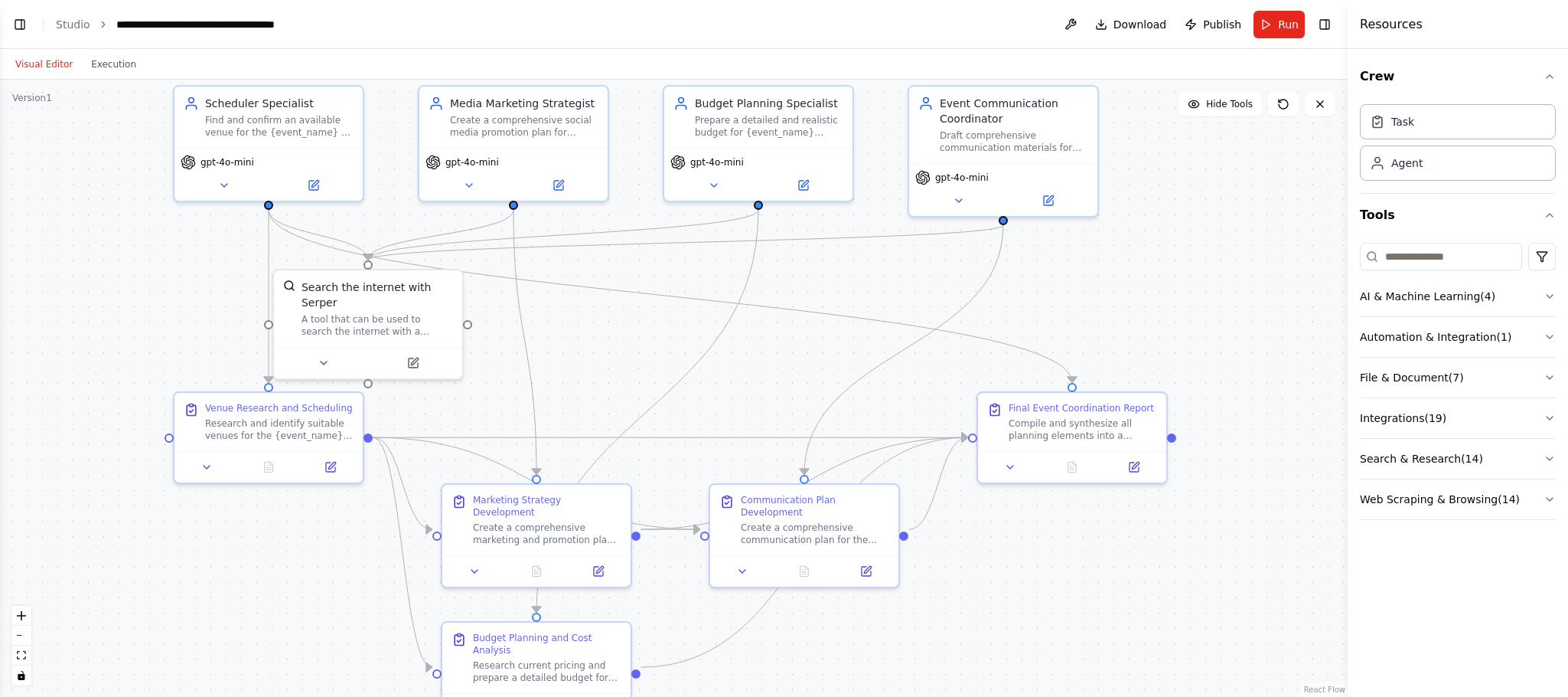
drag, startPoint x: 802, startPoint y: 585, endPoint x: 984, endPoint y: 535, distance: 188.7
click at [964, 636] on div ".deletable-edge-delete-btn { width: 20px; height: 20px; border: 0px solid #ffff…" at bounding box center [673, 388] width 1348 height 618
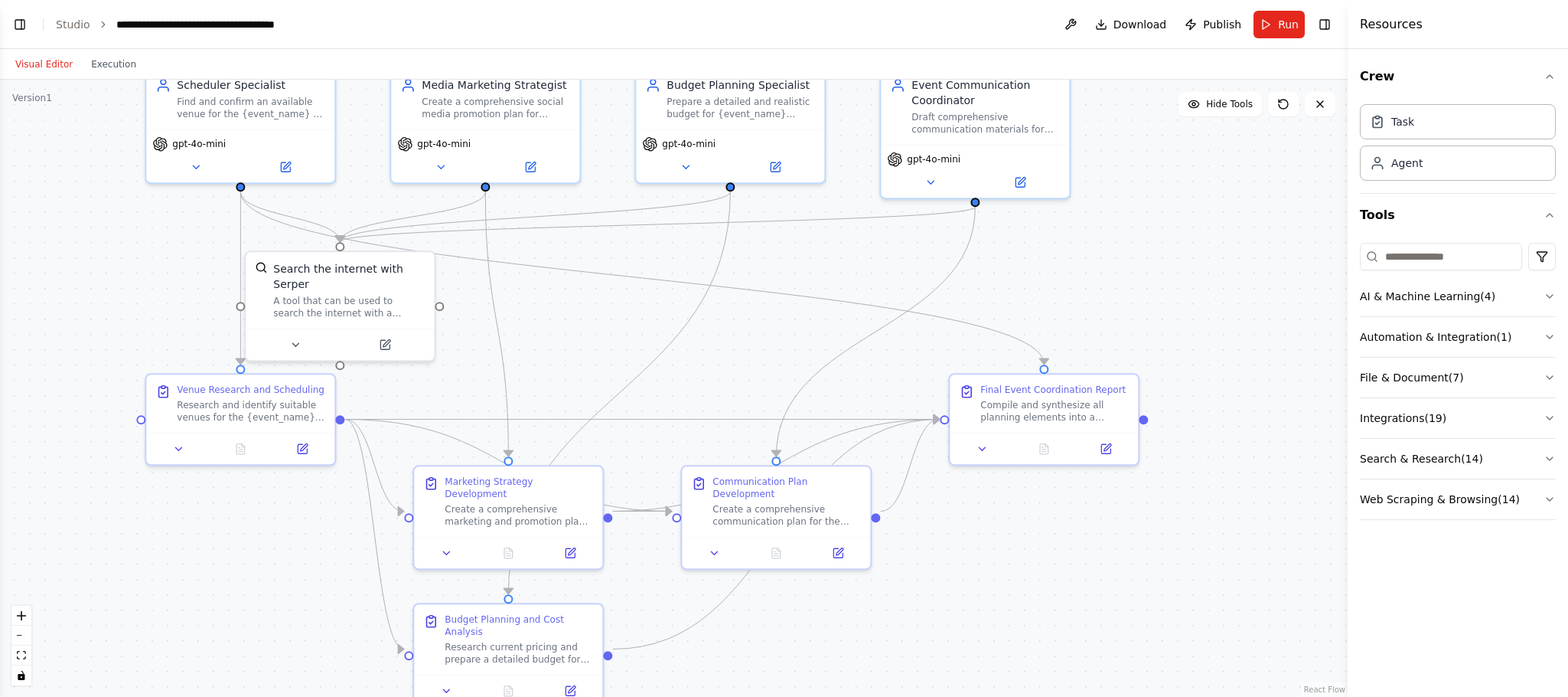
drag, startPoint x: 1176, startPoint y: 470, endPoint x: 1190, endPoint y: 428, distance: 44.3
click at [1190, 428] on div ".deletable-edge-delete-btn { width: 20px; height: 20px; border: 0px solid #ffff…" at bounding box center [673, 388] width 1348 height 618
drag, startPoint x: 516, startPoint y: 498, endPoint x: 526, endPoint y: 472, distance: 27.9
click at [529, 470] on div "Create a comprehensive marketing and promotion plan for the {event_name} target…" at bounding box center [527, 481] width 149 height 25
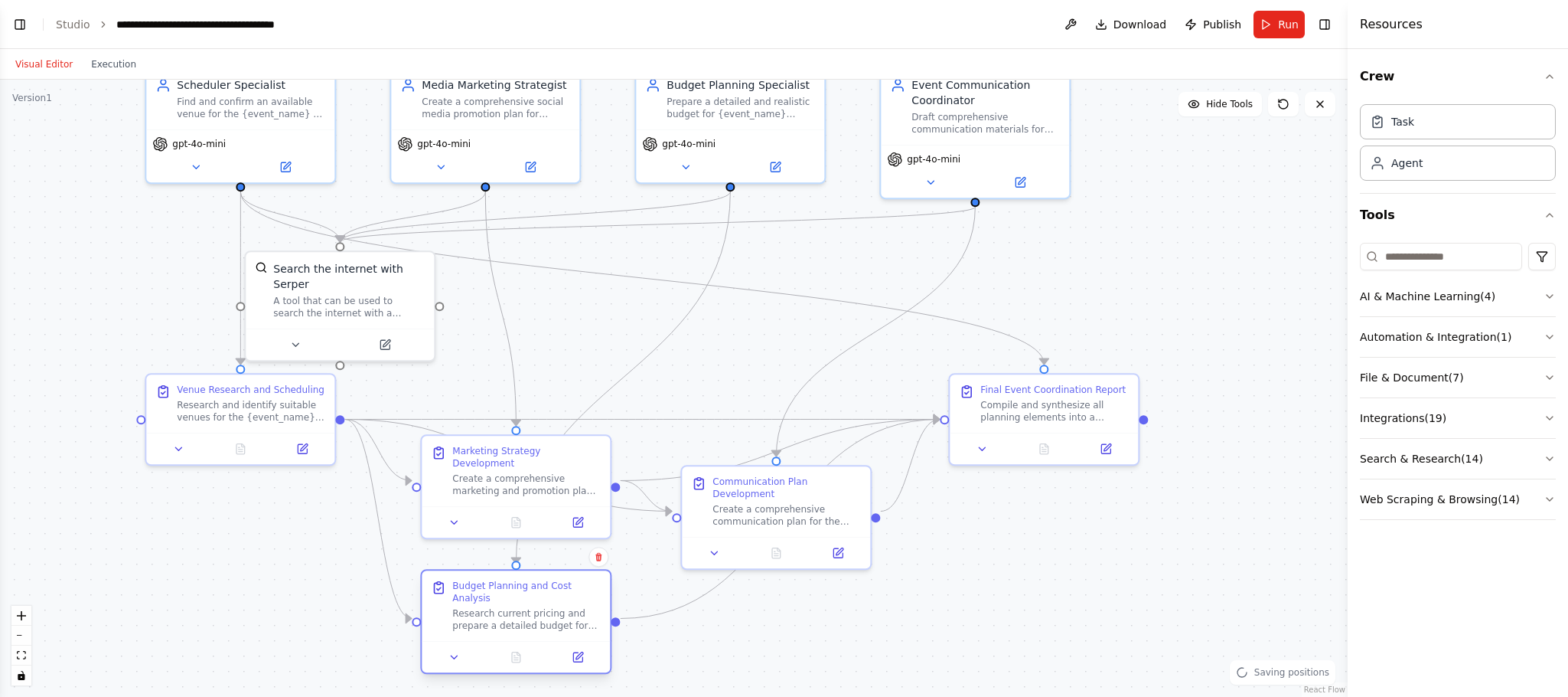
drag, startPoint x: 529, startPoint y: 624, endPoint x: 531, endPoint y: 596, distance: 28.1
click at [531, 607] on div "Research current pricing and prepare a detailed budget for the {event_name}. In…" at bounding box center [527, 619] width 149 height 25
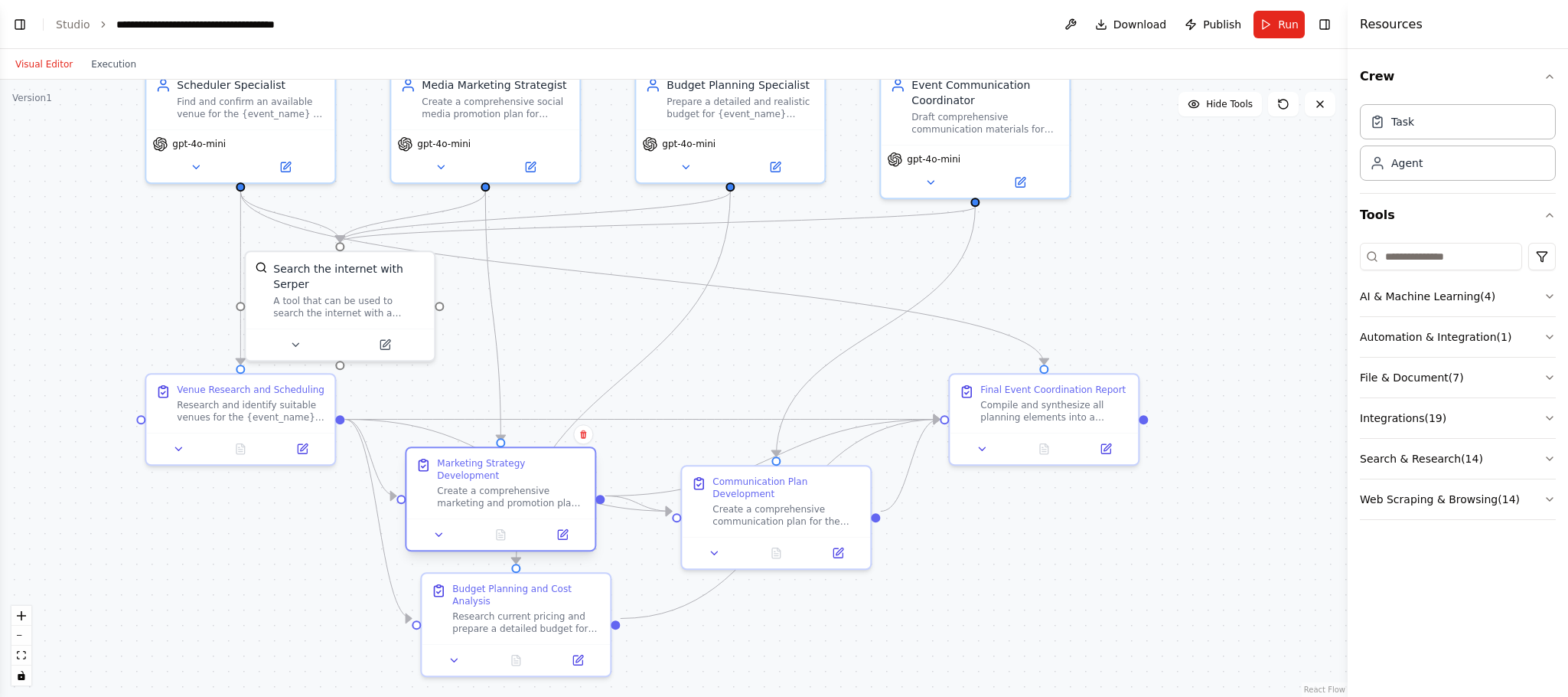
drag, startPoint x: 574, startPoint y: 457, endPoint x: 561, endPoint y: 465, distance: 15.3
click at [561, 465] on div "Marketing Strategy Development Create a comprehensive marketing and promotion p…" at bounding box center [512, 482] width 149 height 52
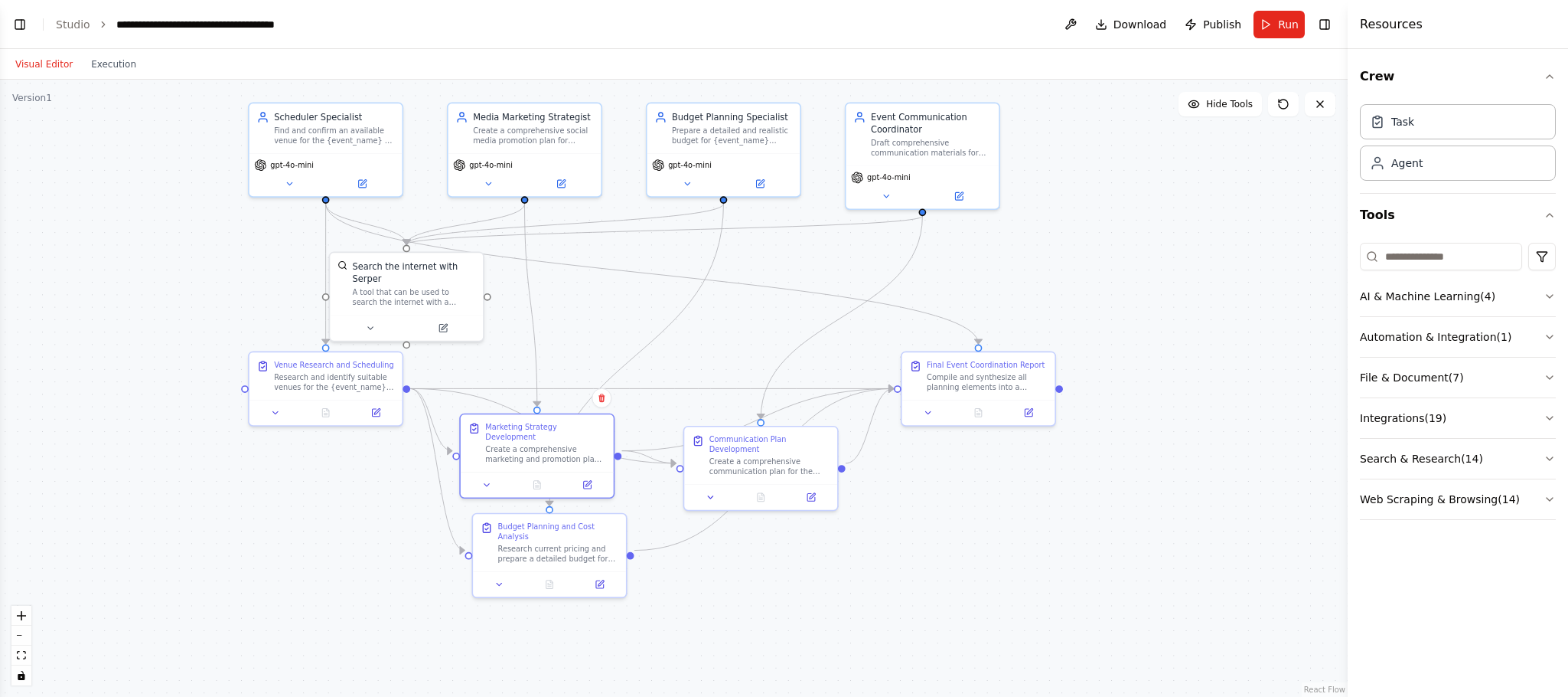
click at [88, 24] on ol "**********" at bounding box center [172, 25] width 232 height 16
click at [23, 28] on button "Toggle Left Sidebar" at bounding box center [20, 25] width 22 height 22
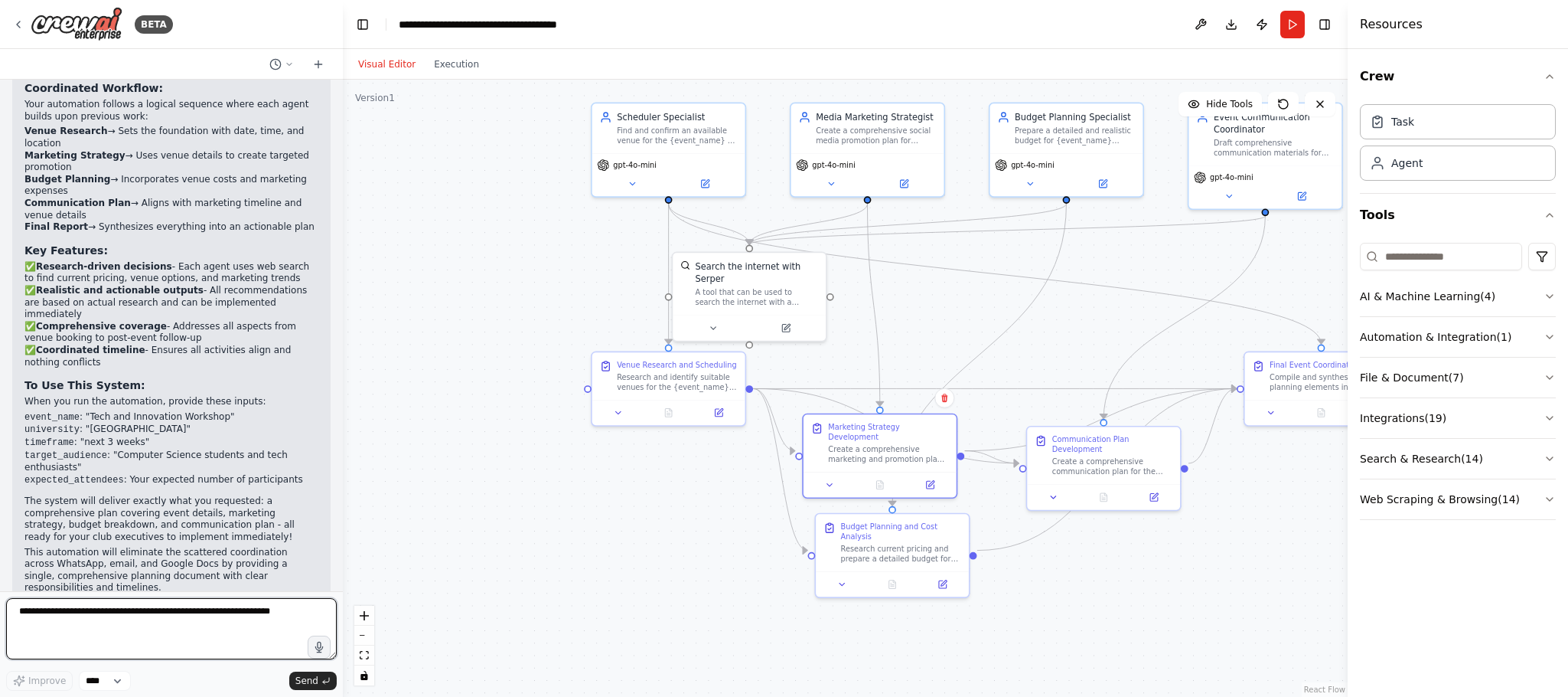
click at [127, 627] on textarea "To enrich screen reader interactions, please activate Accessibility in Grammarl…" at bounding box center [171, 628] width 330 height 61
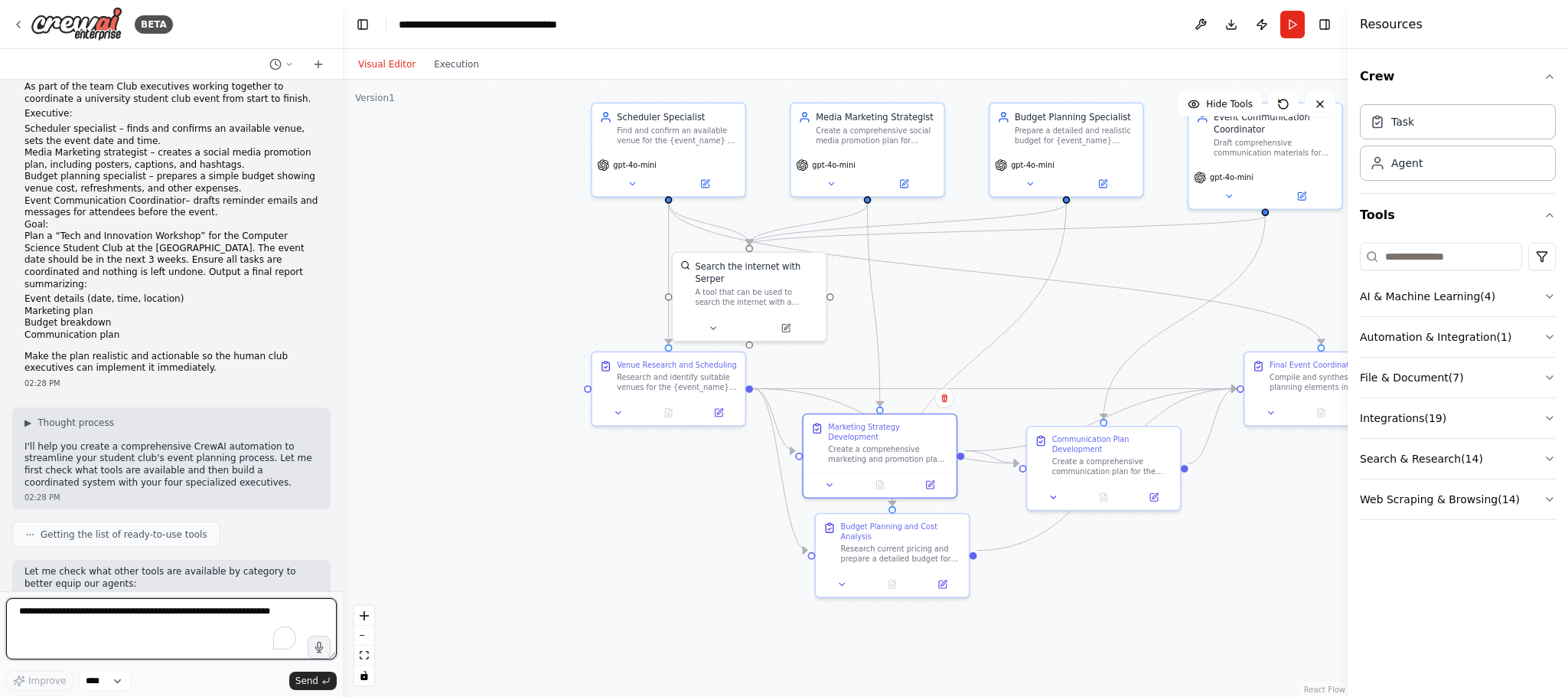
scroll to position [0, 0]
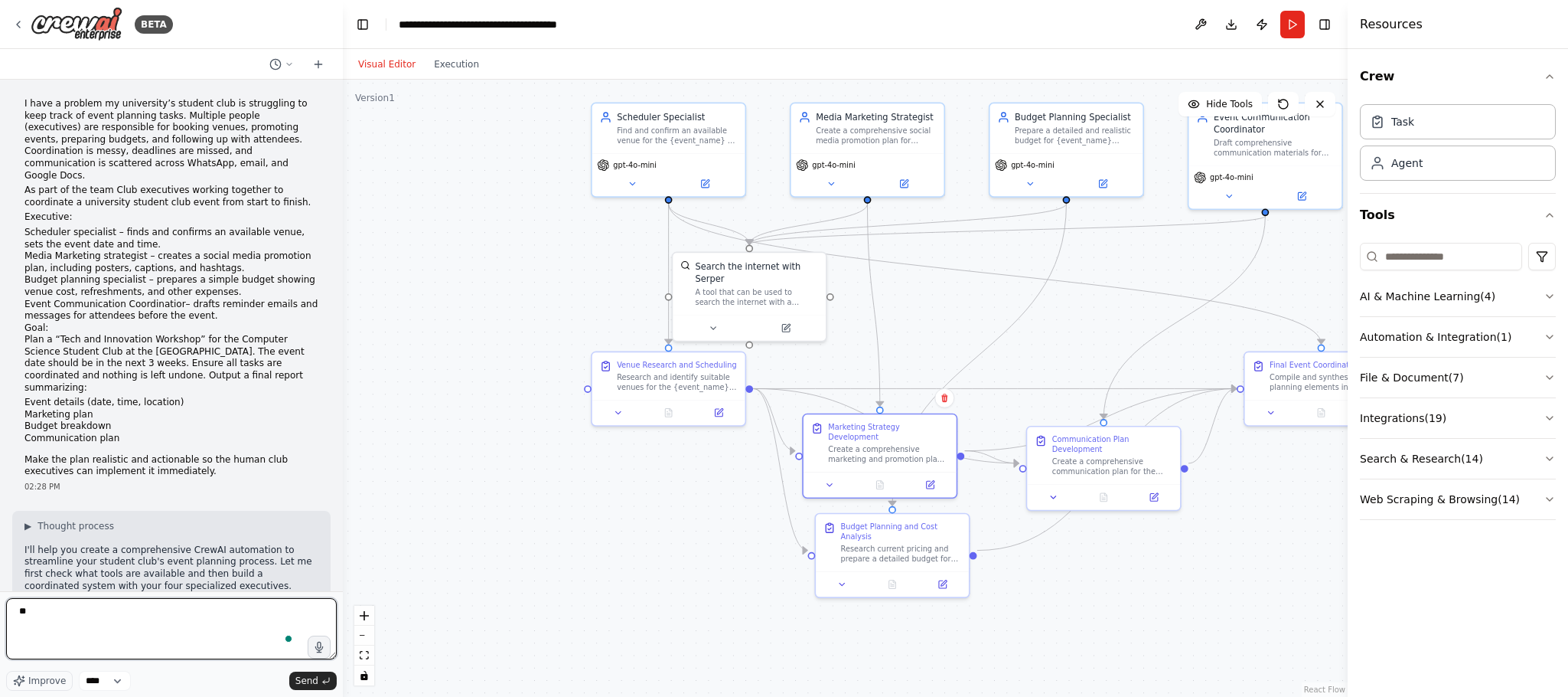
type textarea "*"
type textarea "**********"
click at [184, 627] on textarea "**********" at bounding box center [171, 628] width 330 height 61
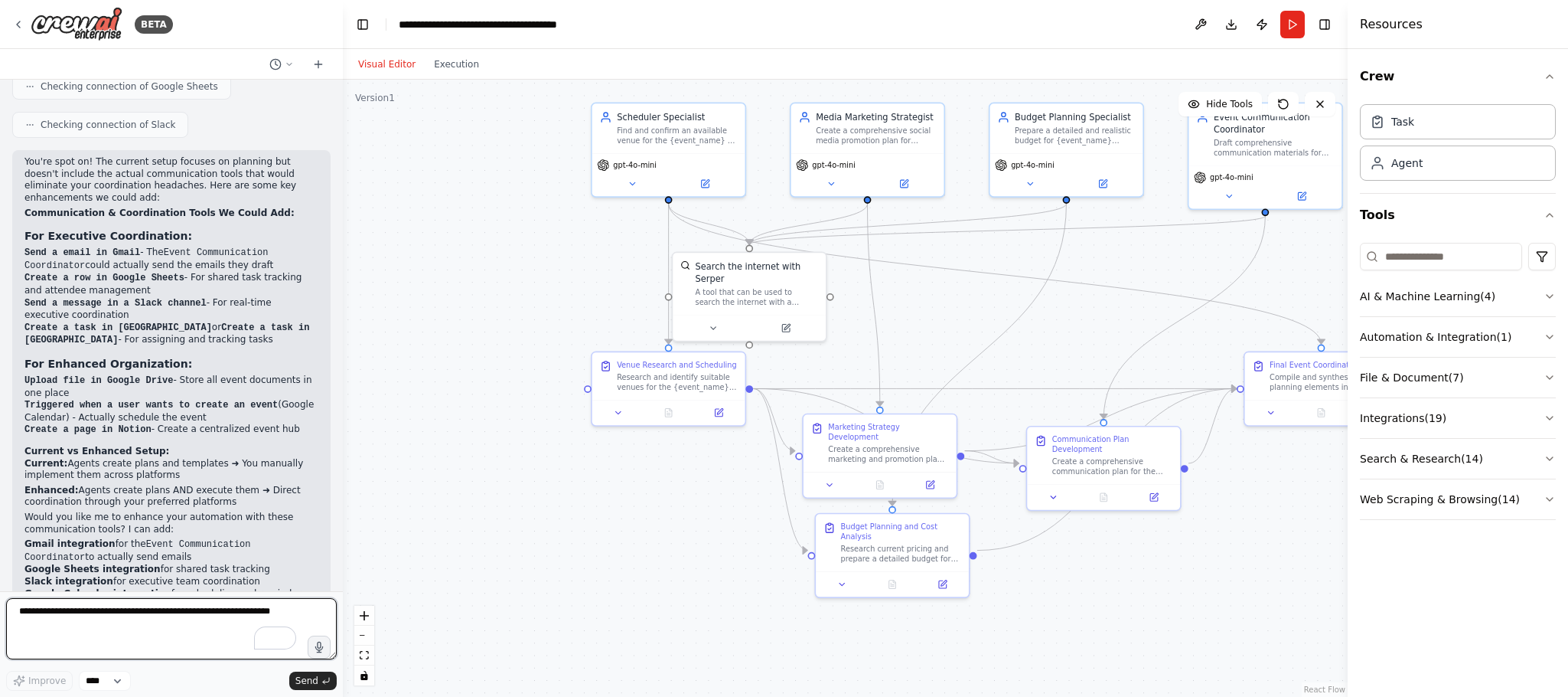
scroll to position [2626, 0]
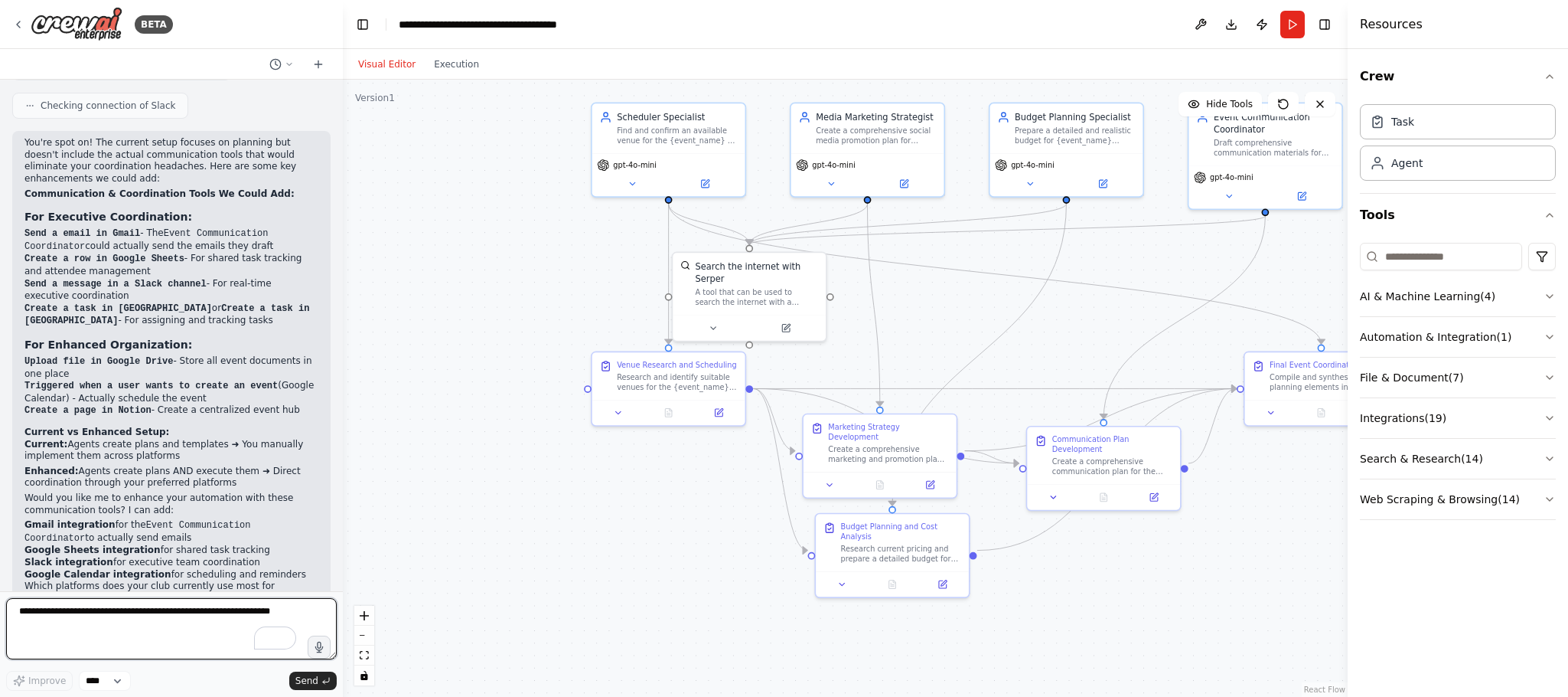
click at [83, 611] on textarea "To enrich screen reader interactions, please activate Accessibility in Grammarl…" at bounding box center [171, 628] width 330 height 61
type textarea "**********"
click at [166, 623] on textarea "**********" at bounding box center [171, 628] width 330 height 61
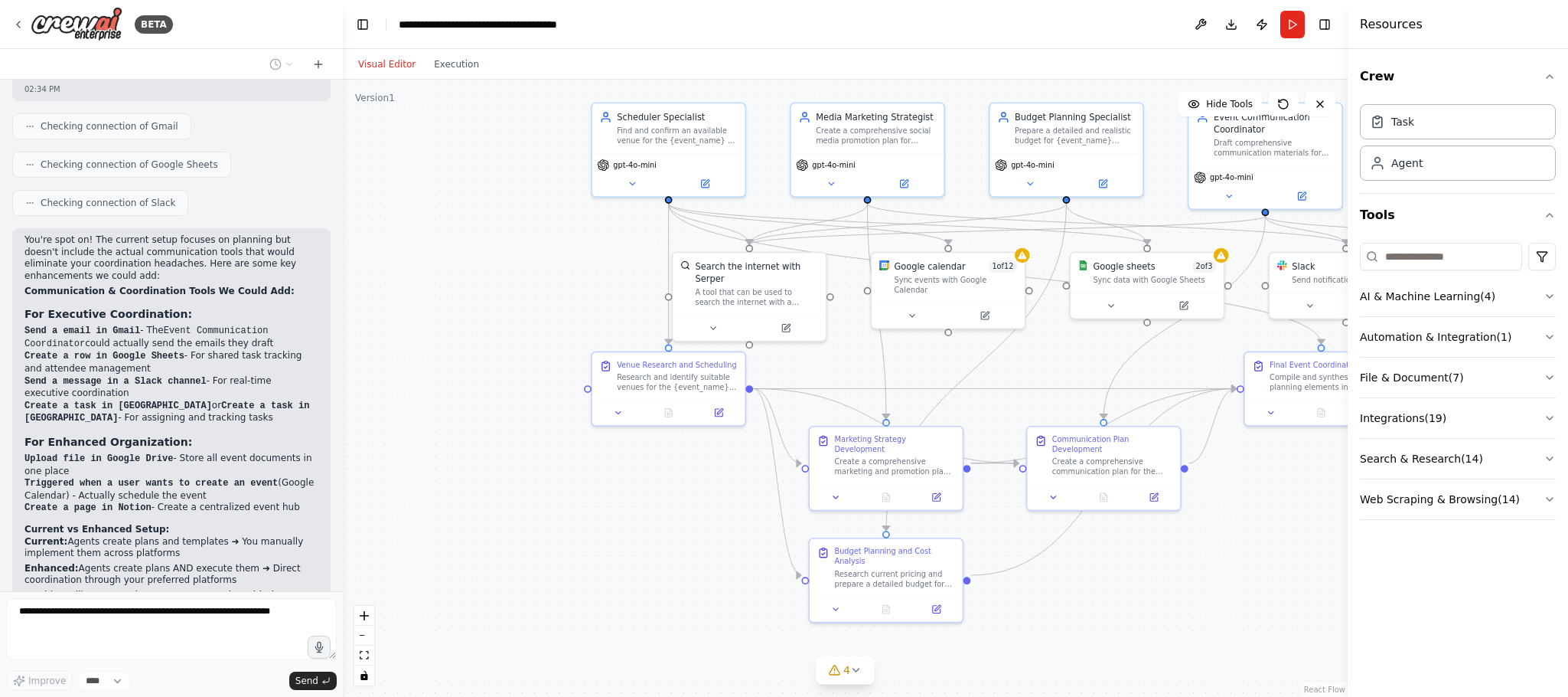
scroll to position [2568, 0]
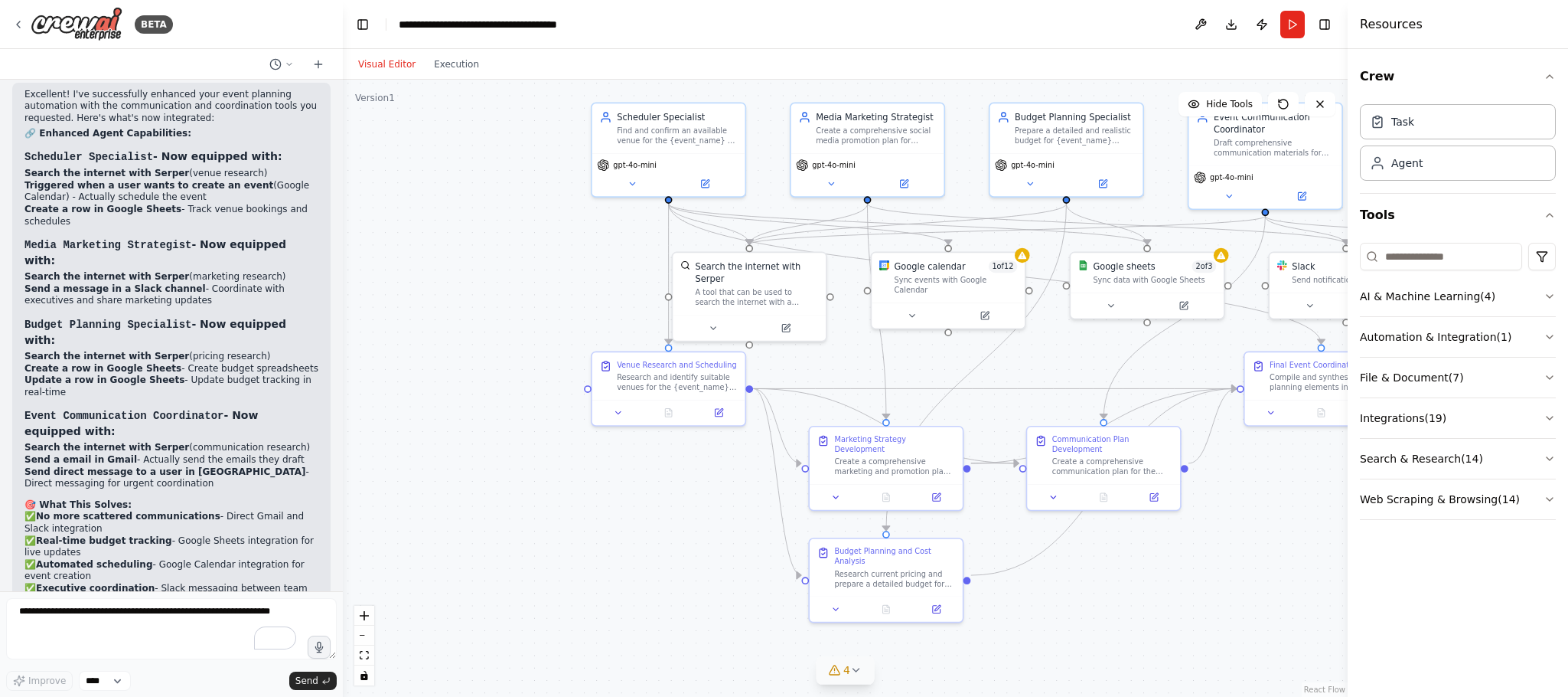
click at [855, 678] on button "4" at bounding box center [846, 670] width 59 height 28
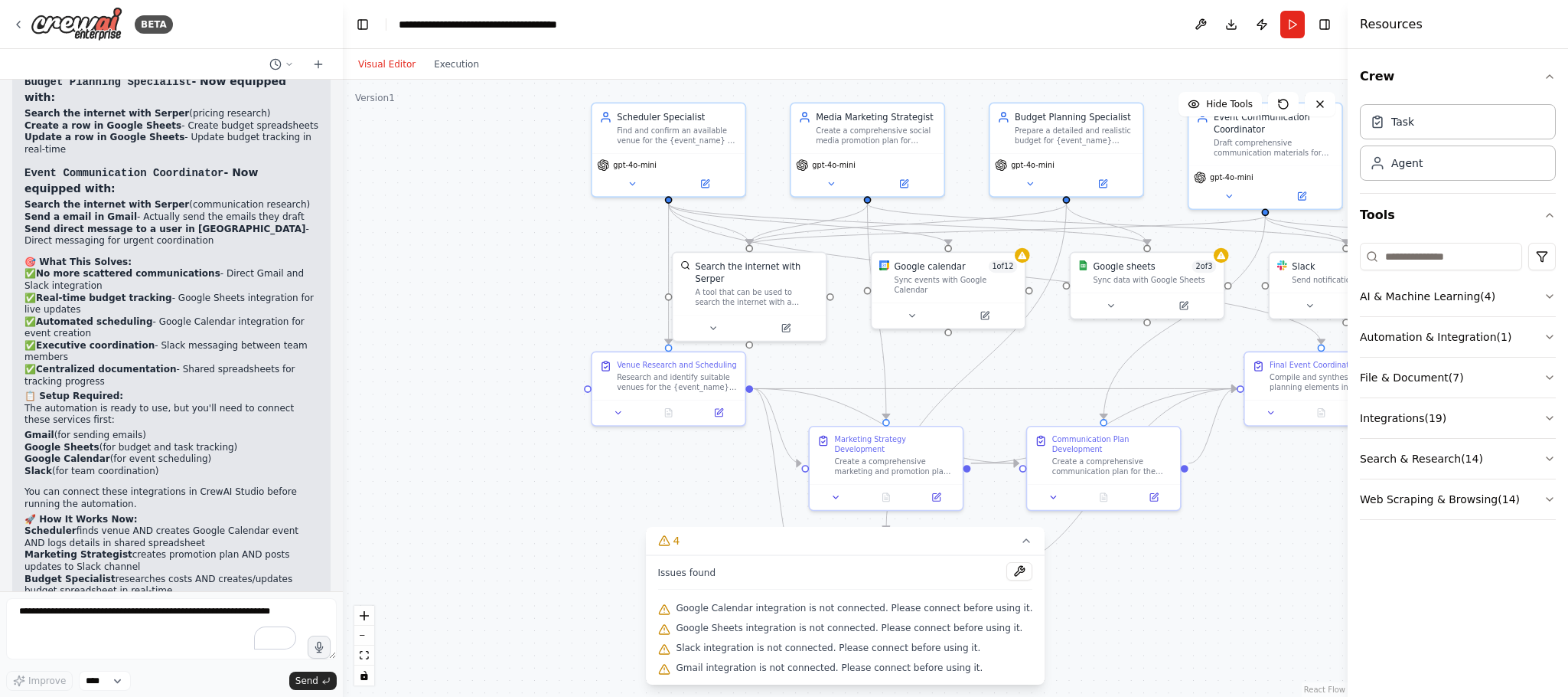
scroll to position [3804, 0]
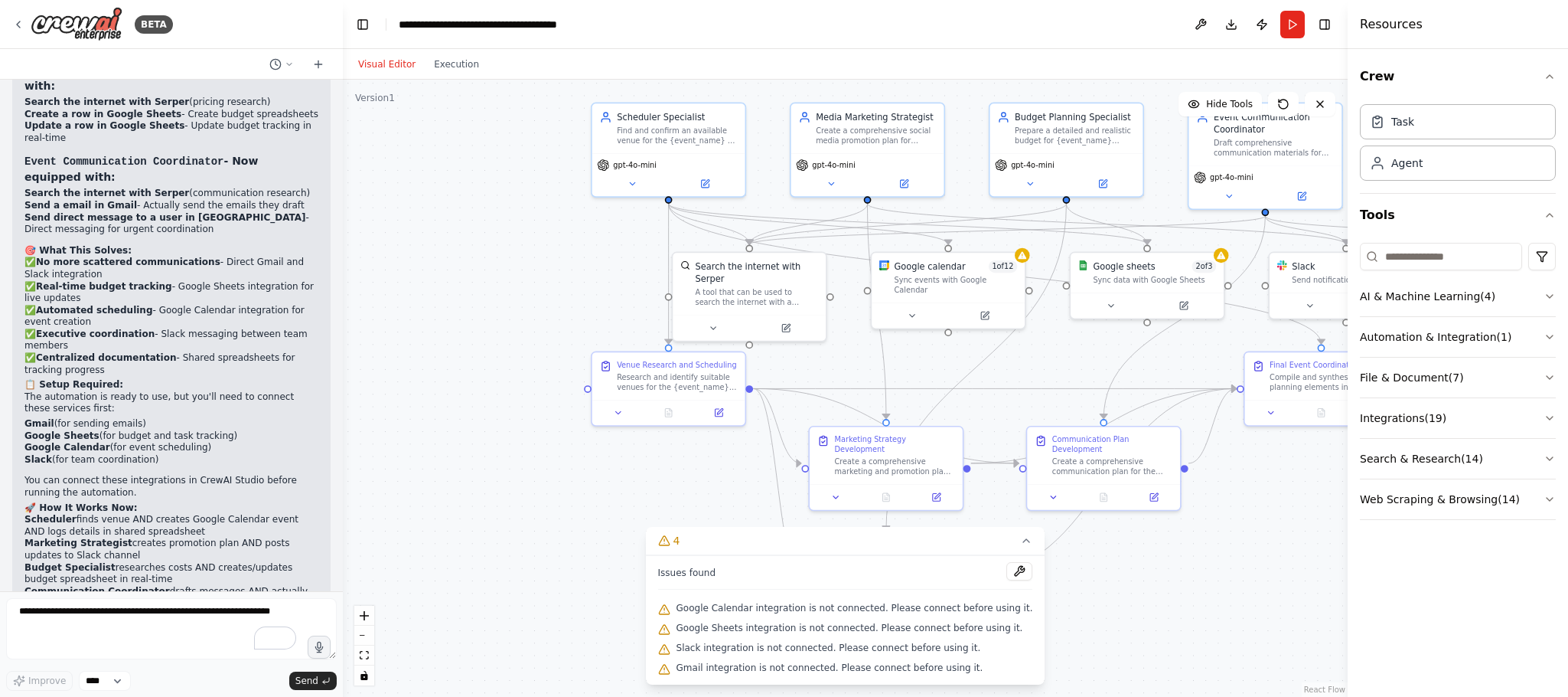
click at [536, 494] on div ".deletable-edge-delete-btn { width: 20px; height: 20px; border: 0px solid #ffff…" at bounding box center [845, 388] width 1004 height 618
click at [1005, 533] on button "4" at bounding box center [846, 540] width 400 height 28
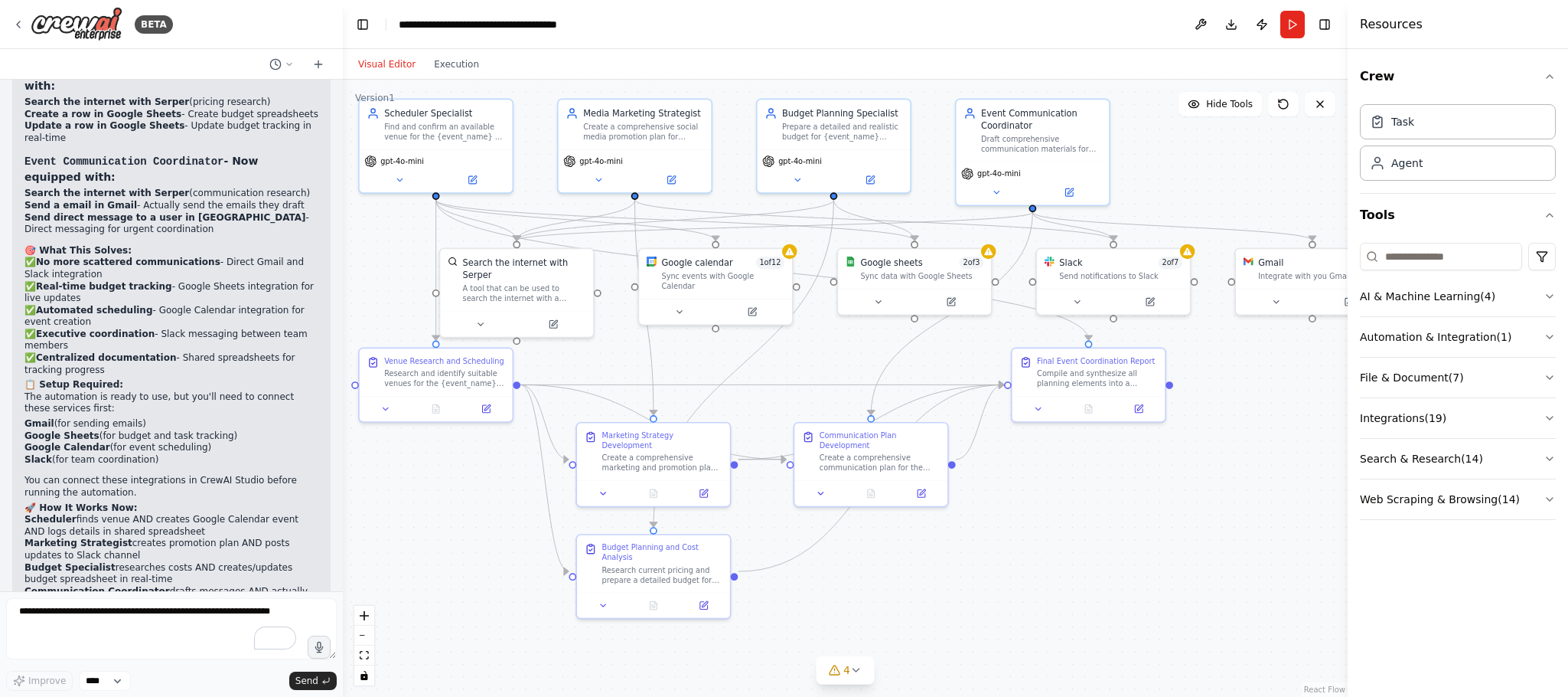
drag, startPoint x: 1193, startPoint y: 572, endPoint x: 959, endPoint y: 569, distance: 234.0
click at [959, 569] on div ".deletable-edge-delete-btn { width: 20px; height: 20px; border: 0px solid #ffff…" at bounding box center [845, 388] width 1004 height 618
click at [1070, 582] on div ".deletable-edge-delete-btn { width: 20px; height: 20px; border: 0px solid #ffff…" at bounding box center [845, 388] width 1004 height 618
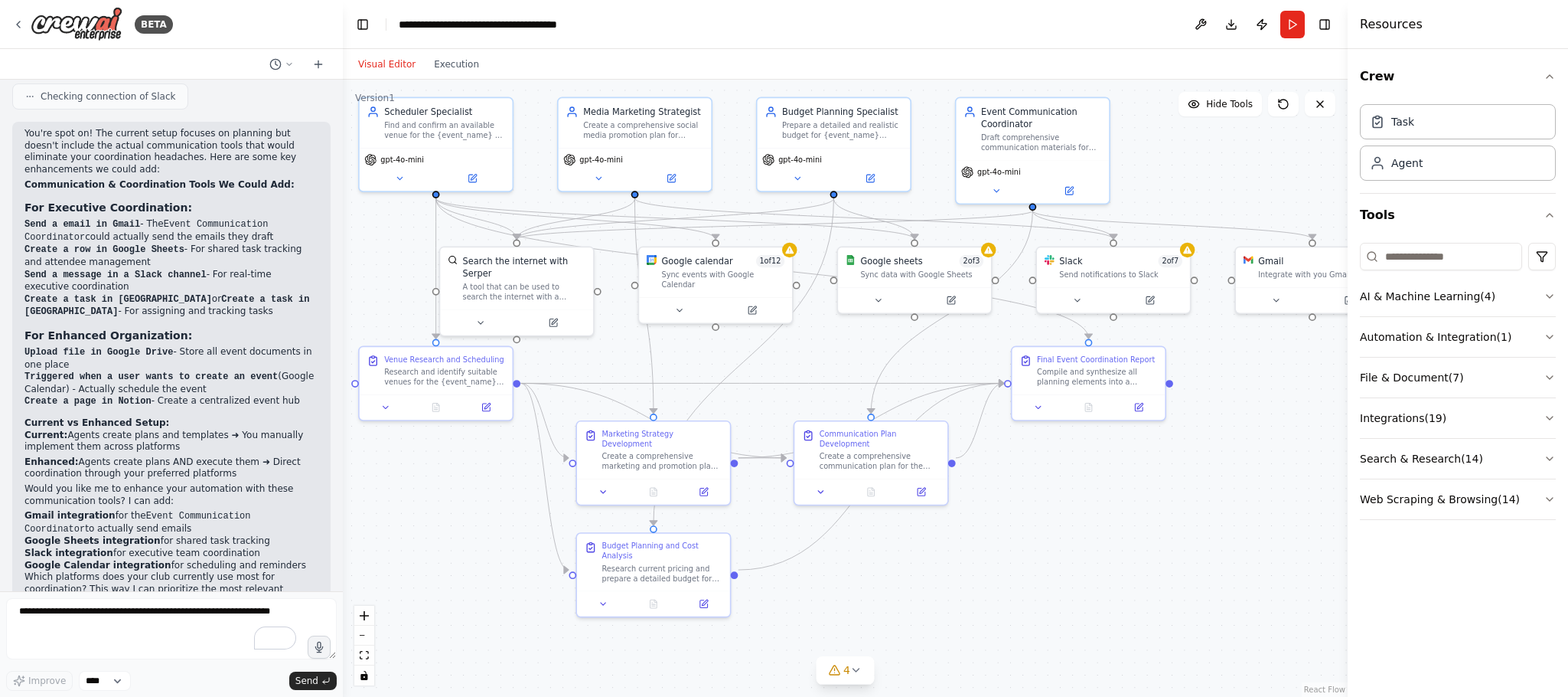
scroll to position [2654, 0]
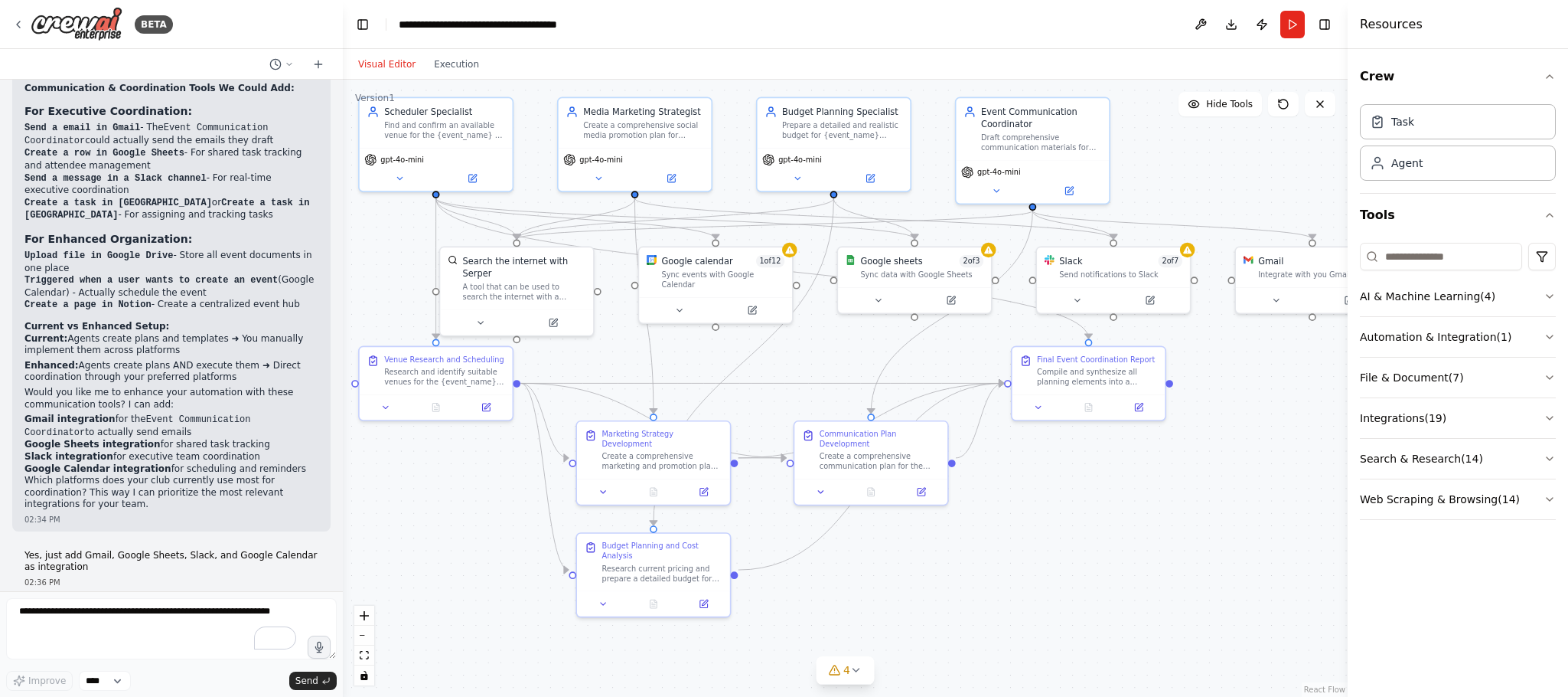
scroll to position [2768, 0]
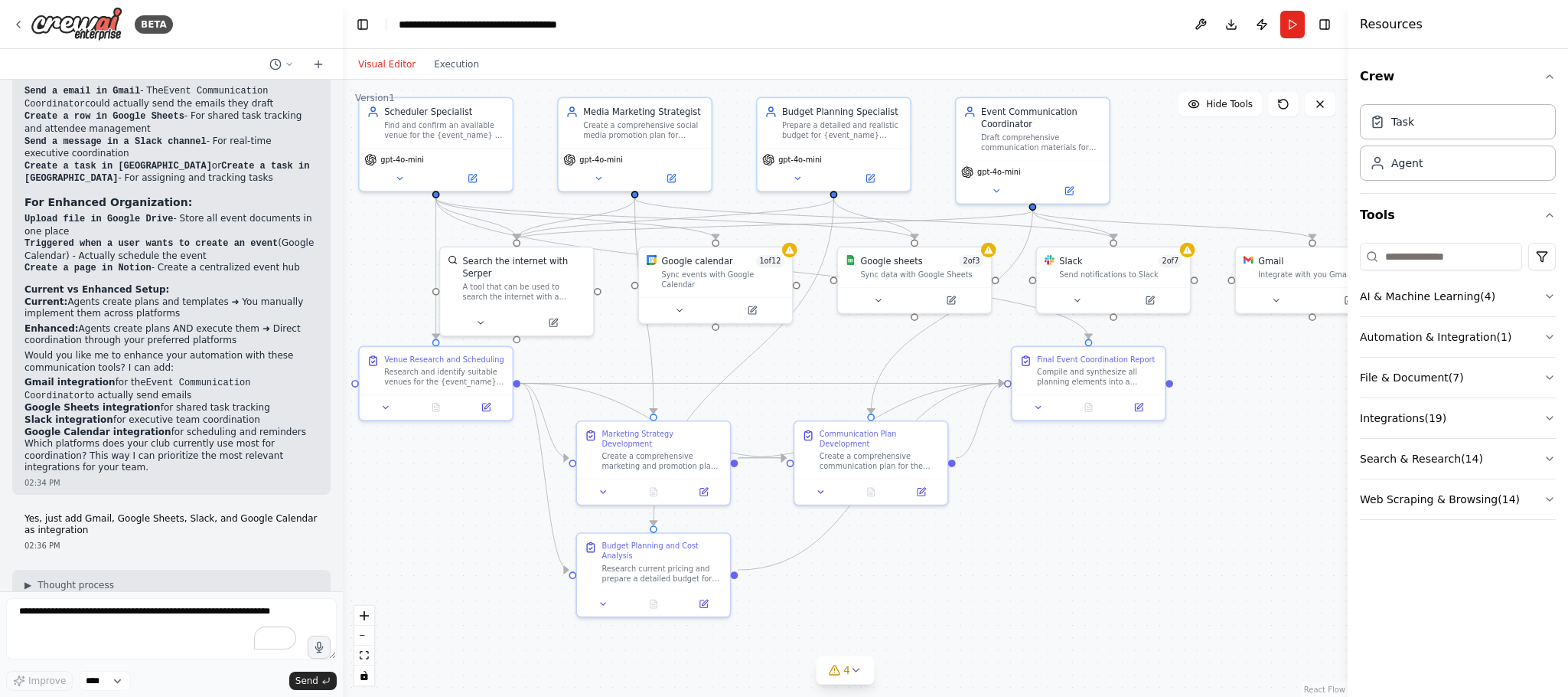
click at [1089, 540] on div ".deletable-edge-delete-btn { width: 20px; height: 20px; border: 0px solid #ffff…" at bounding box center [845, 388] width 1004 height 618
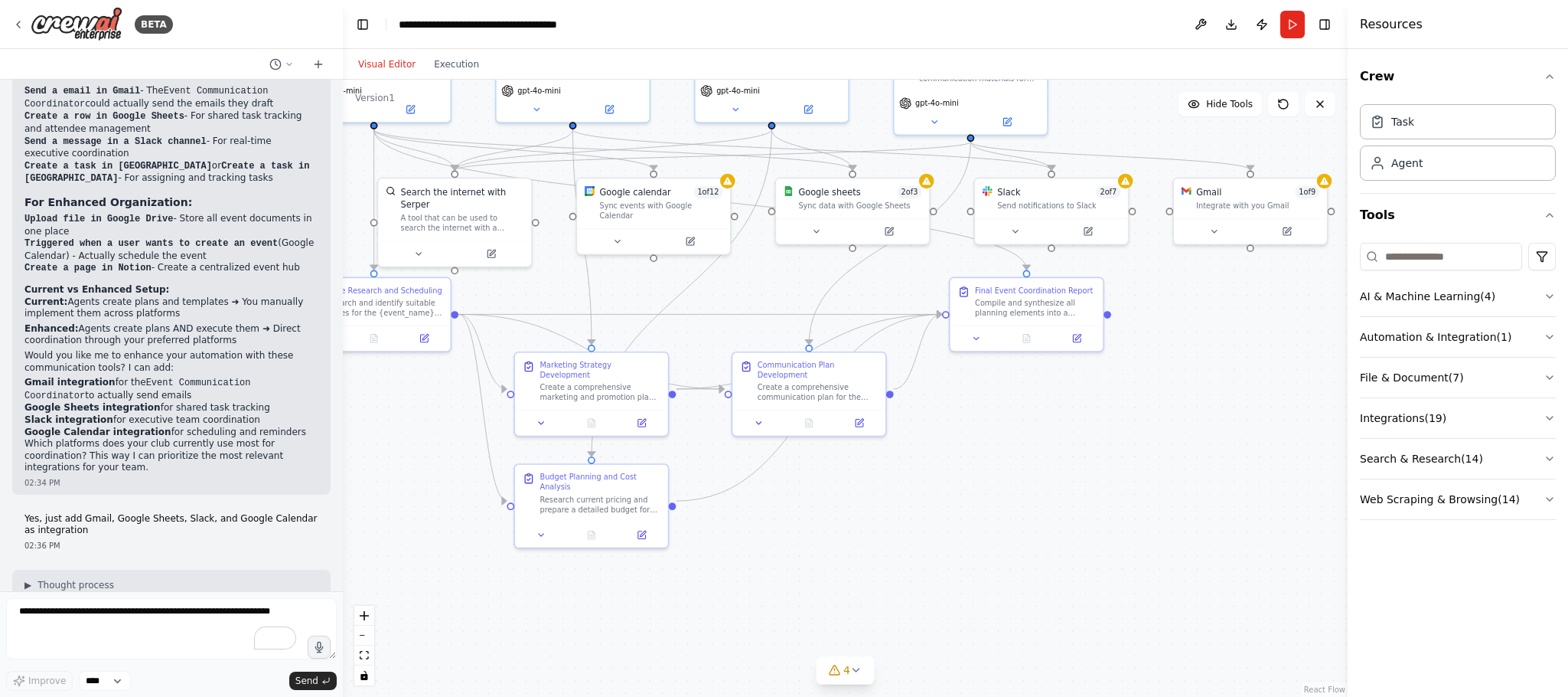
drag, startPoint x: 1033, startPoint y: 535, endPoint x: 971, endPoint y: 465, distance: 93.5
click at [971, 465] on div ".deletable-edge-delete-btn { width: 20px; height: 20px; border: 0px solid #ffff…" at bounding box center [845, 388] width 1004 height 618
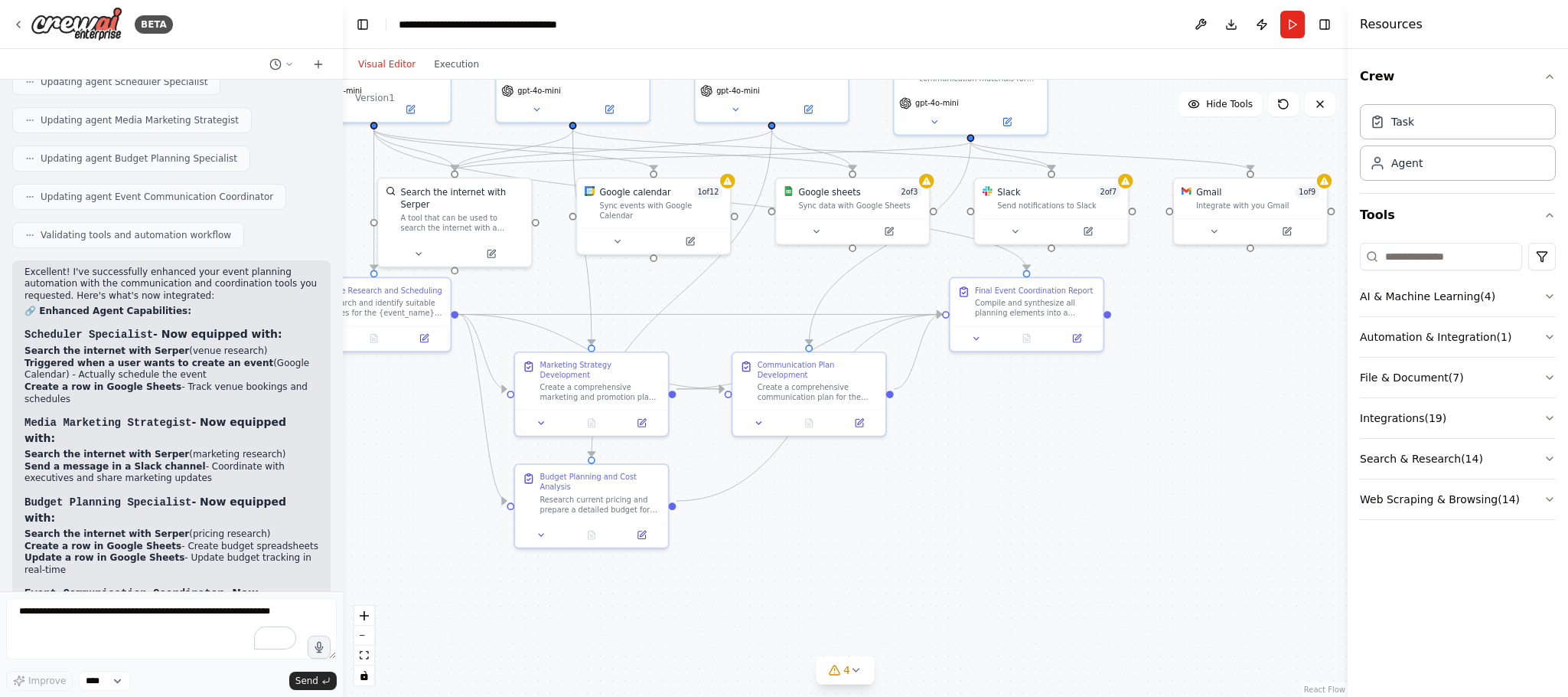
scroll to position [3458, 0]
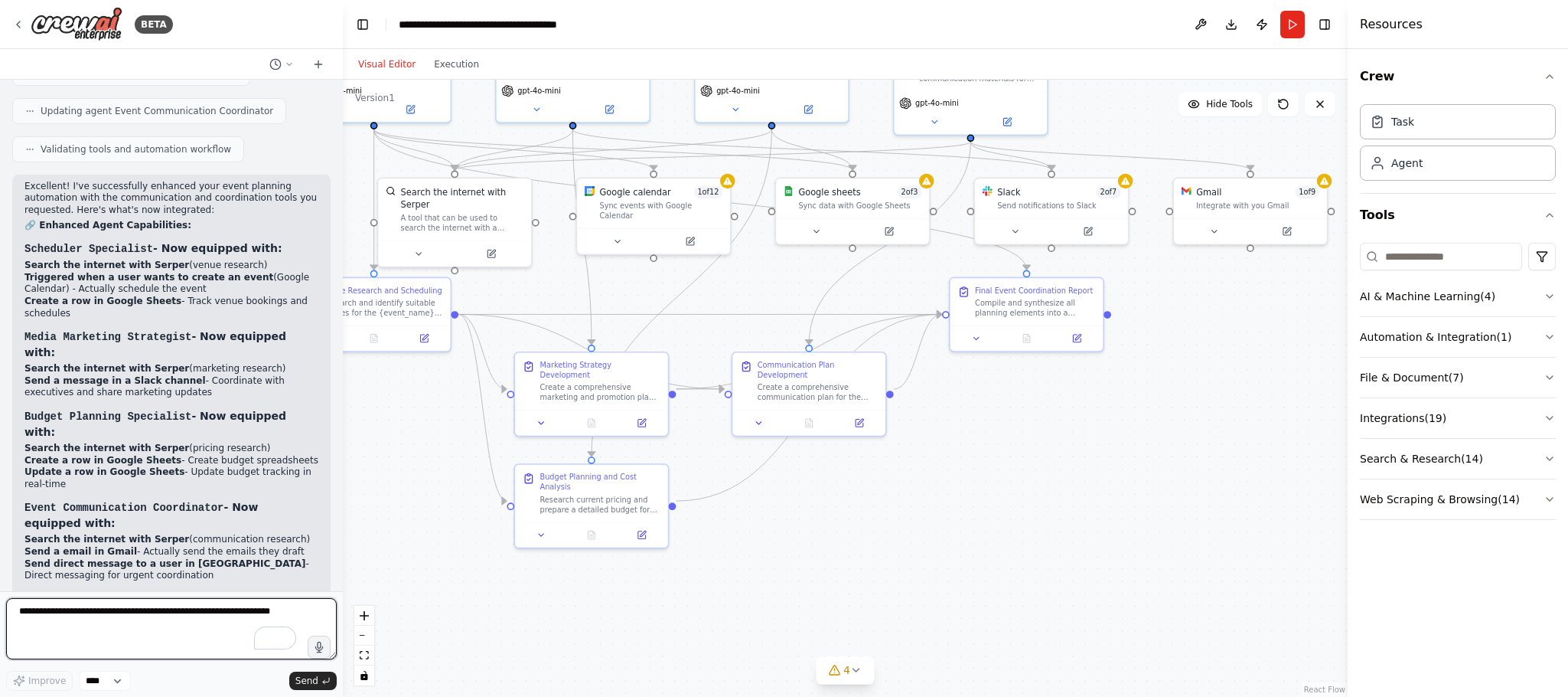
click at [107, 604] on textarea "To enrich screen reader interactions, please activate Accessibility in Grammarl…" at bounding box center [171, 628] width 330 height 61
type textarea "**********"
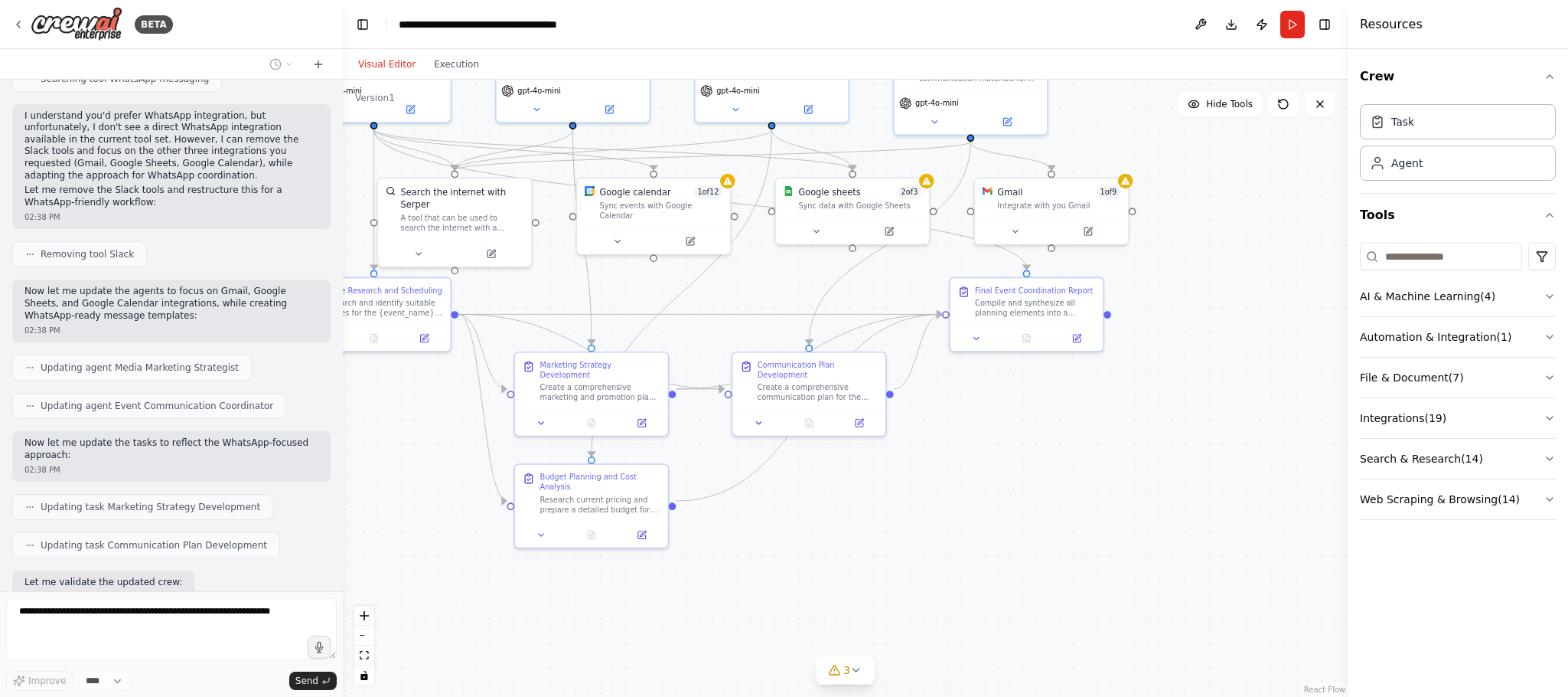
scroll to position [4673, 0]
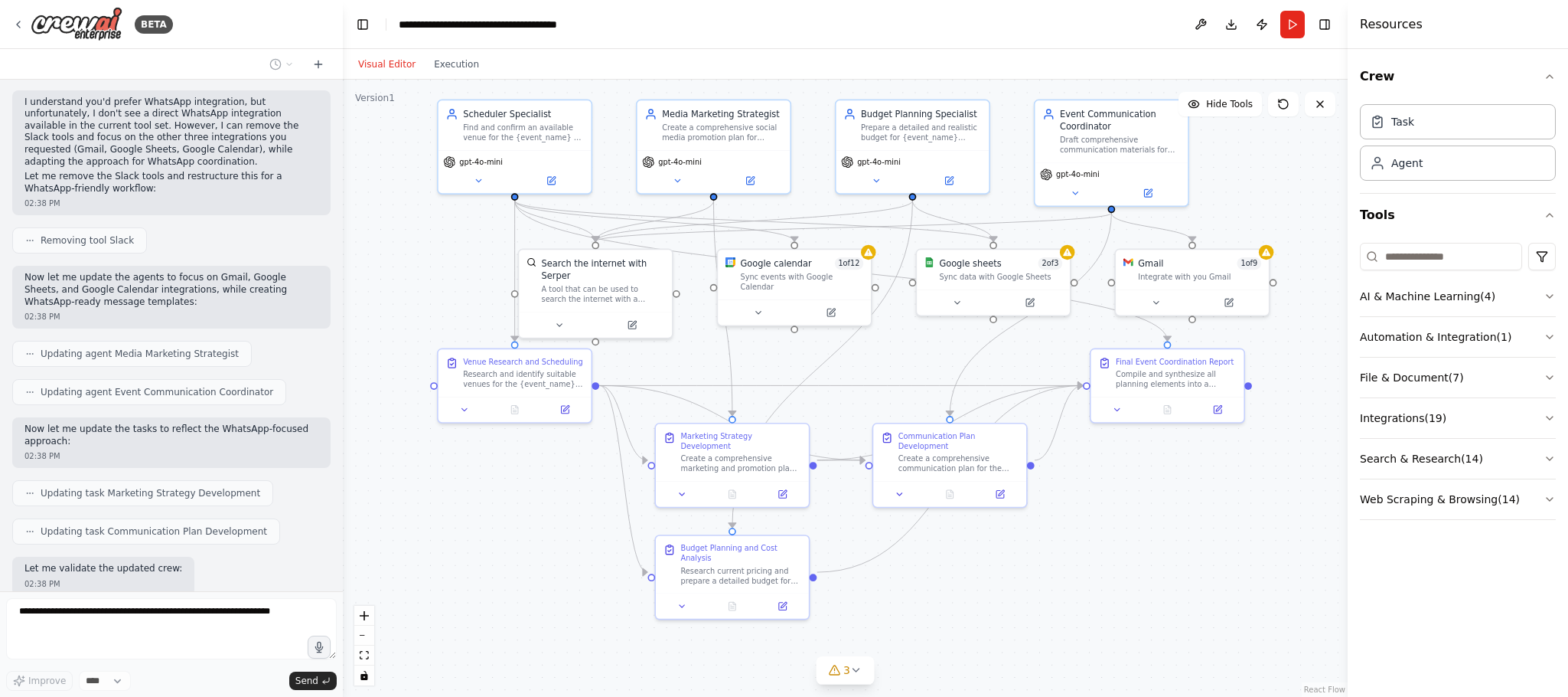
drag, startPoint x: 771, startPoint y: 597, endPoint x: 912, endPoint y: 669, distance: 158.3
click at [912, 669] on div ".deletable-edge-delete-btn { width: 20px; height: 20px; border: 0px solid #ffff…" at bounding box center [845, 388] width 1004 height 618
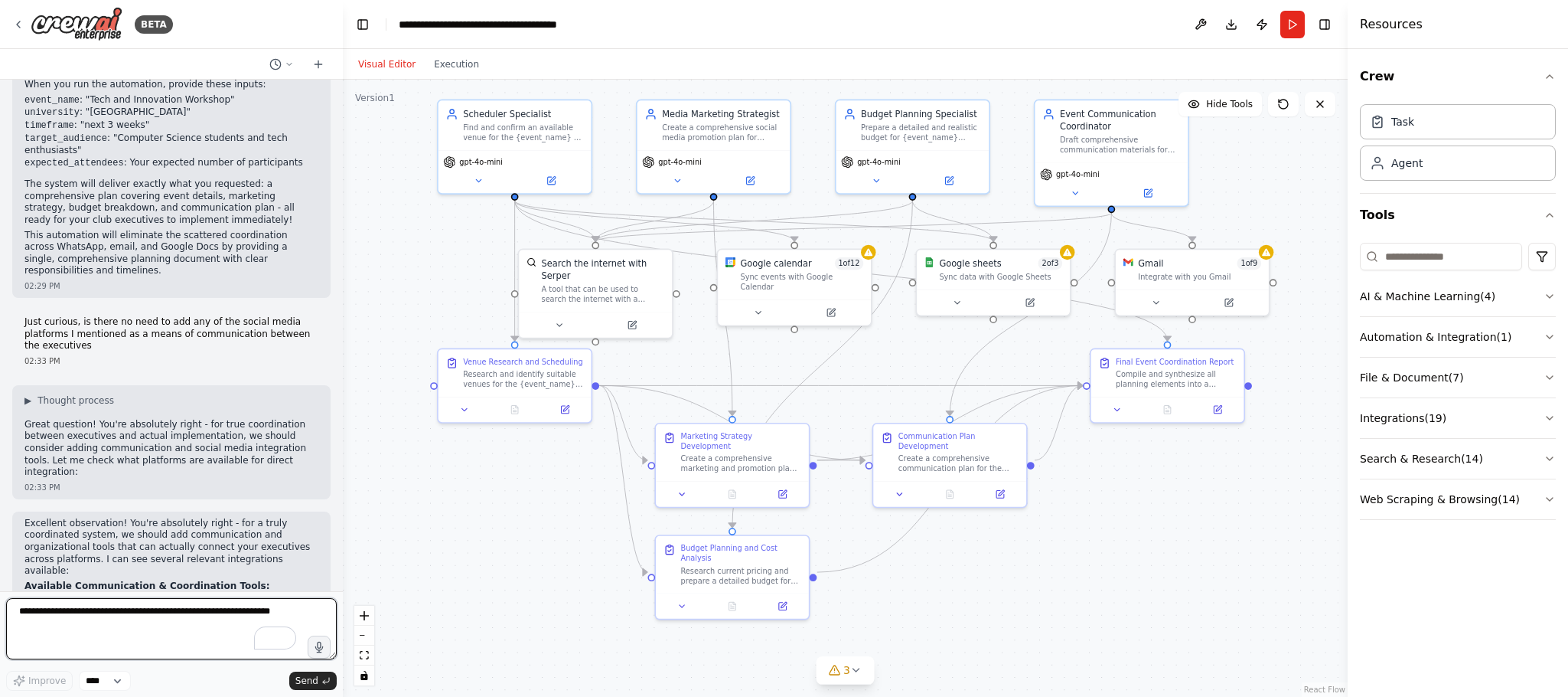
scroll to position [1879, 0]
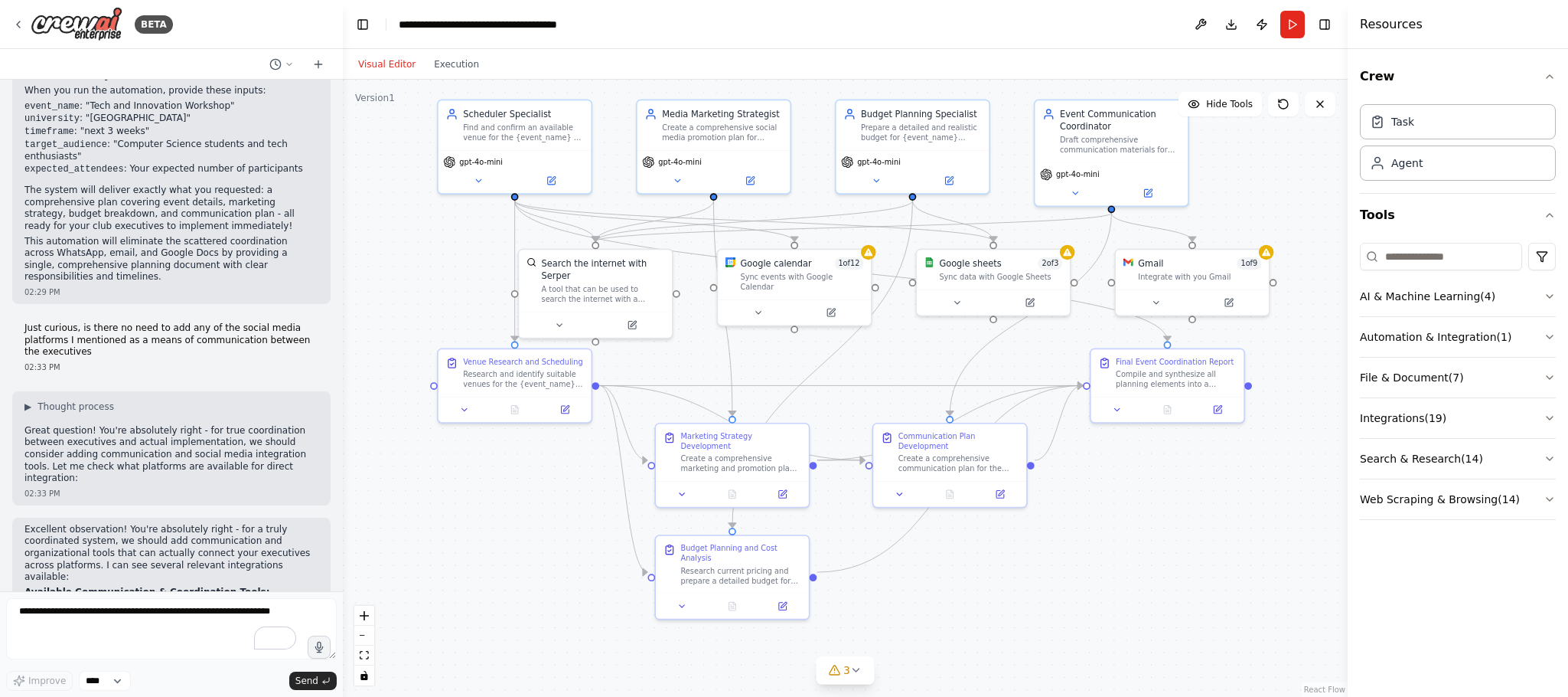
click at [375, 21] on header "**********" at bounding box center [845, 25] width 1004 height 49
click at [369, 21] on button "Toggle Left Sidebar" at bounding box center [363, 25] width 22 height 22
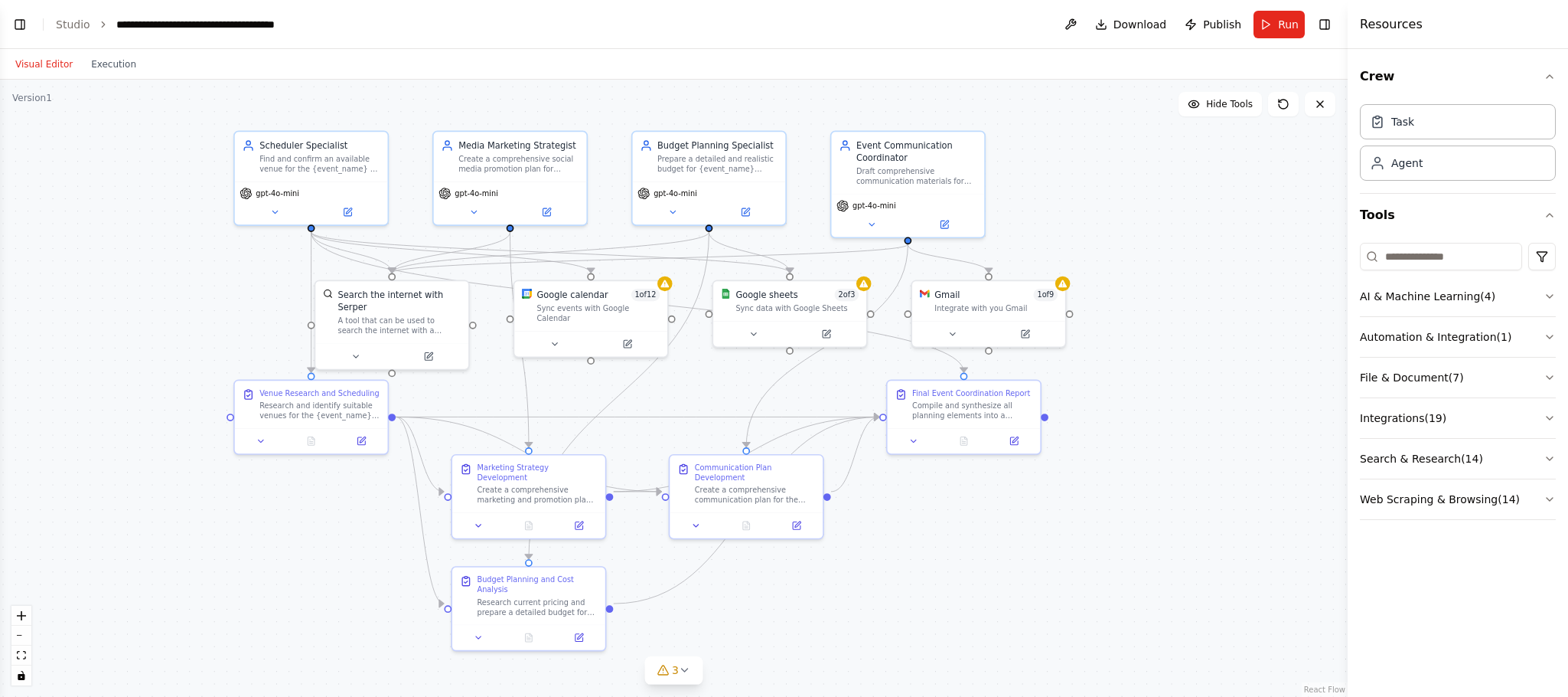
drag, startPoint x: 644, startPoint y: 609, endPoint x: 767, endPoint y: 631, distance: 125.0
click at [767, 631] on div ".deletable-edge-delete-btn { width: 20px; height: 20px; border: 0px solid #ffff…" at bounding box center [673, 388] width 1348 height 618
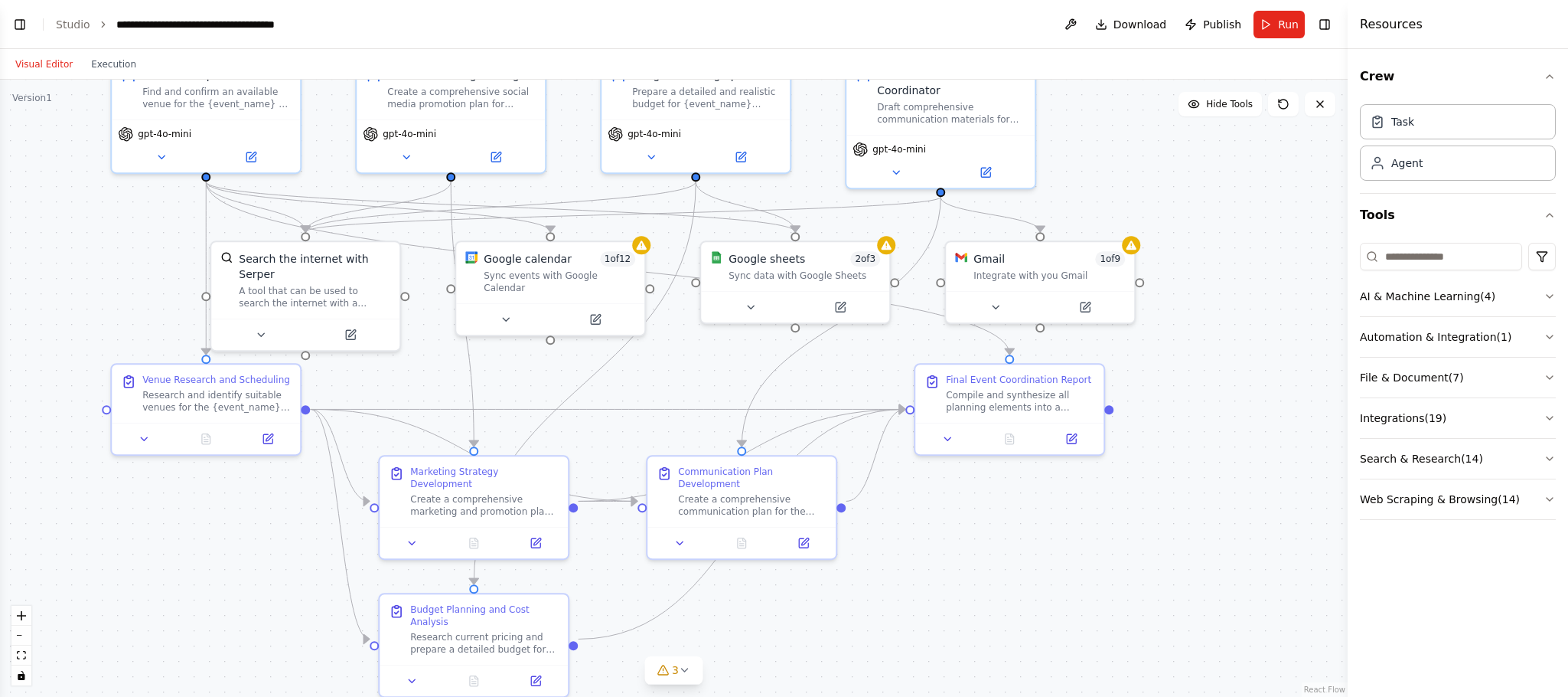
drag, startPoint x: 893, startPoint y: 566, endPoint x: 917, endPoint y: 593, distance: 36.1
click at [917, 593] on div ".deletable-edge-delete-btn { width: 20px; height: 20px; border: 0px solid #ffff…" at bounding box center [673, 388] width 1348 height 618
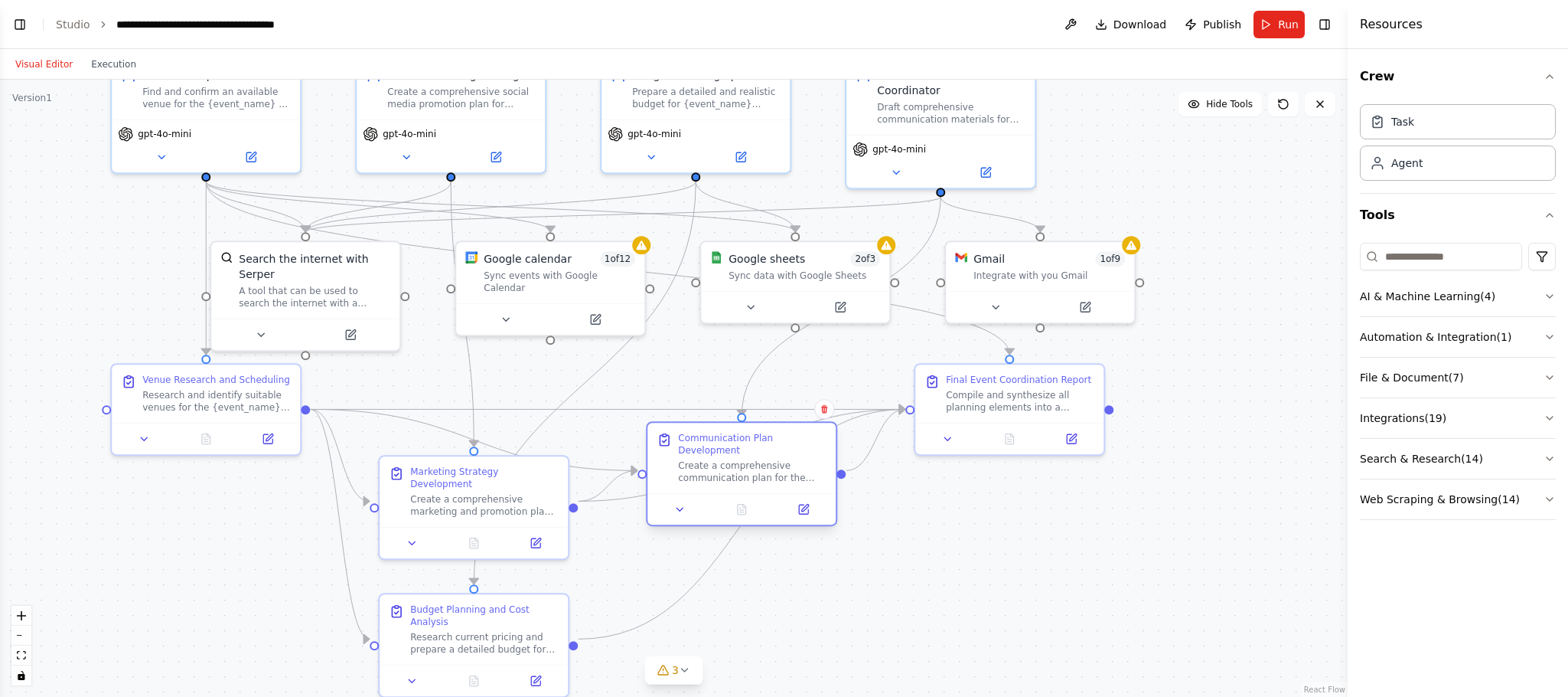
drag, startPoint x: 757, startPoint y: 487, endPoint x: 757, endPoint y: 457, distance: 30.0
click at [757, 460] on div "Create a comprehensive communication plan for the {event_name} including regist…" at bounding box center [753, 472] width 149 height 25
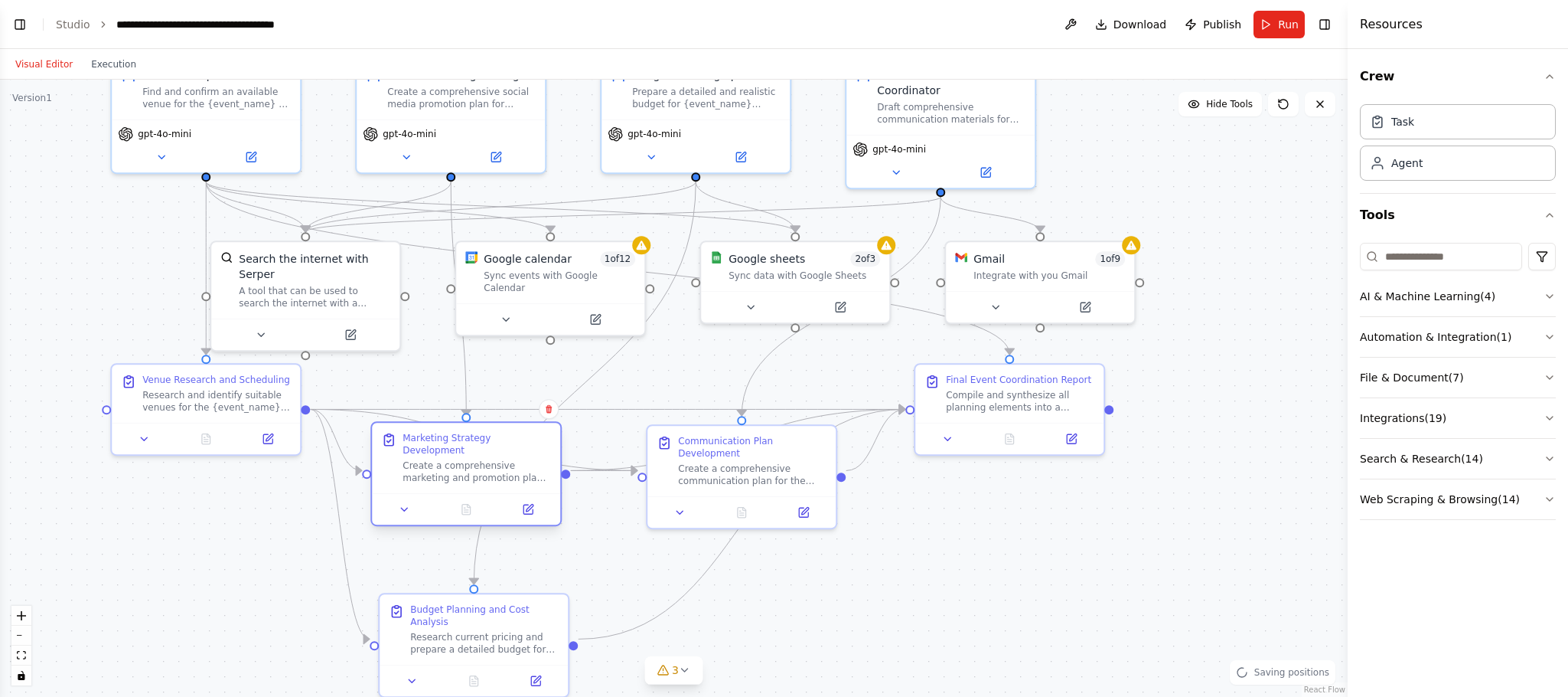
drag, startPoint x: 505, startPoint y: 502, endPoint x: 504, endPoint y: 478, distance: 24.0
click at [504, 478] on div "Marketing Strategy Development Create a comprehensive marketing and promotion p…" at bounding box center [466, 473] width 191 height 105
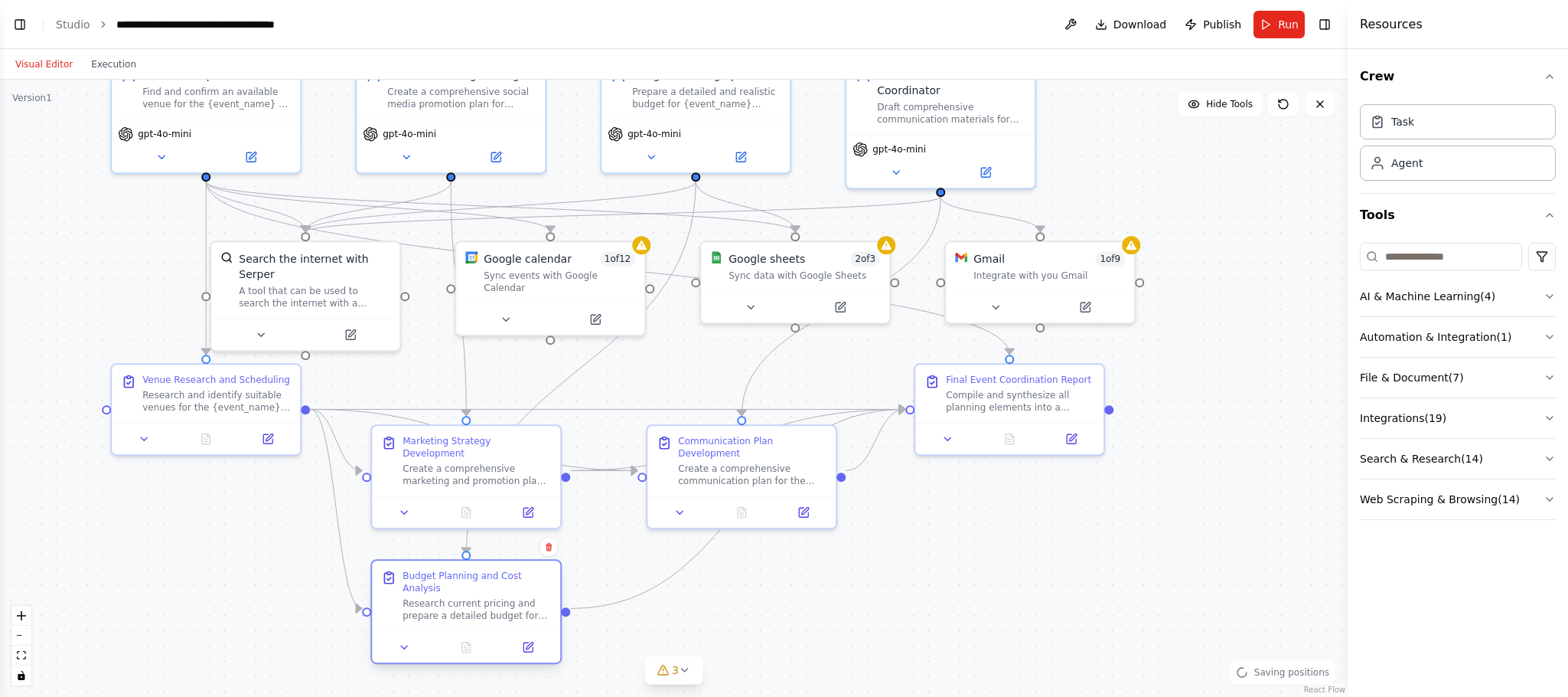
drag, startPoint x: 504, startPoint y: 641, endPoint x: 494, endPoint y: 603, distance: 39.3
click at [494, 603] on div "Budget Planning and Cost Analysis Research current pricing and prepare a detail…" at bounding box center [466, 596] width 188 height 71
drag, startPoint x: 760, startPoint y: 589, endPoint x: 810, endPoint y: 637, distance: 69.3
click at [810, 637] on div ".deletable-edge-delete-btn { width: 20px; height: 20px; border: 0px solid #ffff…" at bounding box center [673, 388] width 1348 height 618
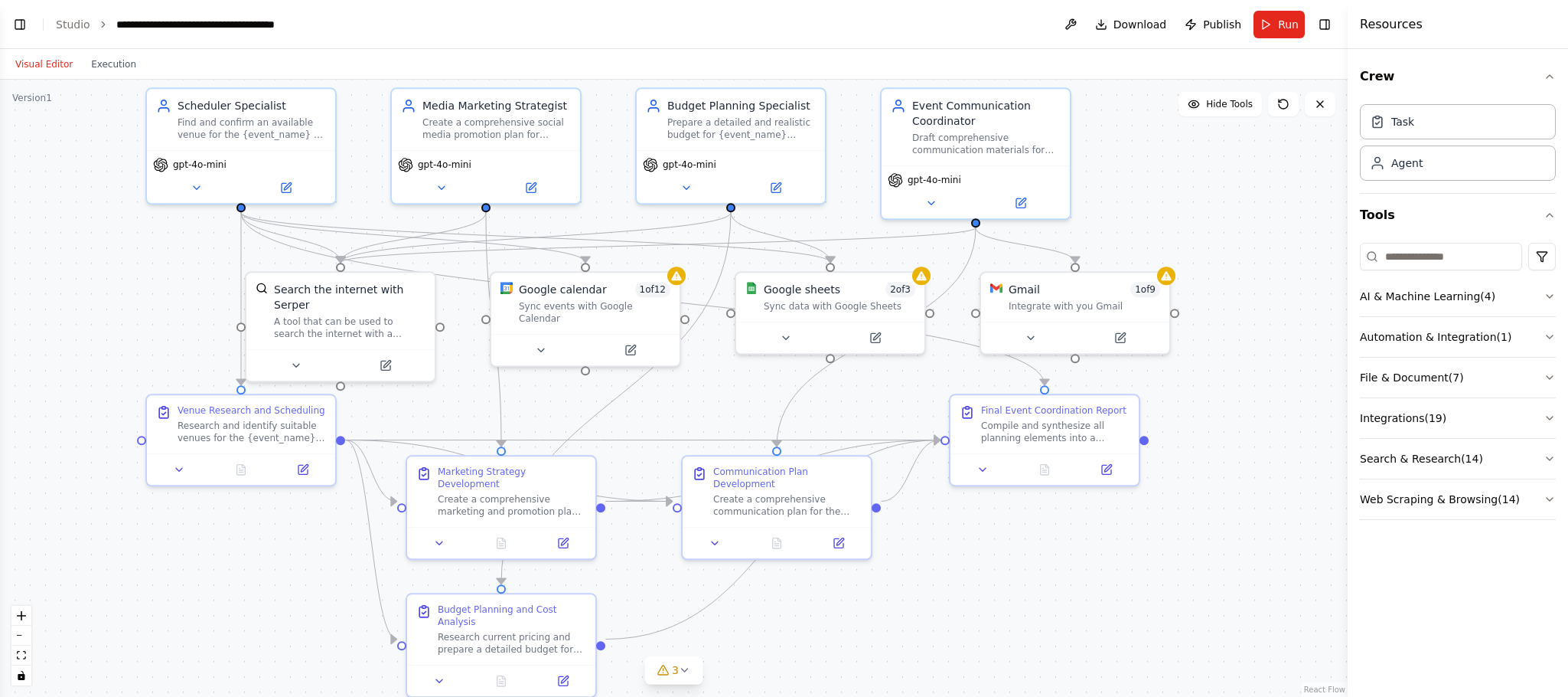
drag, startPoint x: 858, startPoint y: 568, endPoint x: 892, endPoint y: 602, distance: 48.1
click at [892, 602] on div ".deletable-edge-delete-btn { width: 20px; height: 20px; border: 0px solid #ffff…" at bounding box center [673, 388] width 1348 height 618
click at [14, 19] on button "Toggle Left Sidebar" at bounding box center [20, 25] width 22 height 22
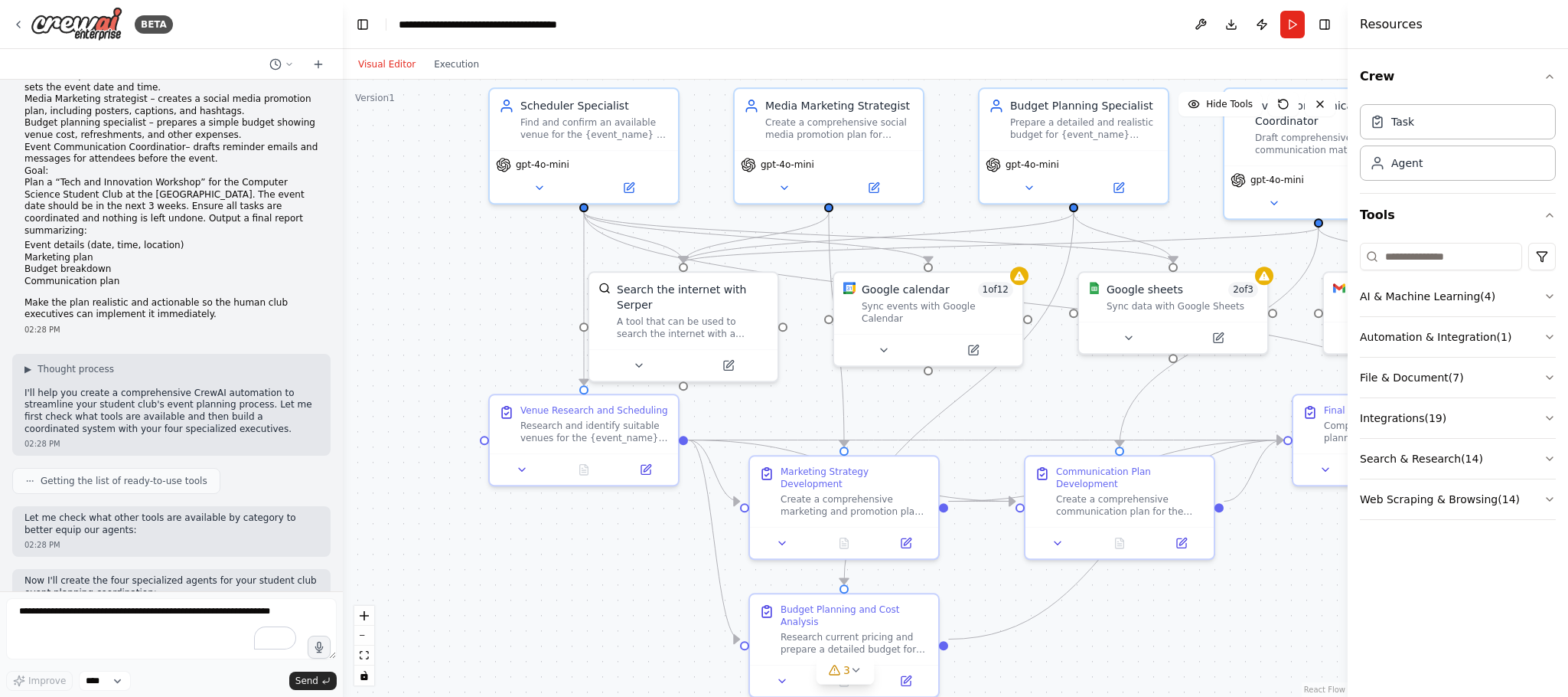
scroll to position [0, 0]
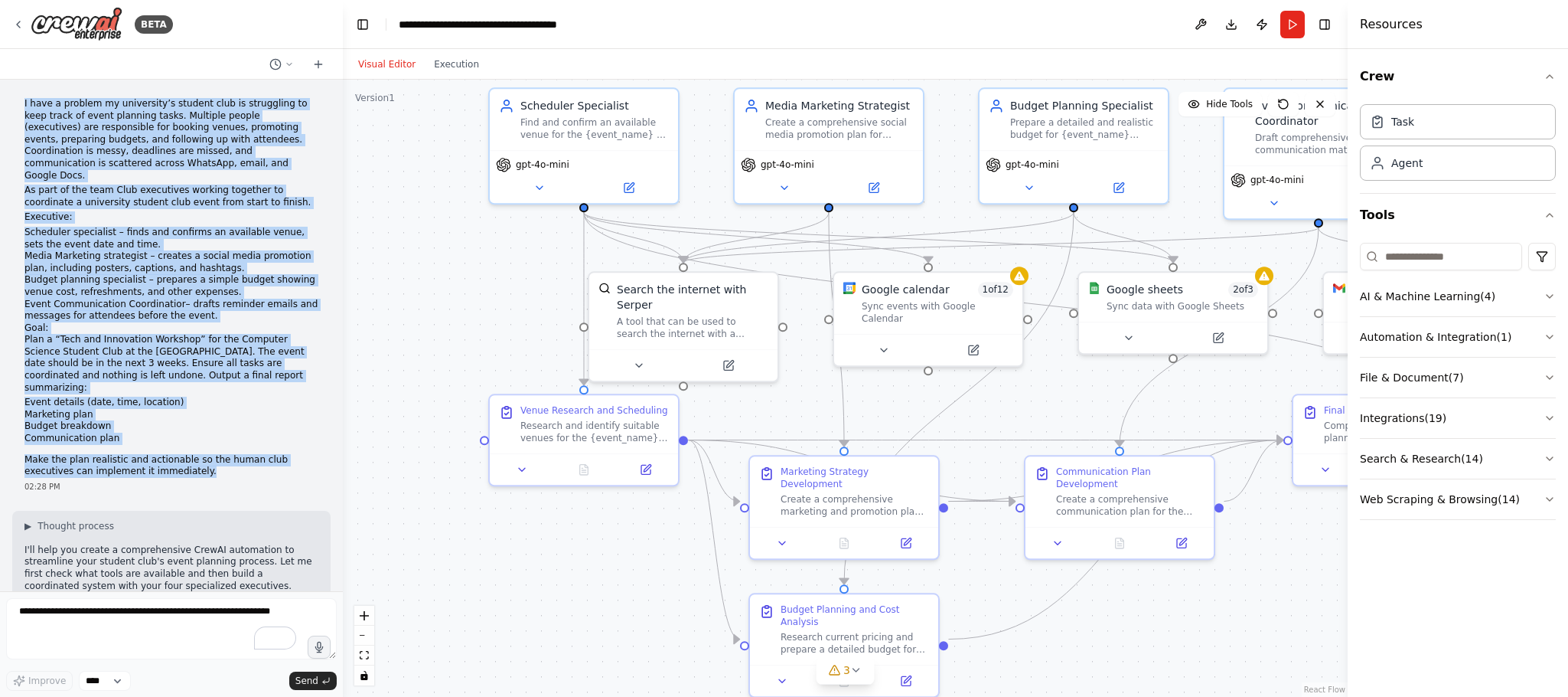
drag, startPoint x: 21, startPoint y: 104, endPoint x: 172, endPoint y: 446, distance: 373.9
click at [172, 446] on div "I have a problem my university’s student club is struggling to keep track of ev…" at bounding box center [171, 295] width 318 height 407
copy div "I have a problem my university’s student club is struggling to keep track of ev…"
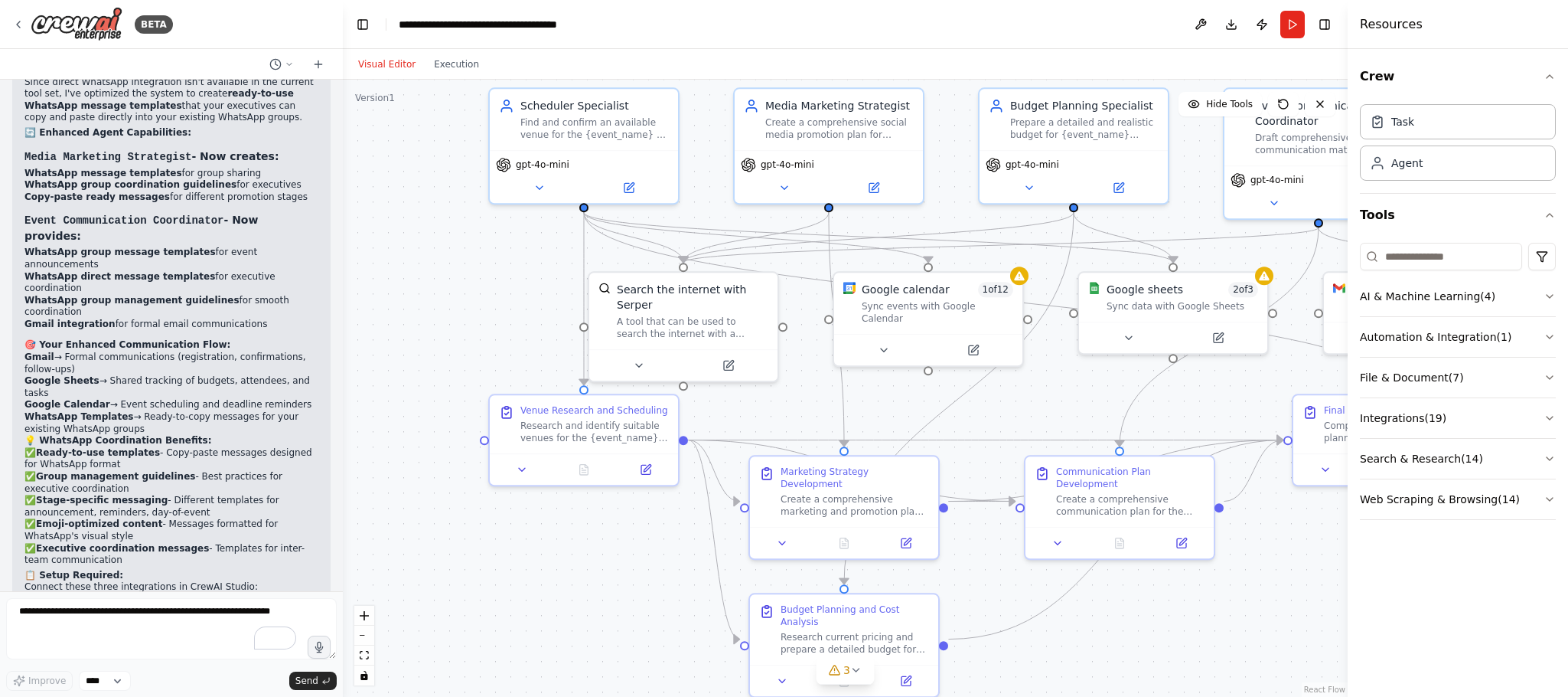
click at [357, 15] on button "Toggle Left Sidebar" at bounding box center [363, 25] width 22 height 22
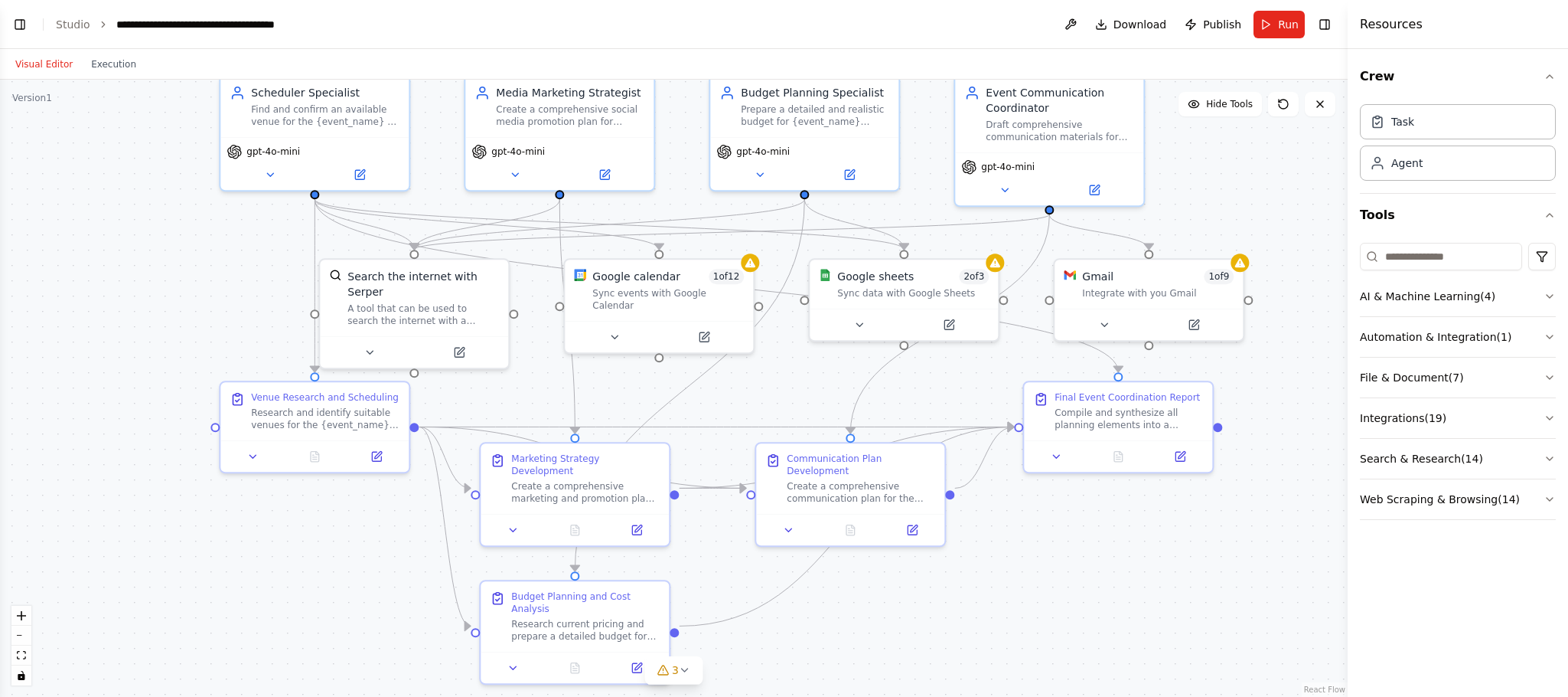
drag, startPoint x: 660, startPoint y: 581, endPoint x: 875, endPoint y: 602, distance: 216.0
click at [875, 602] on div ".deletable-edge-delete-btn { width: 20px; height: 20px; border: 0px solid #ffff…" at bounding box center [673, 388] width 1348 height 618
click at [1546, 424] on icon "button" at bounding box center [1549, 418] width 12 height 12
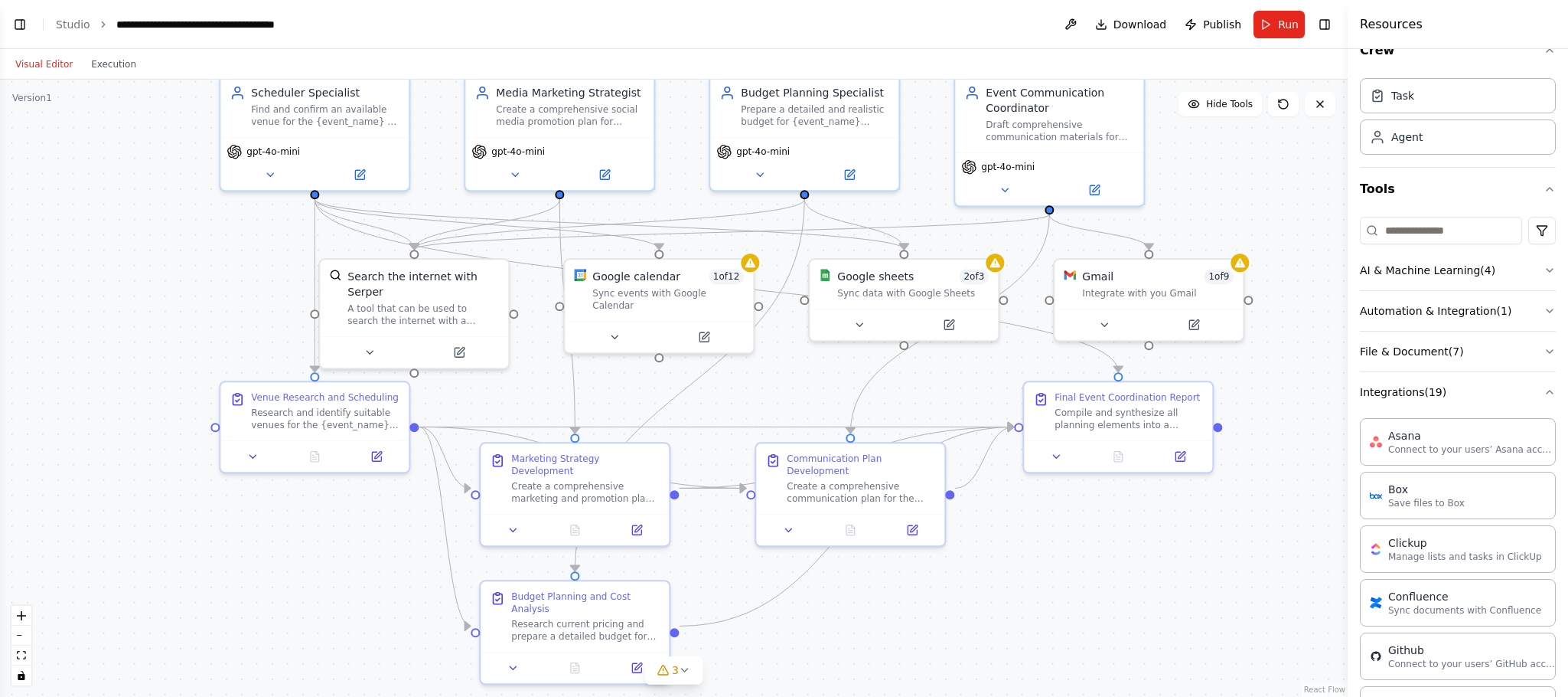
scroll to position [0, 0]
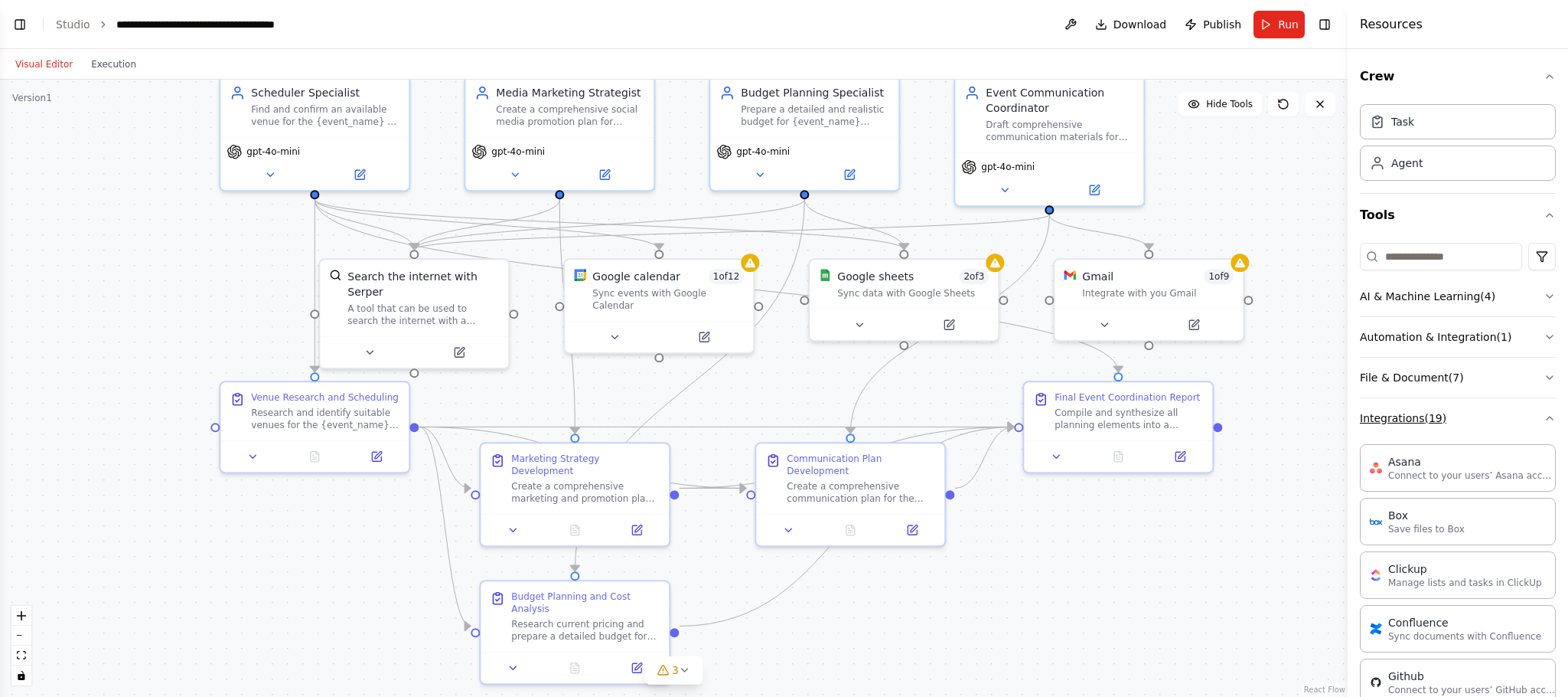
click at [1499, 417] on button "Integrations ( 19 )" at bounding box center [1458, 418] width 196 height 40
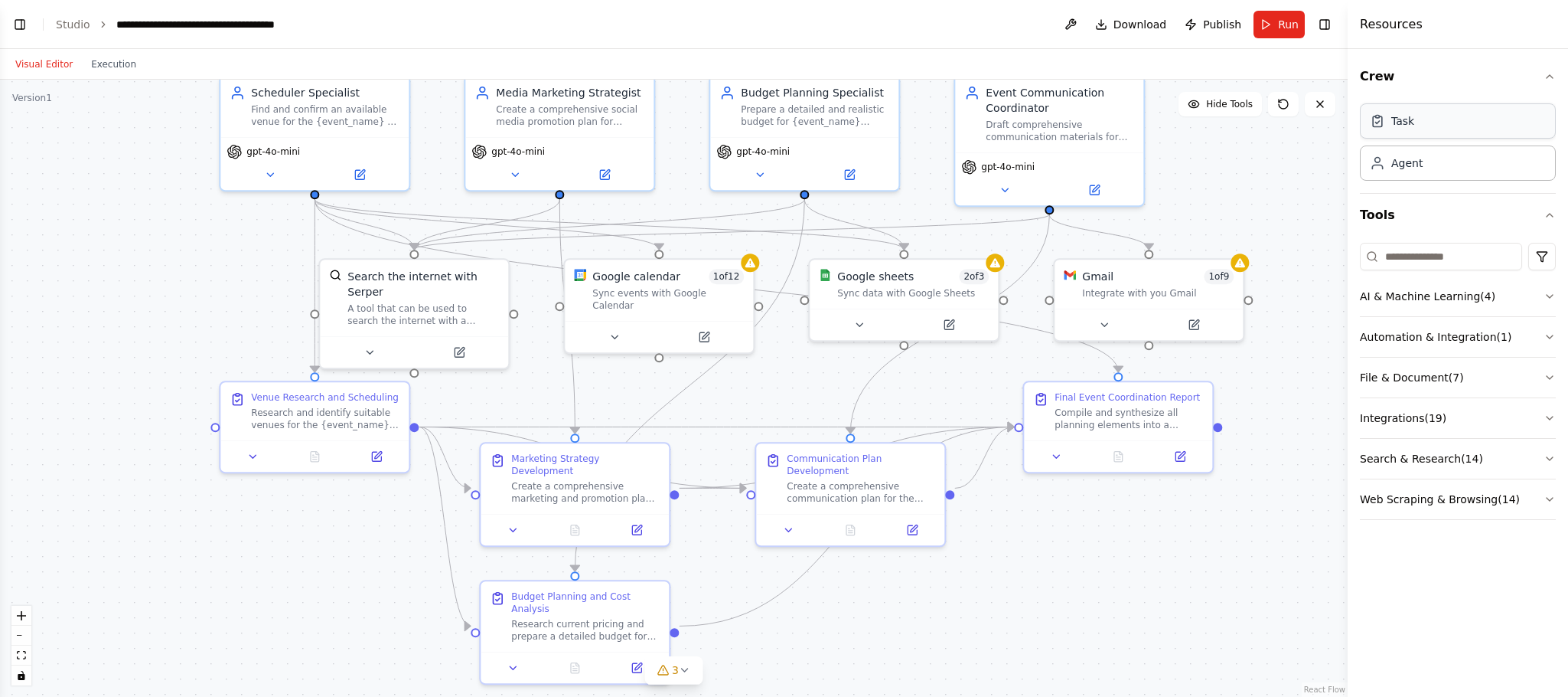
click at [1410, 135] on div "Task" at bounding box center [1458, 121] width 196 height 35
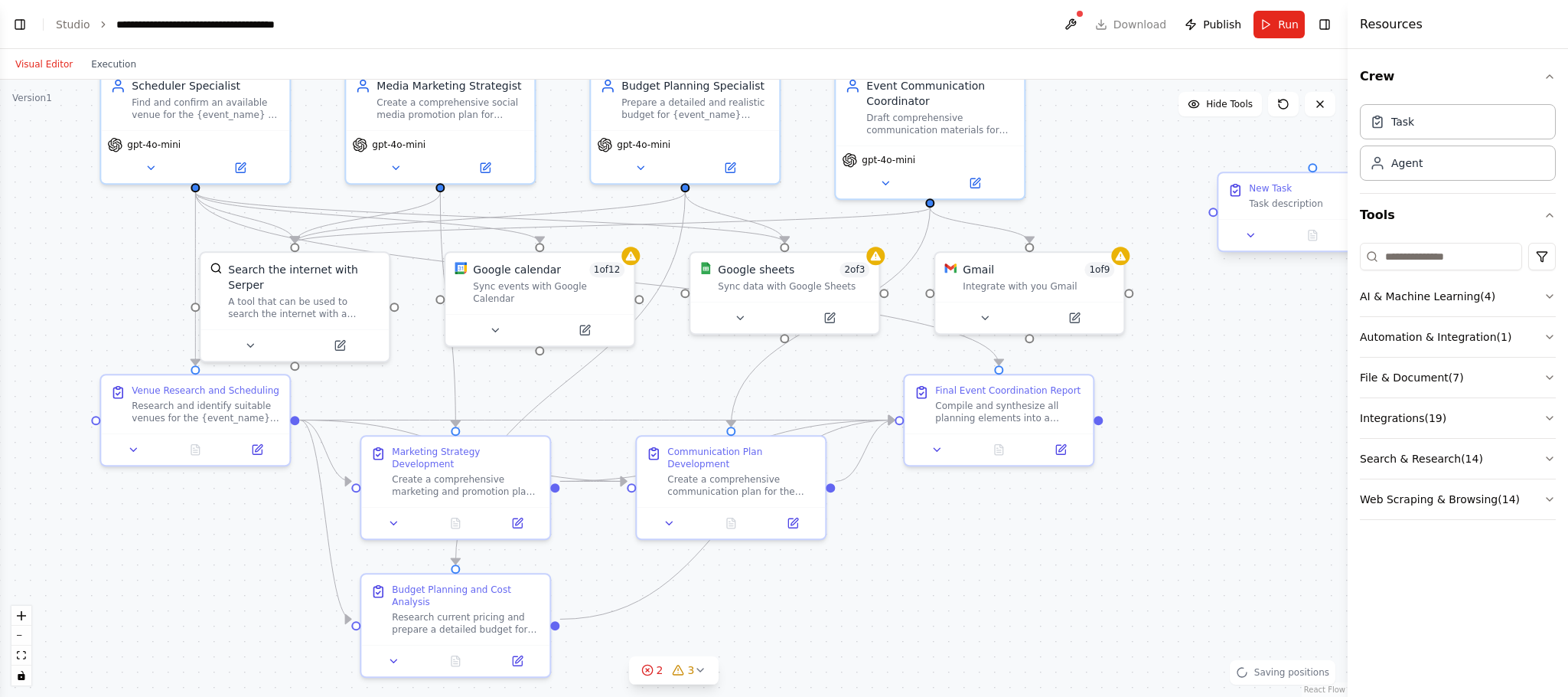
drag, startPoint x: 1194, startPoint y: 214, endPoint x: 1277, endPoint y: 228, distance: 84.2
click at [1058, 217] on div ".deletable-edge-delete-btn { width: 20px; height: 20px; border: 0px solid #ffff…" at bounding box center [673, 388] width 1348 height 618
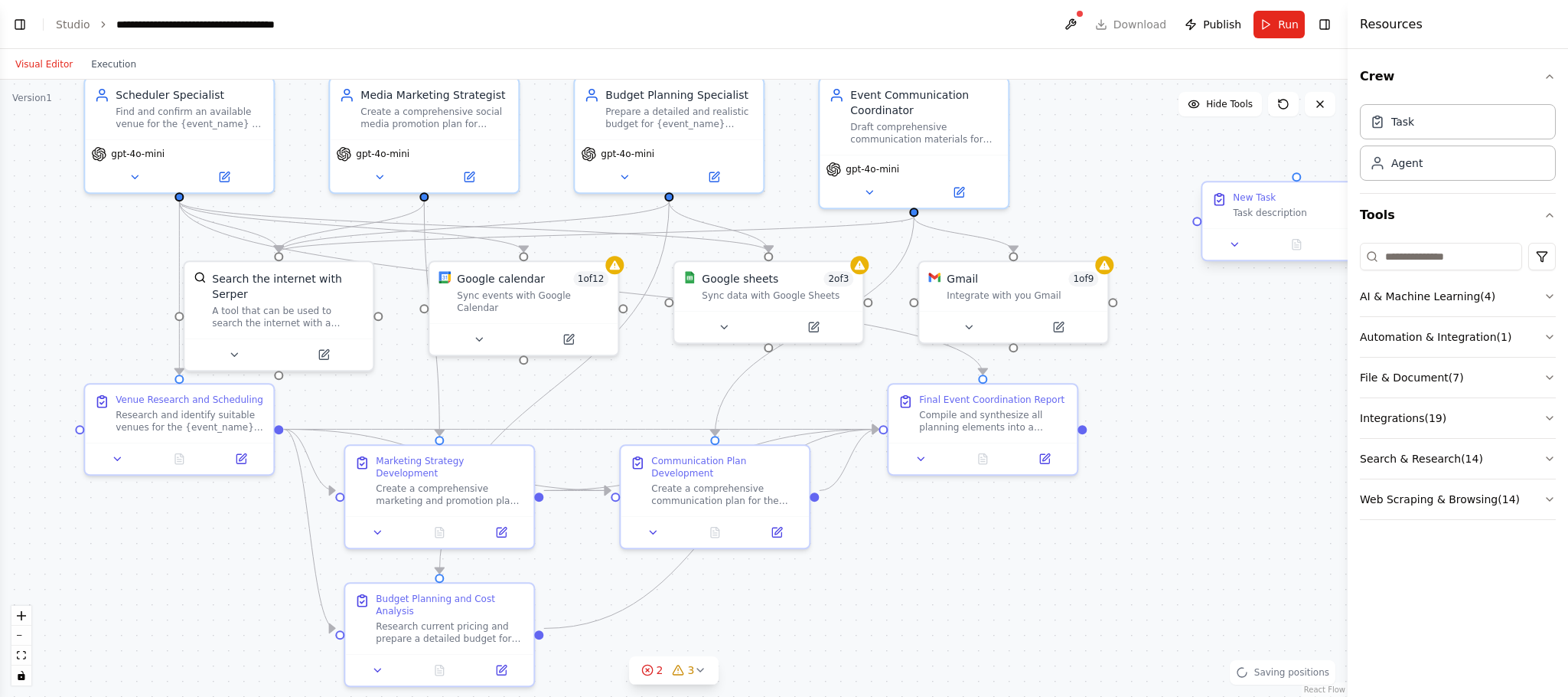
click at [1256, 203] on div "New Task" at bounding box center [1254, 197] width 43 height 12
drag, startPoint x: 1256, startPoint y: 198, endPoint x: 1138, endPoint y: 174, distance: 120.4
click at [1144, 176] on div "New Task" at bounding box center [1163, 182] width 43 height 12
click at [1272, 155] on icon at bounding box center [1272, 153] width 6 height 9
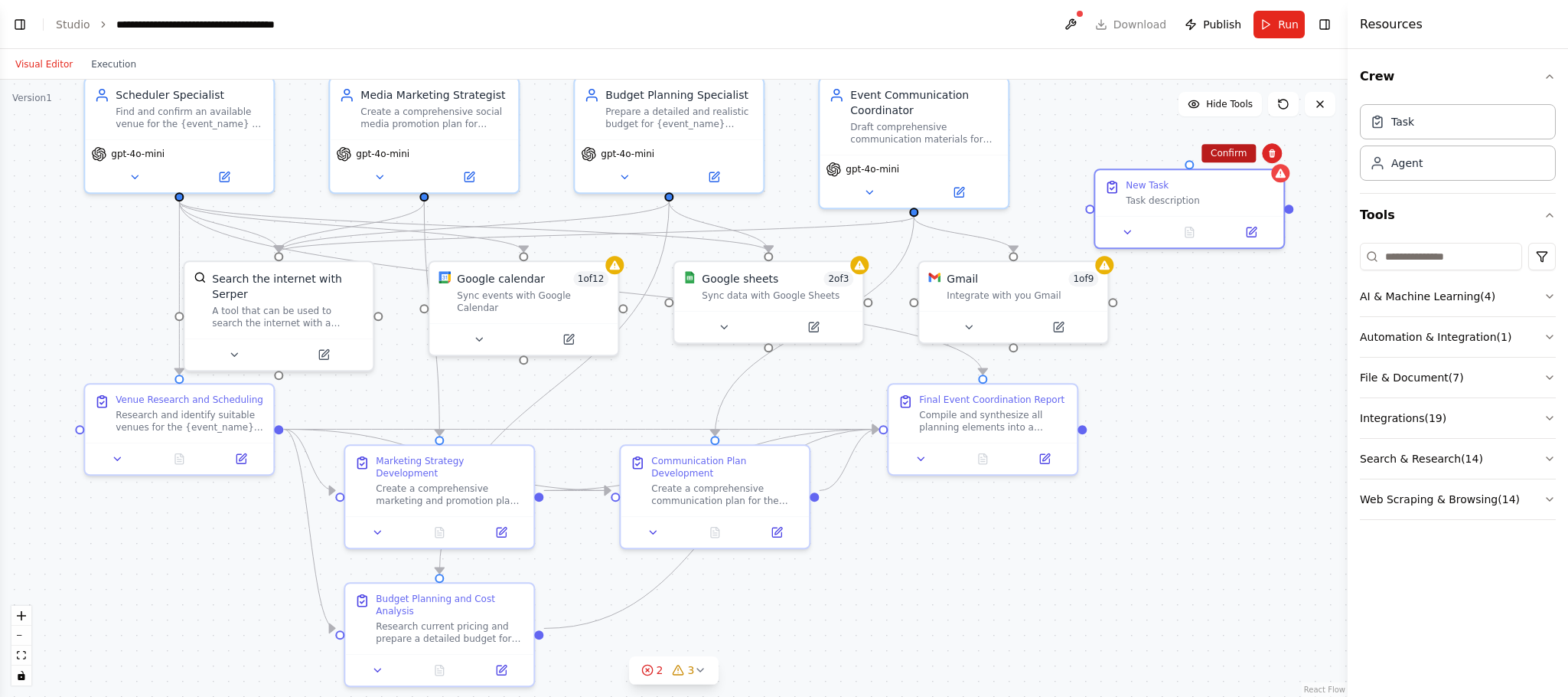
click at [1239, 159] on button "Confirm" at bounding box center [1228, 153] width 54 height 19
click at [58, 26] on link "Studio" at bounding box center [73, 25] width 34 height 12
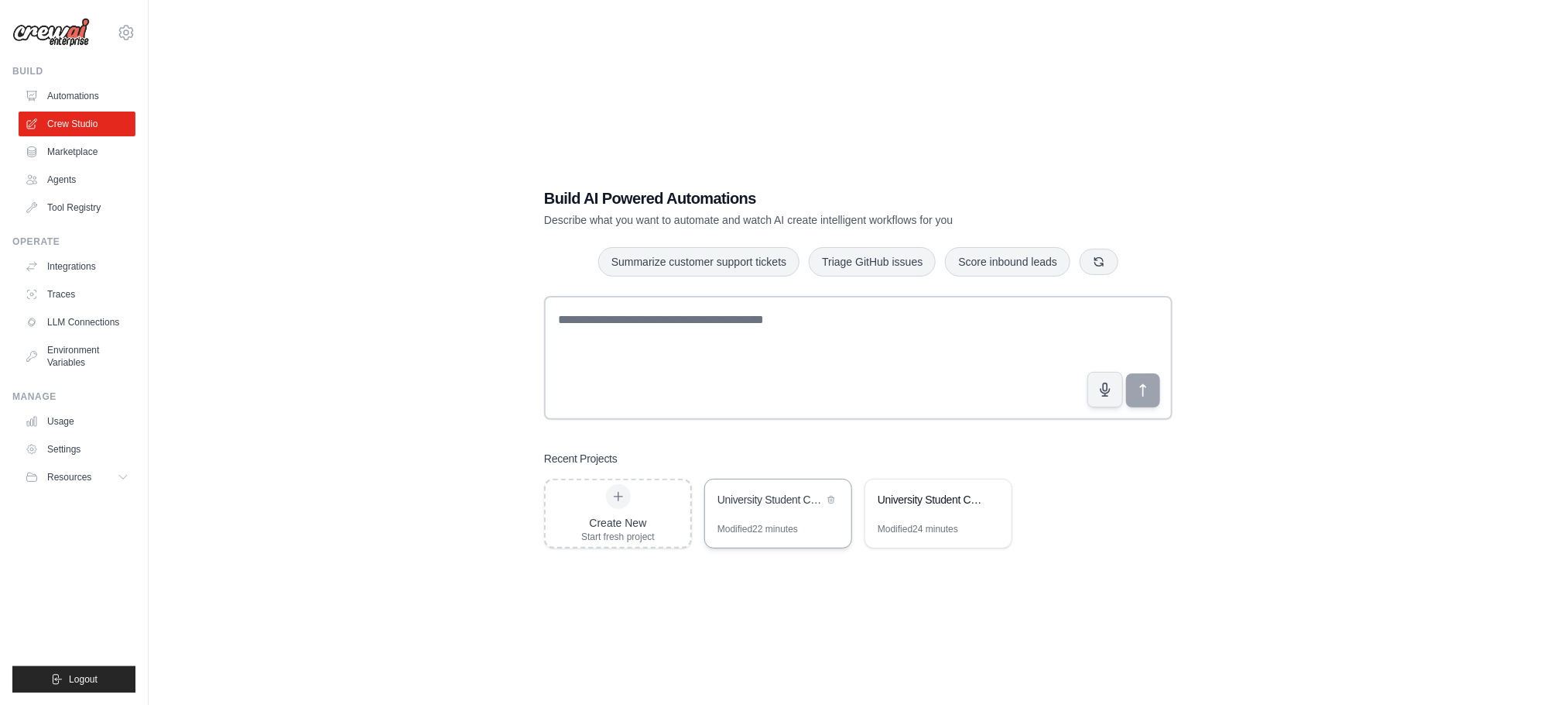
click at [781, 507] on div "University Student Club Event Coordinator" at bounding box center [770, 500] width 106 height 16
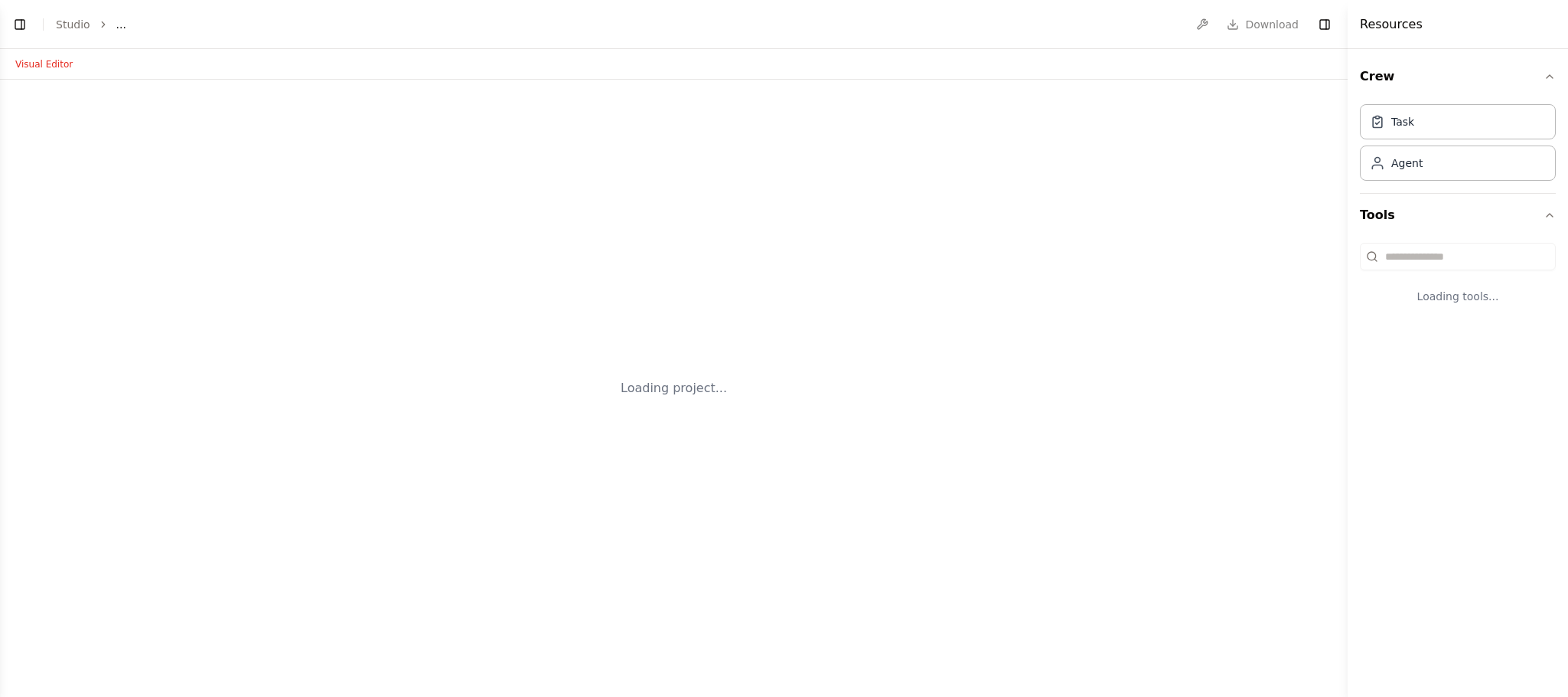
select select "****"
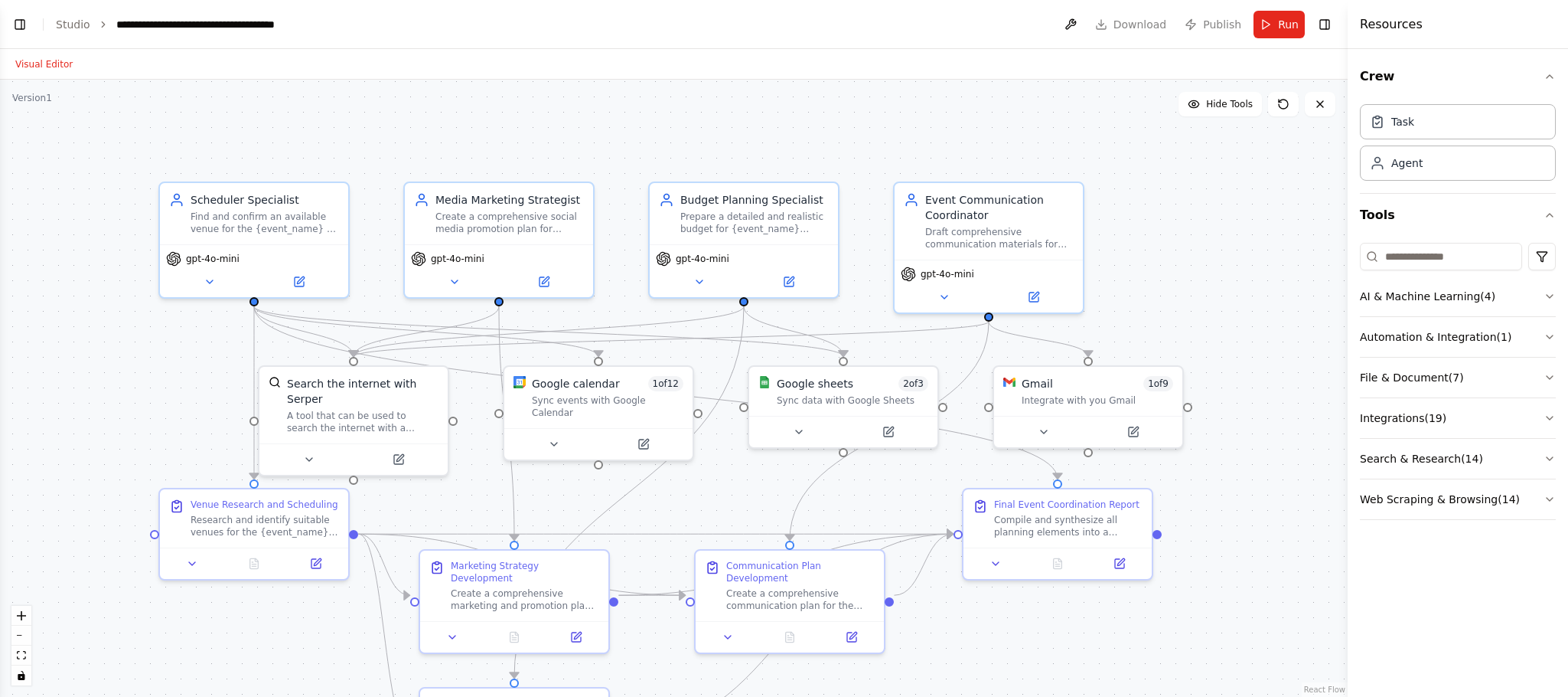
drag, startPoint x: 103, startPoint y: 366, endPoint x: 108, endPoint y: 203, distance: 163.1
click at [159, 351] on div ".deletable-edge-delete-btn { width: 20px; height: 20px; border: 0px solid #ffff…" at bounding box center [673, 388] width 1348 height 618
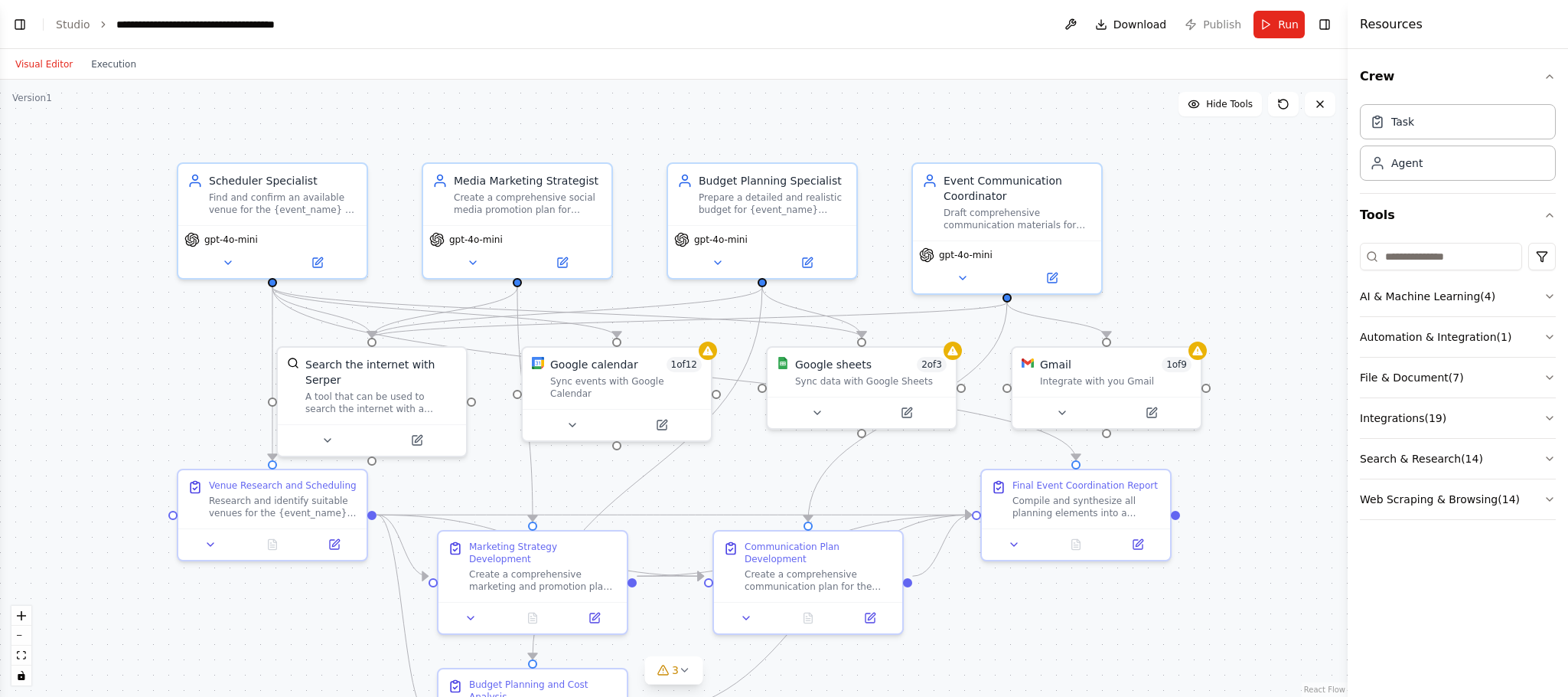
click at [22, 23] on button "Toggle Left Sidebar" at bounding box center [20, 25] width 22 height 22
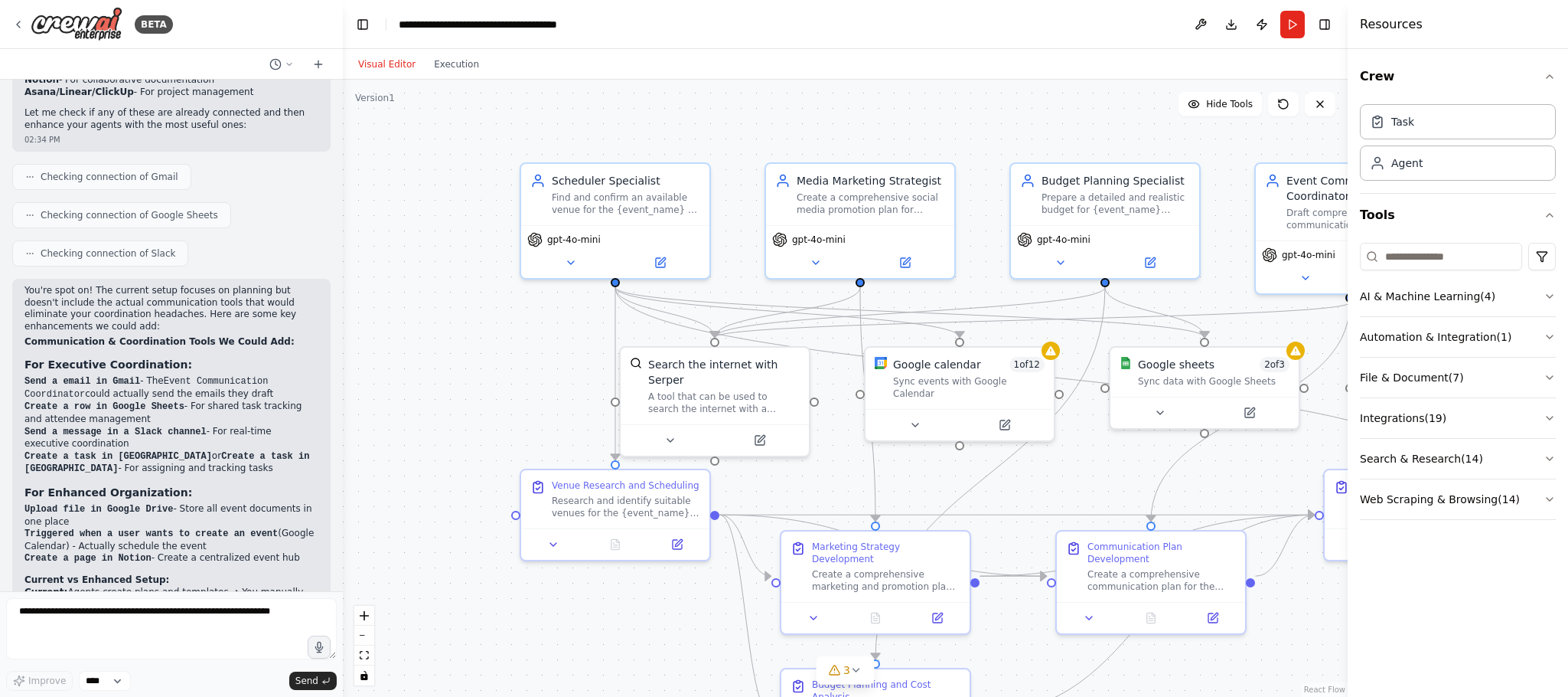
scroll to position [2339, 0]
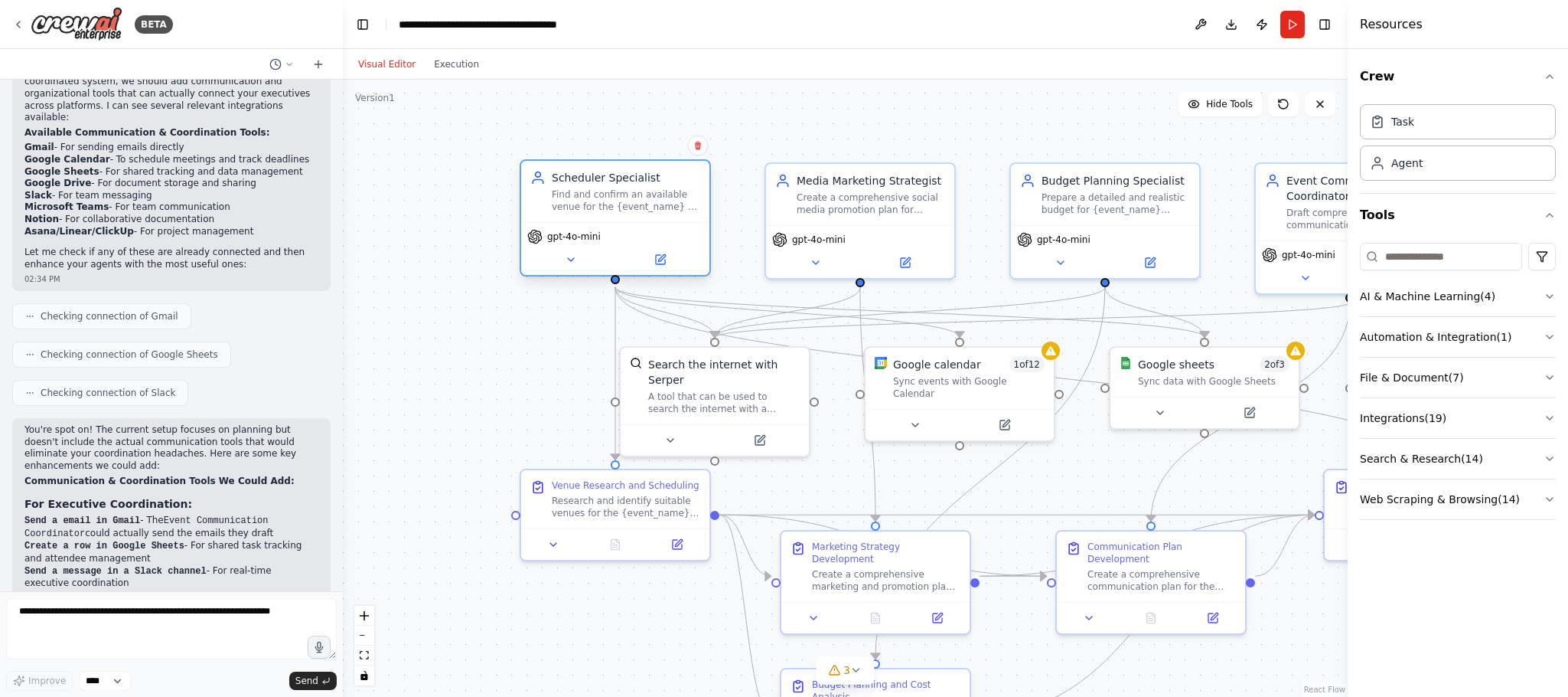
click at [564, 268] on button at bounding box center [570, 259] width 86 height 19
click at [570, 256] on icon at bounding box center [570, 260] width 12 height 12
click at [570, 258] on icon at bounding box center [571, 259] width 6 height 3
click at [570, 260] on icon at bounding box center [571, 259] width 6 height 3
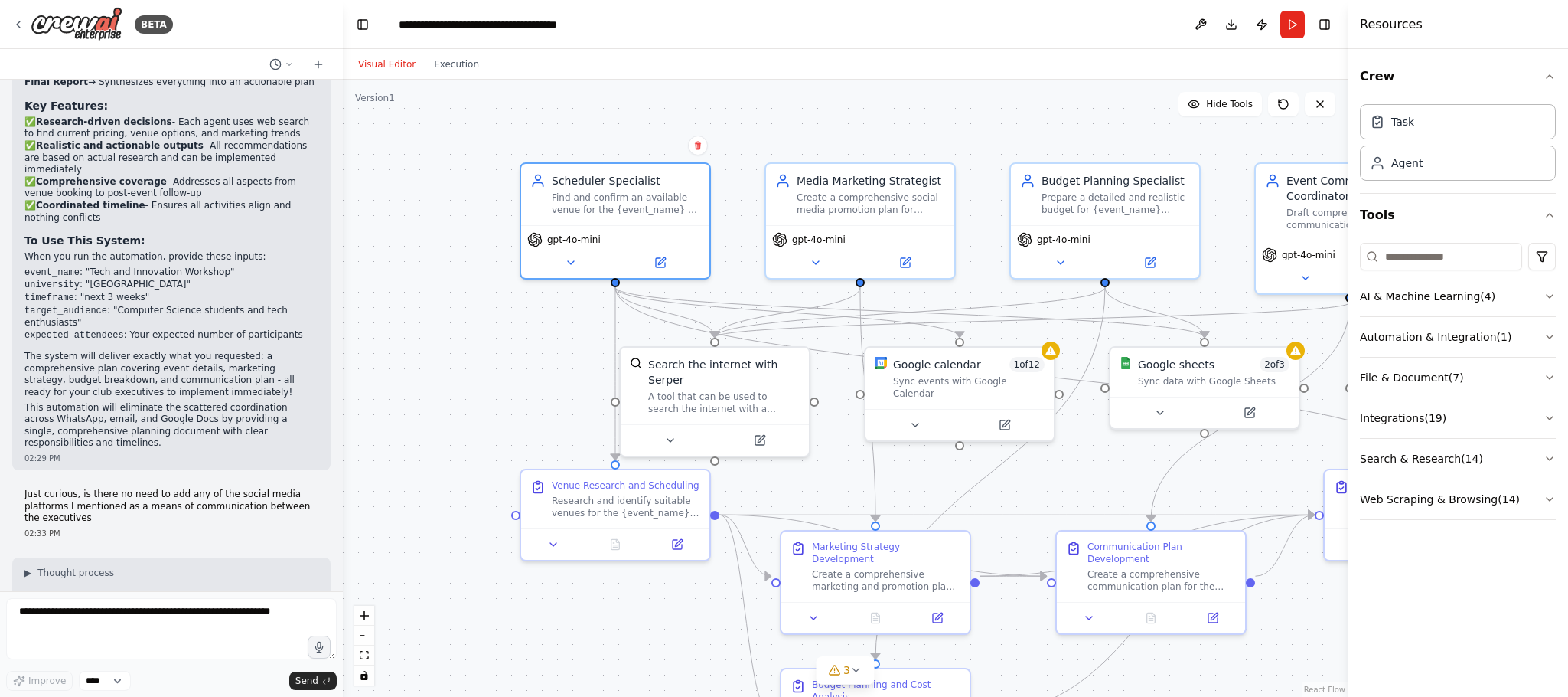
scroll to position [1722, 0]
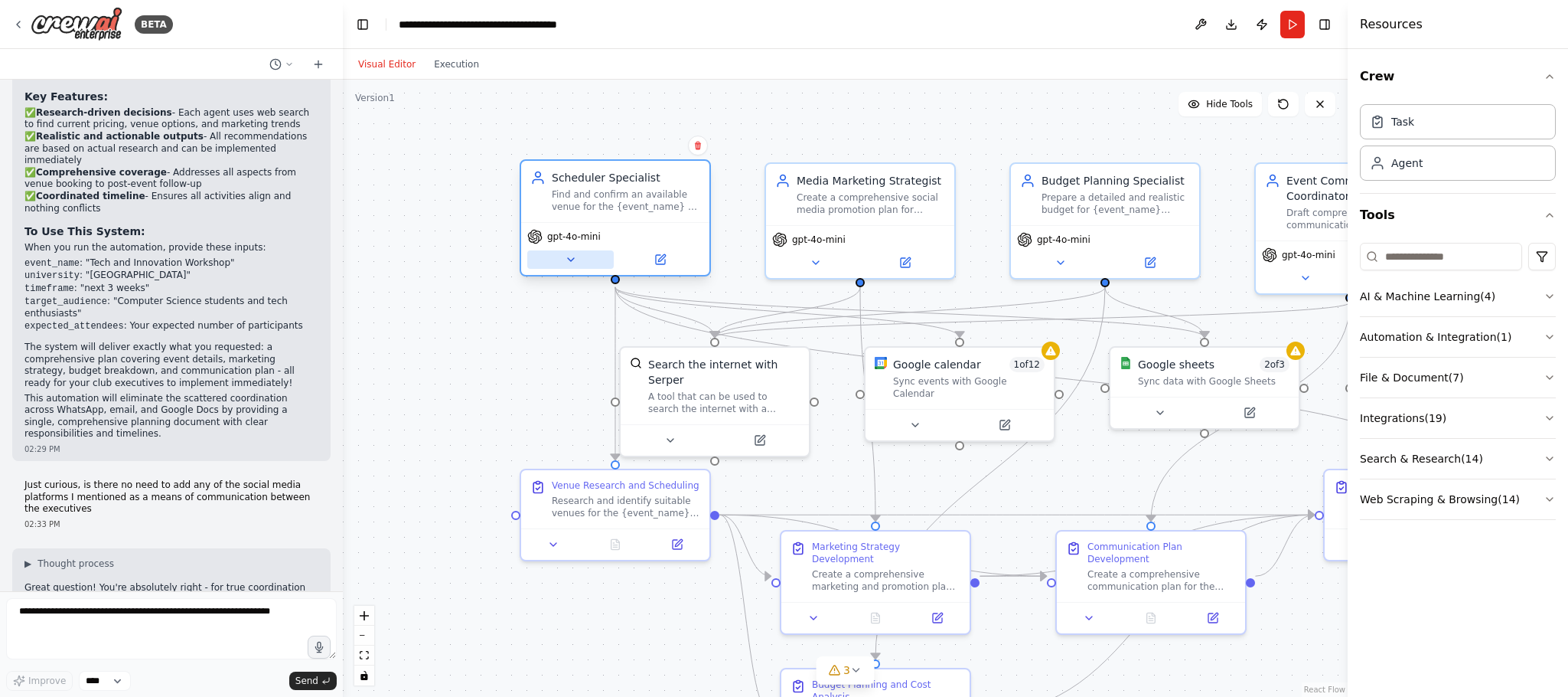
click at [574, 255] on icon at bounding box center [570, 260] width 12 height 12
click at [1326, 23] on button "Toggle Right Sidebar" at bounding box center [1325, 25] width 22 height 22
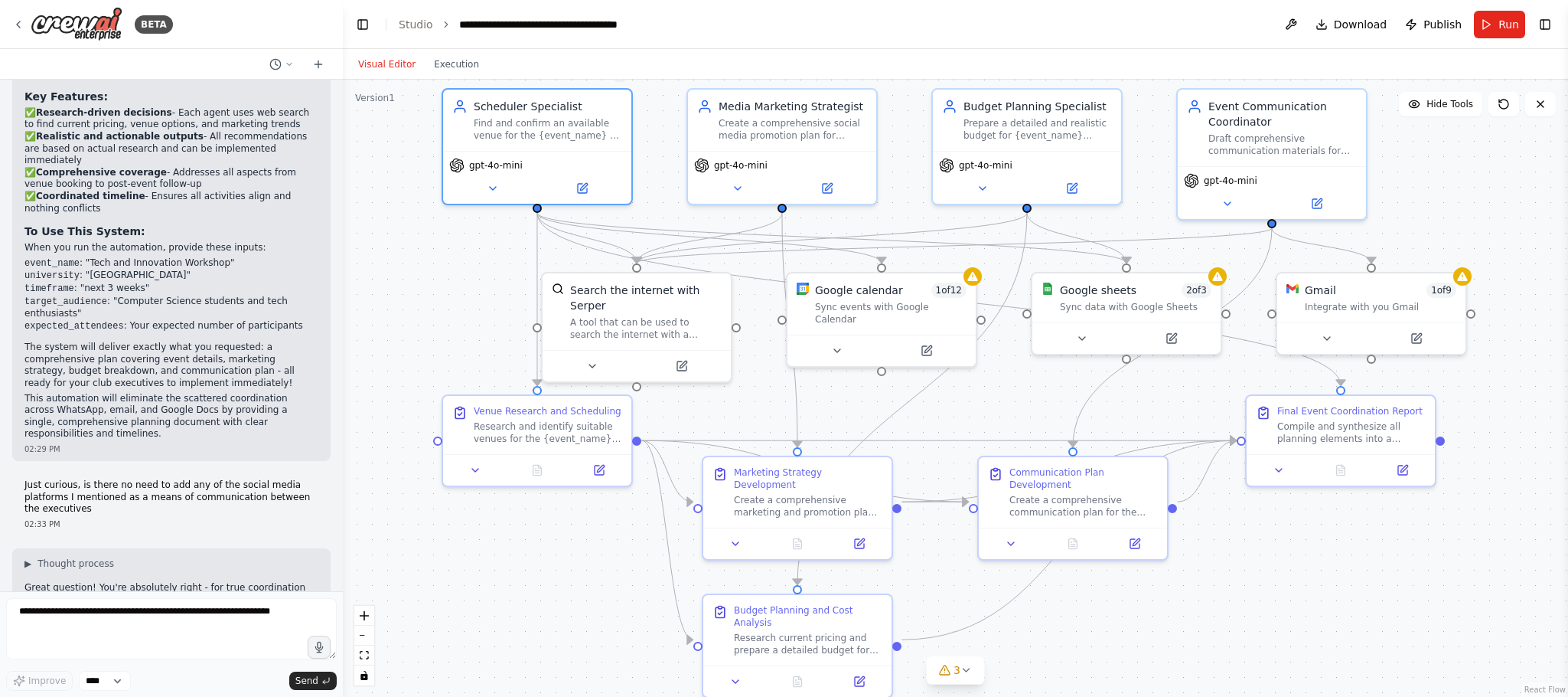
drag, startPoint x: 1332, startPoint y: 603, endPoint x: 1253, endPoint y: 528, distance: 108.9
click at [1253, 528] on div ".deletable-edge-delete-btn { width: 20px; height: 20px; border: 0px solid #ffff…" at bounding box center [956, 388] width 1225 height 618
click at [1300, 23] on button at bounding box center [1291, 25] width 24 height 27
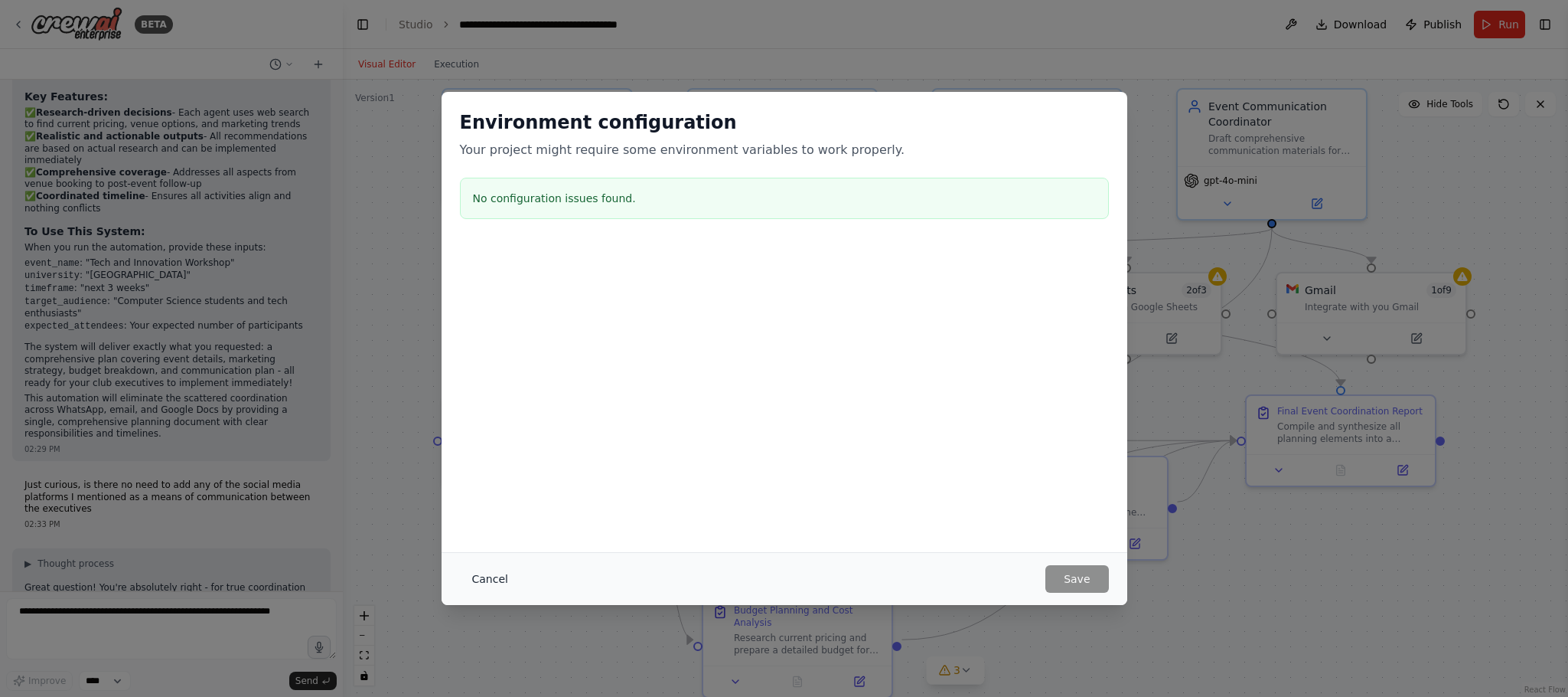
click at [490, 579] on button "Cancel" at bounding box center [490, 578] width 61 height 27
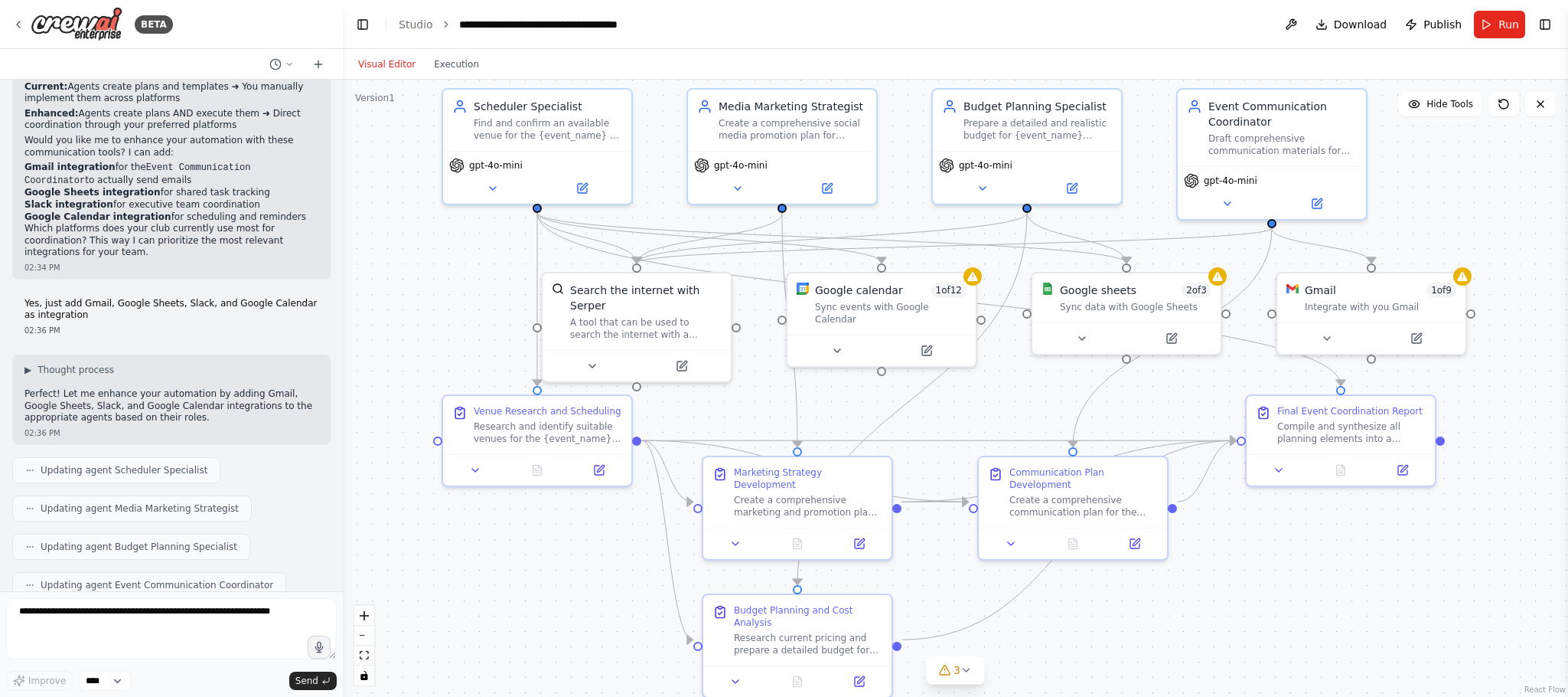
scroll to position [2986, 0]
click at [1479, 24] on button "Run" at bounding box center [1499, 25] width 51 height 27
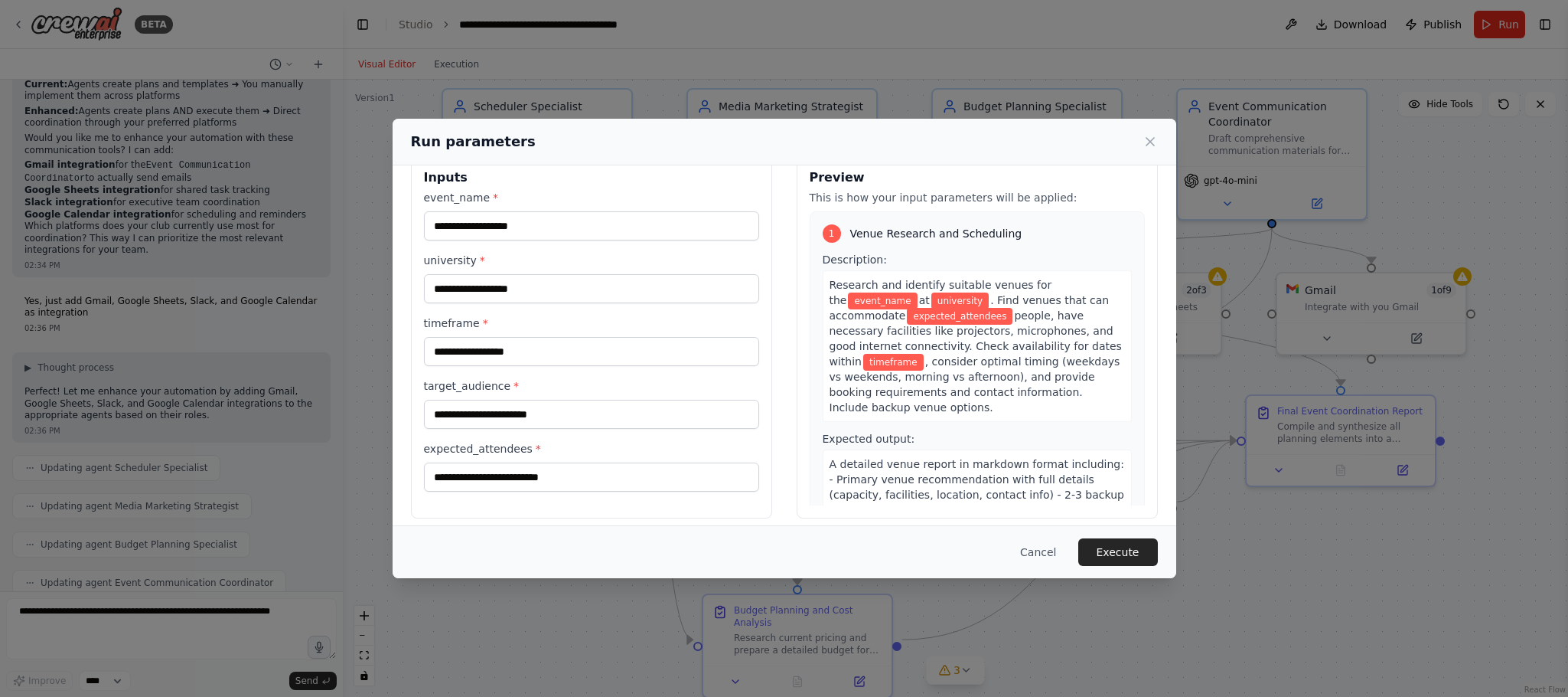
scroll to position [40, 0]
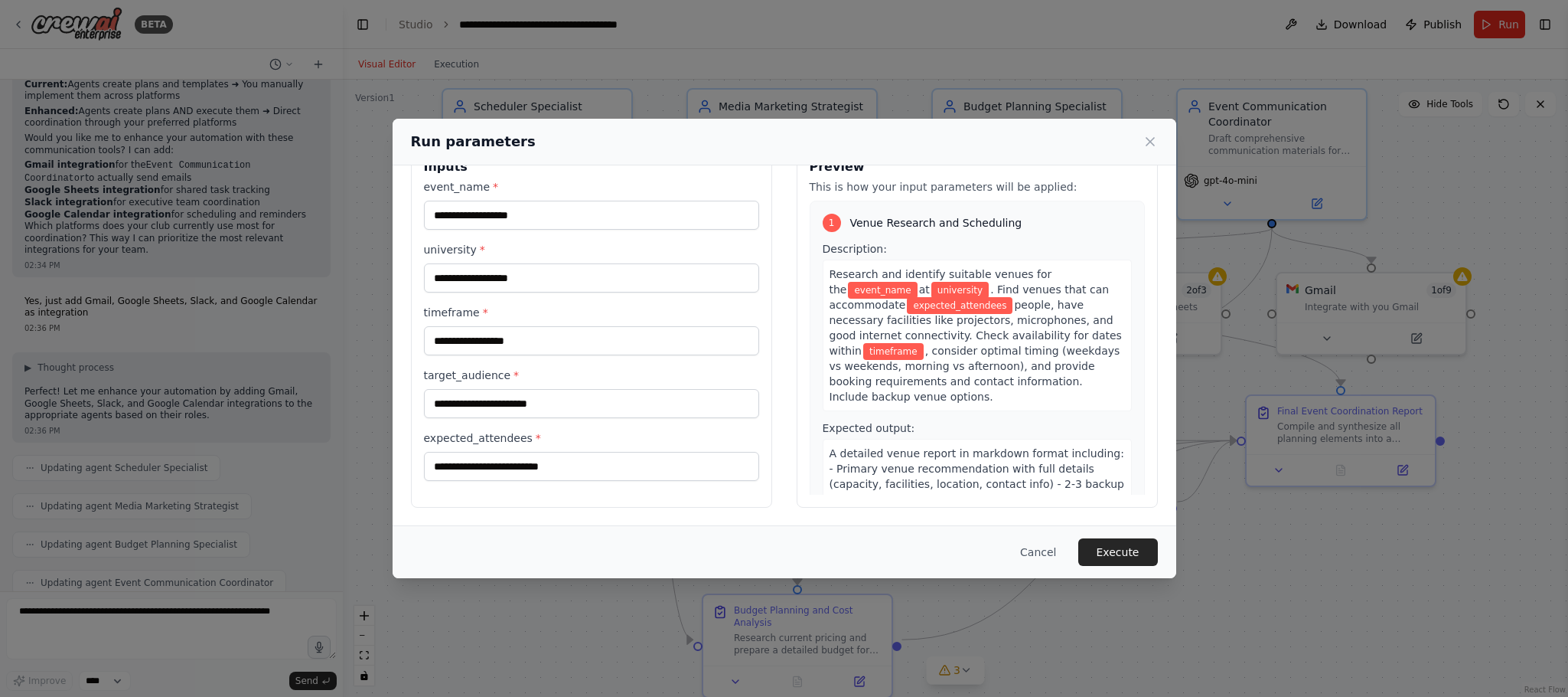
click at [1045, 547] on button "Cancel" at bounding box center [1039, 552] width 61 height 27
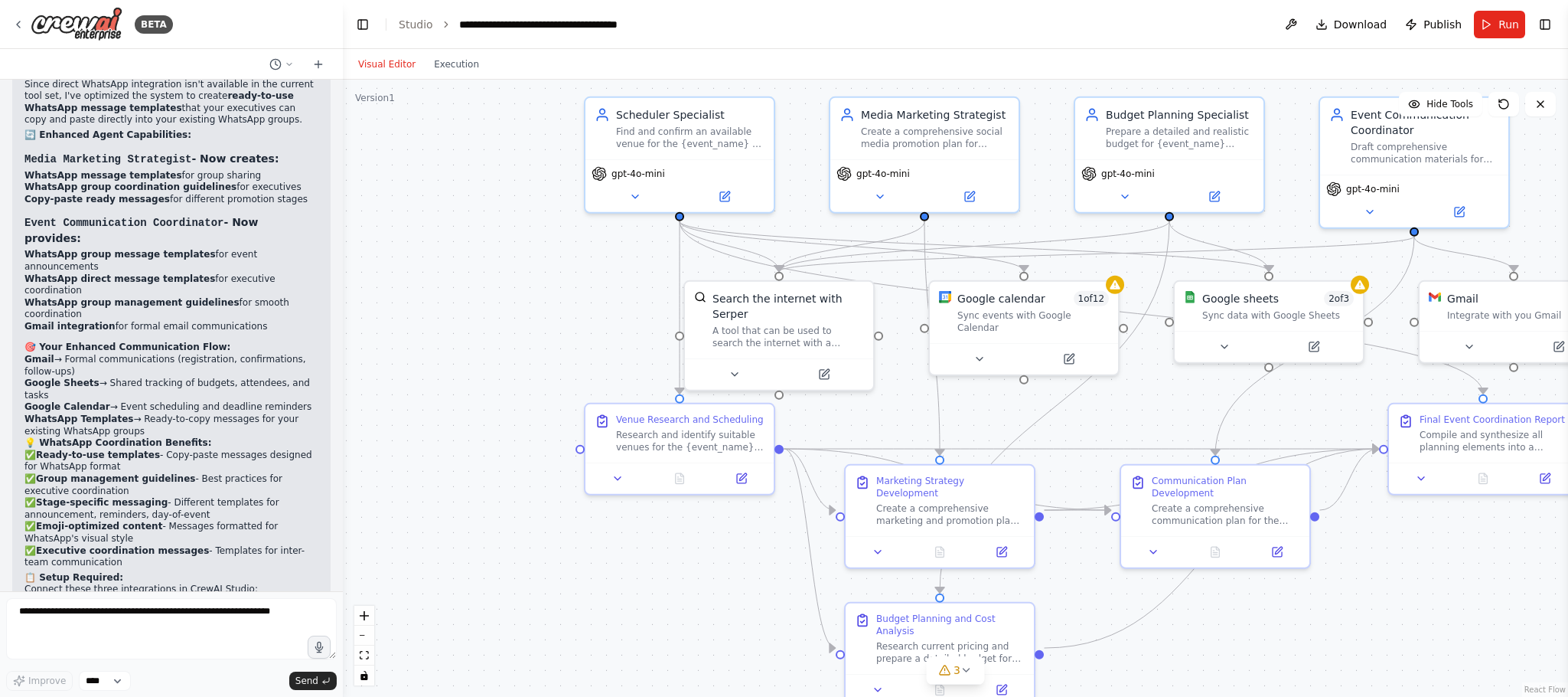
scroll to position [5325, 0]
click at [135, 614] on textarea at bounding box center [171, 628] width 330 height 61
type textarea "**********"
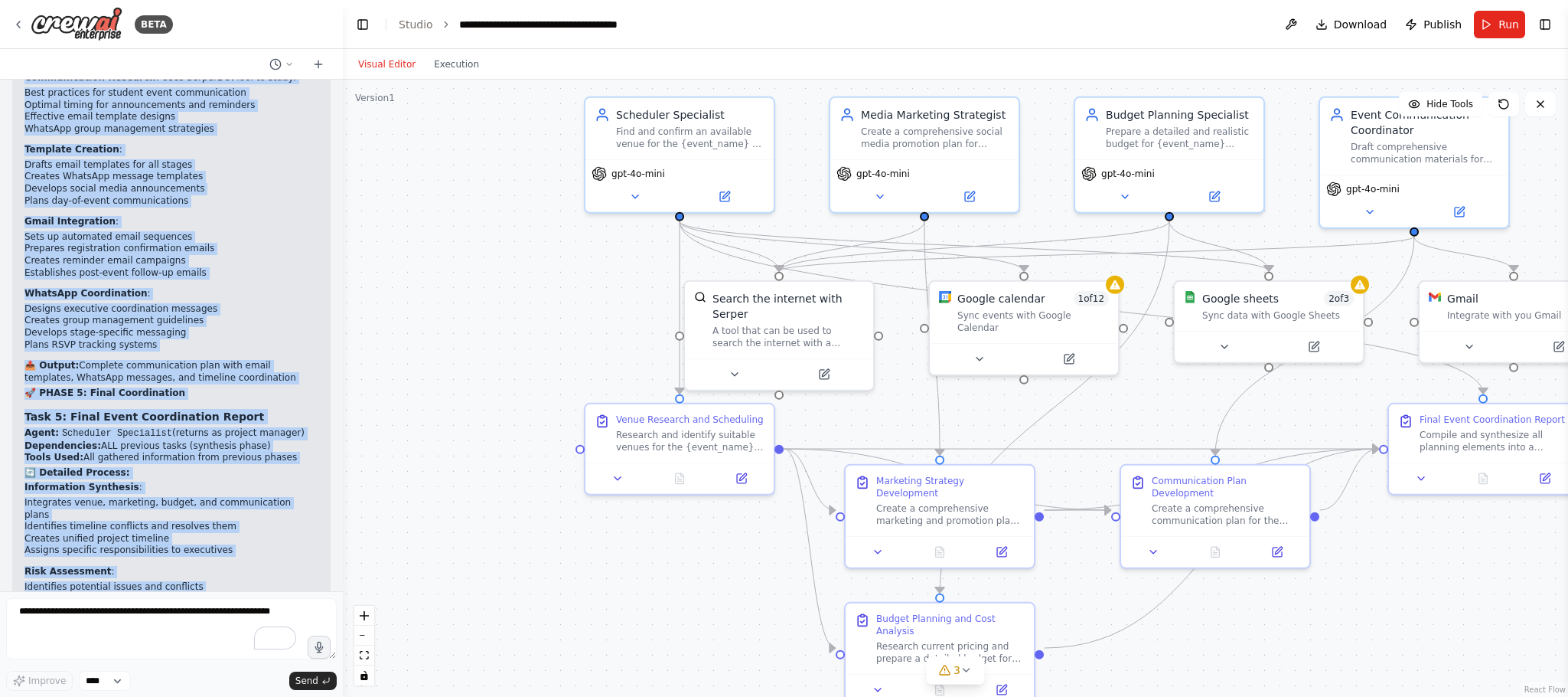
scroll to position [8121, 0]
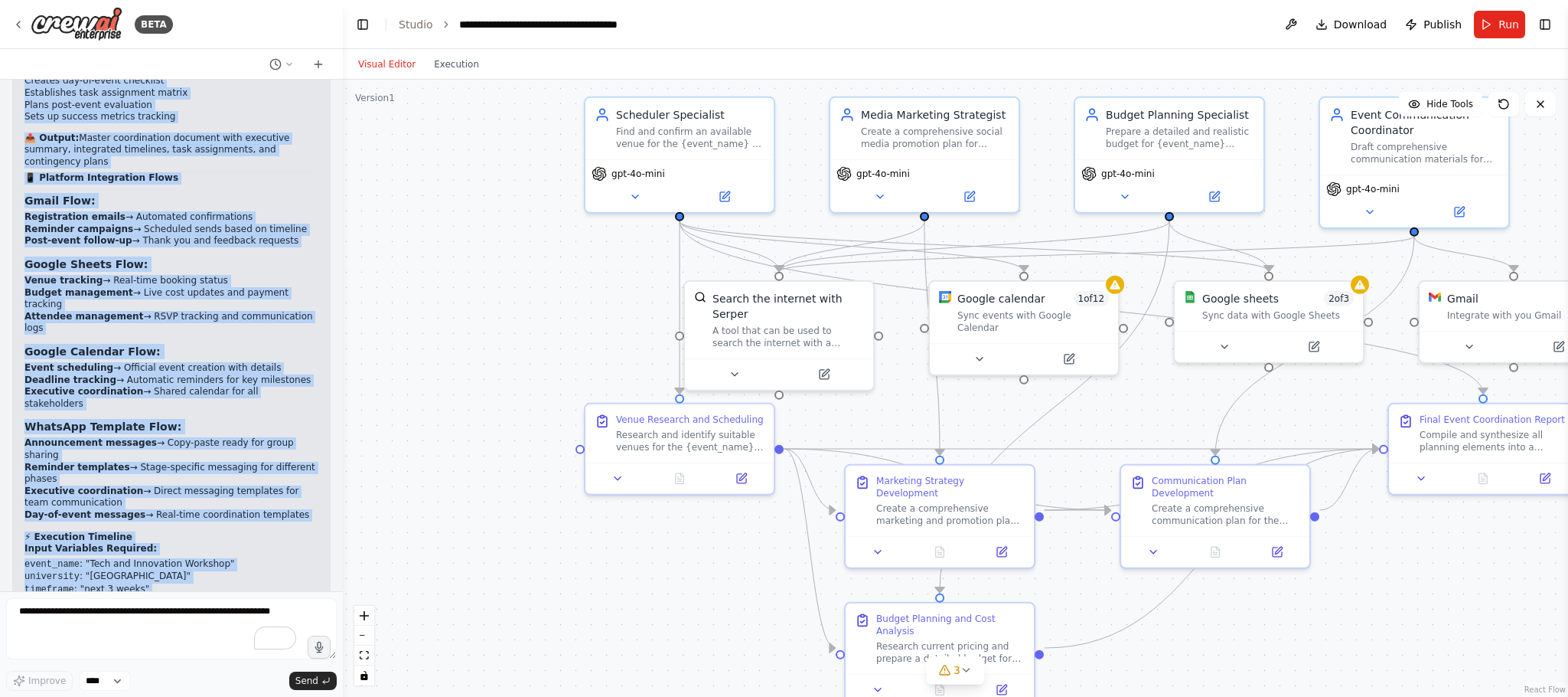
drag, startPoint x: 23, startPoint y: 311, endPoint x: 215, endPoint y: 530, distance: 291.2
copy div "🎯 Detailed Flow Explanation: University Student Club Event Coordinator 📊 System…"
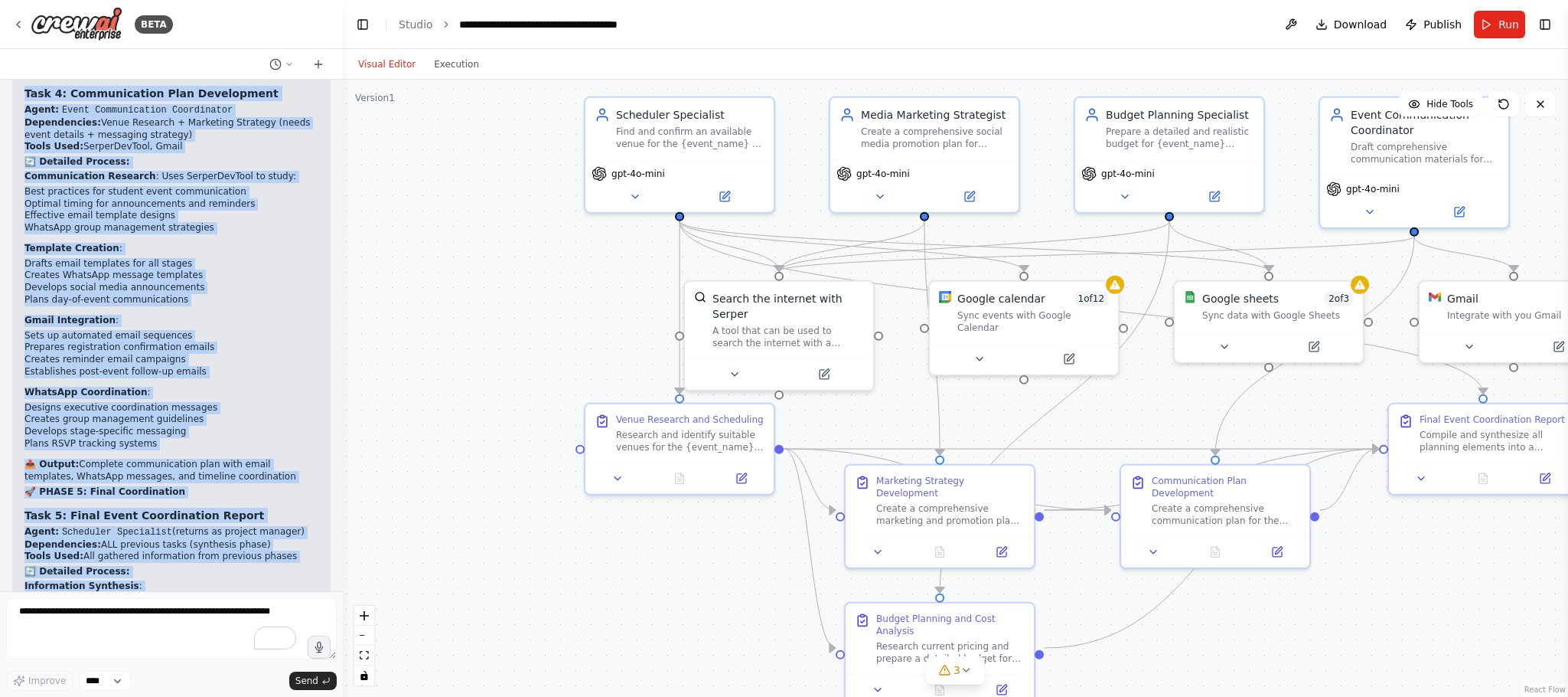
scroll to position [7432, 0]
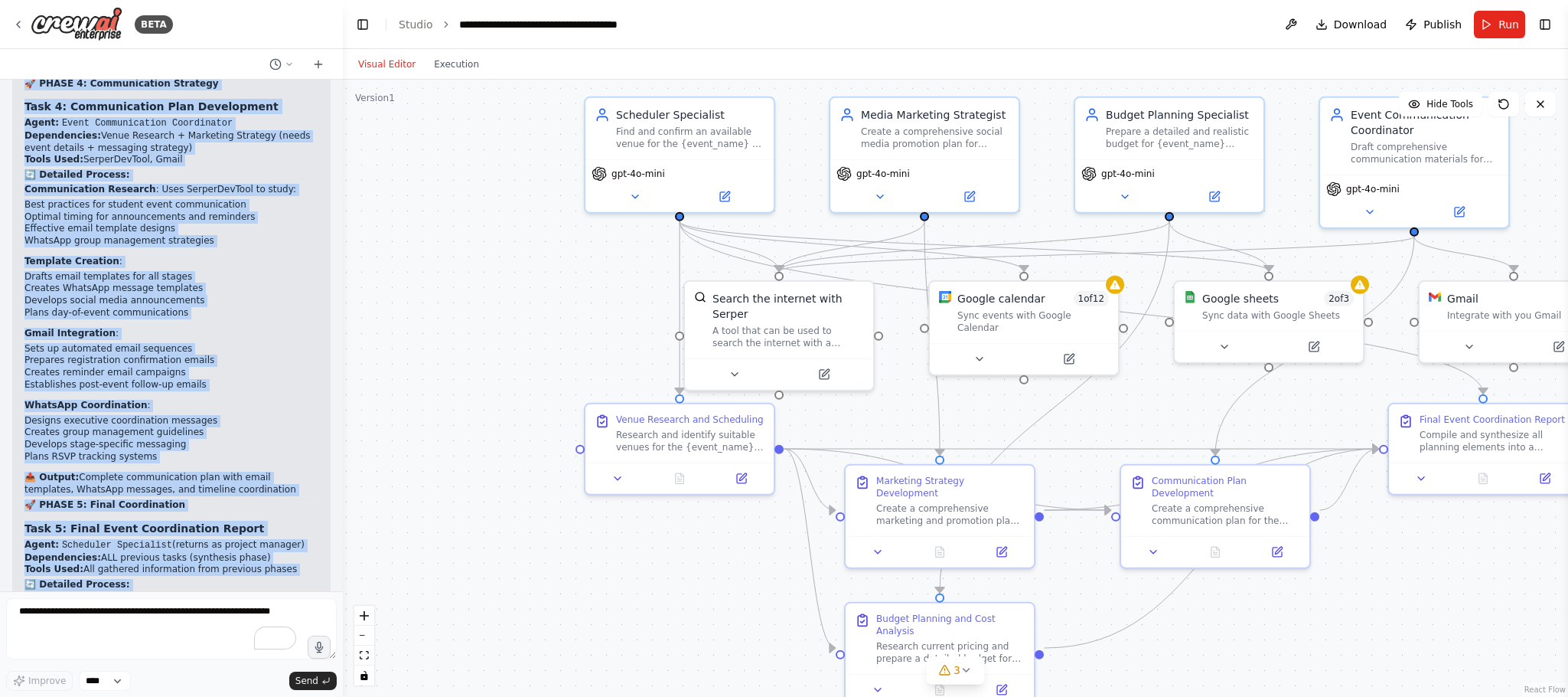
click at [136, 539] on p "Agent: Scheduler Specialist (returns as project manager) Dependencies: ALL prev…" at bounding box center [172, 557] width 294 height 36
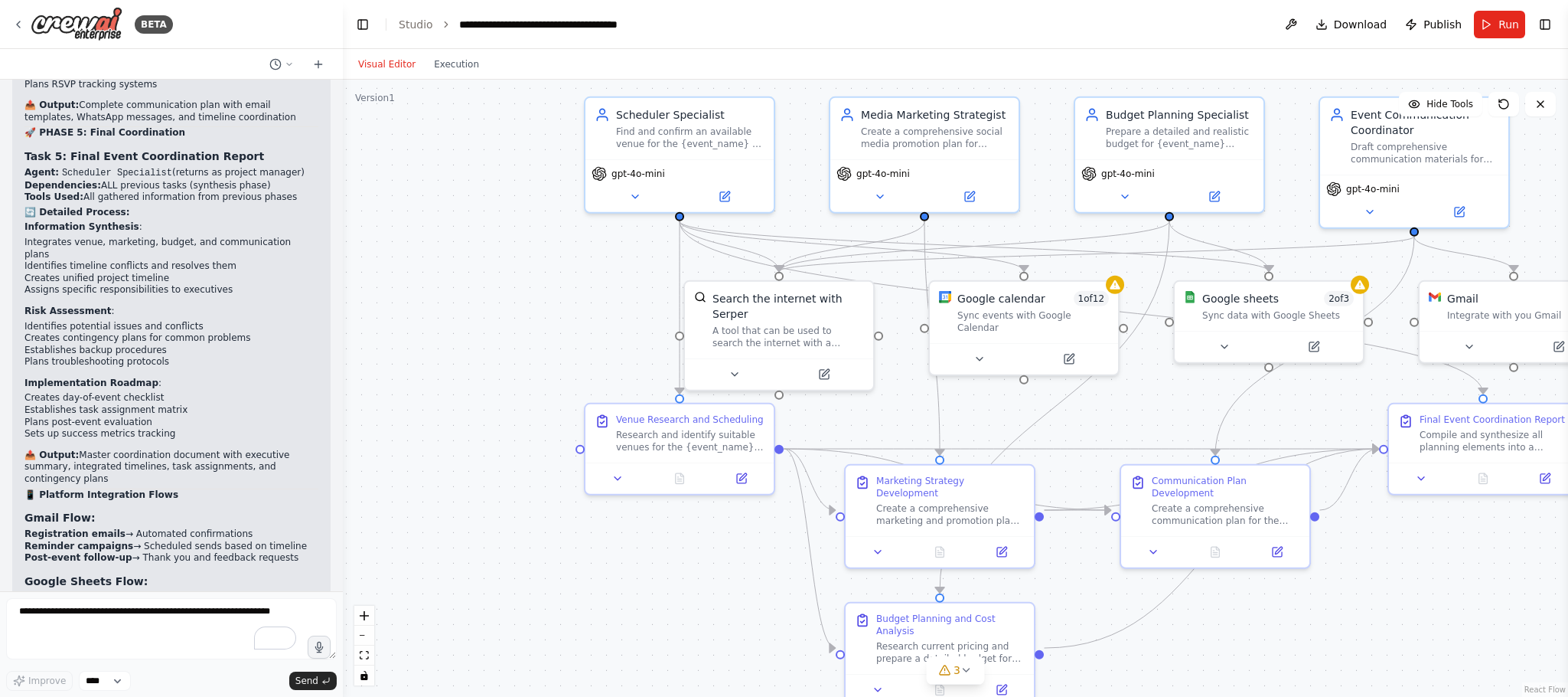
scroll to position [7891, 0]
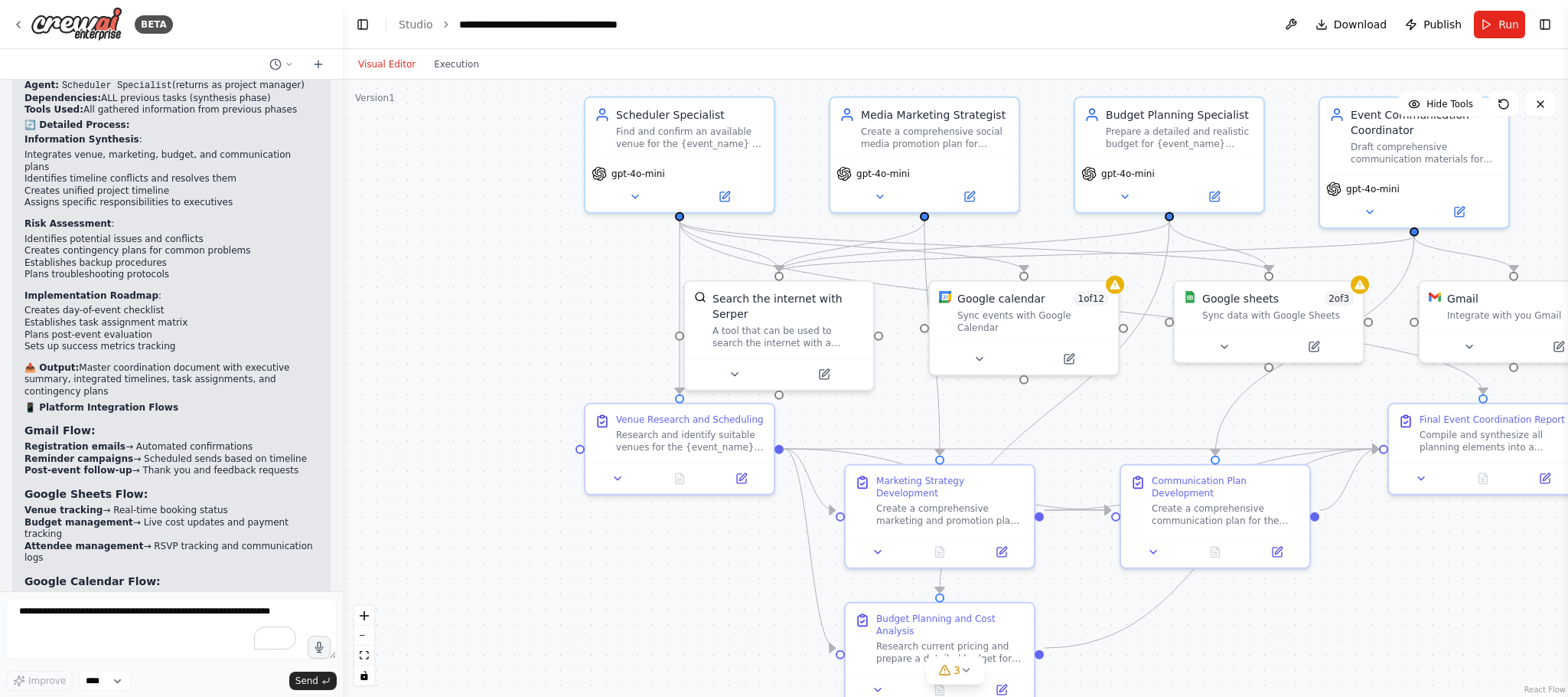
drag, startPoint x: 40, startPoint y: 173, endPoint x: 80, endPoint y: 201, distance: 48.8
click at [80, 362] on p "📤 Output: Master coordination document with executive summary, integrated timel…" at bounding box center [172, 379] width 294 height 36
copy p "utput: Master coordination document with executive summary, integrated timeline…"
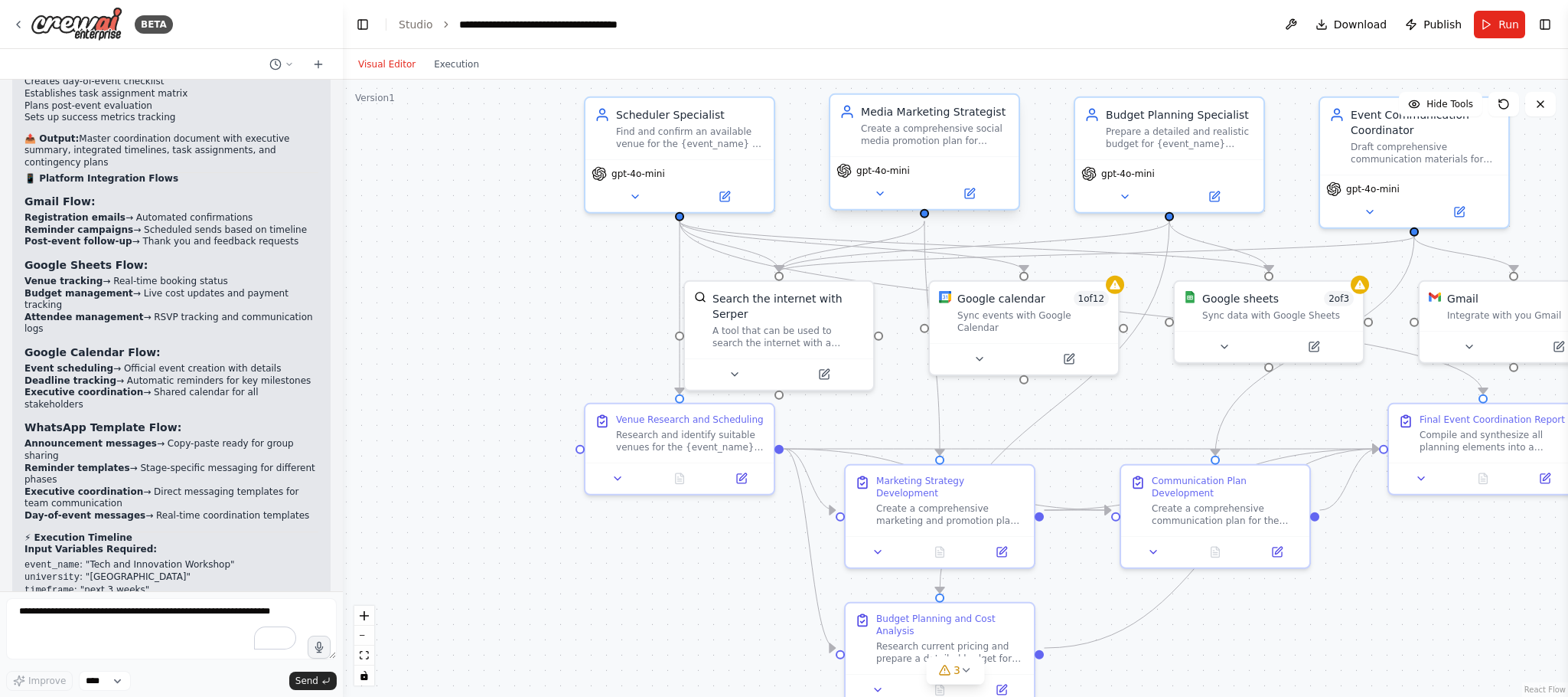
scroll to position [8121, 0]
